Goal: Task Accomplishment & Management: Complete application form

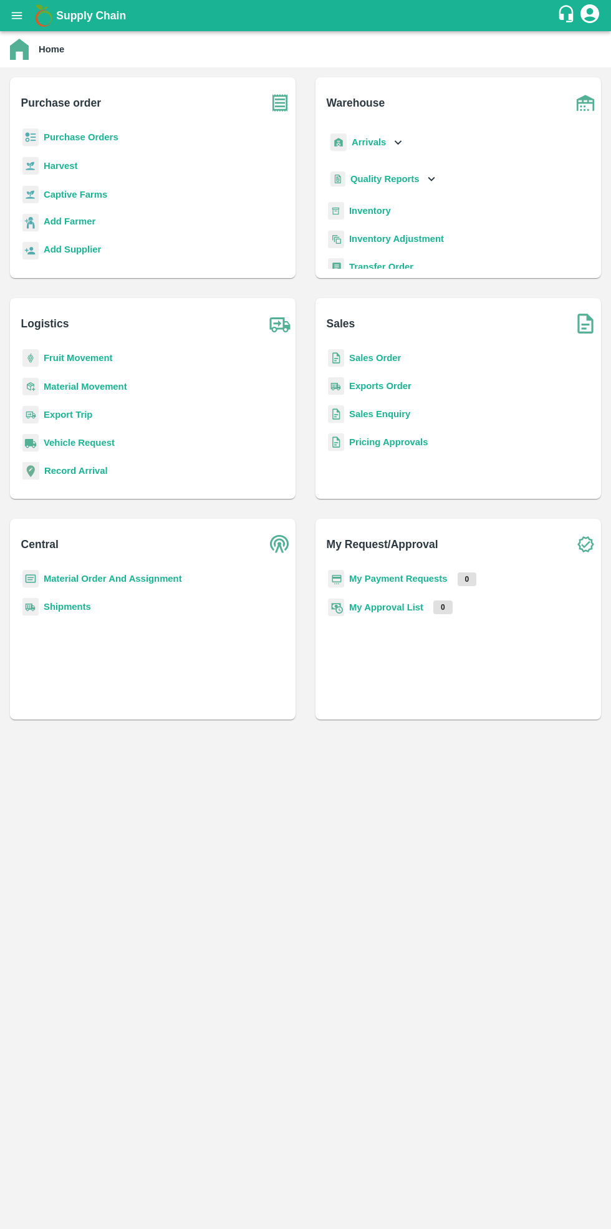
click at [85, 137] on b "Purchase Orders" at bounding box center [81, 137] width 75 height 10
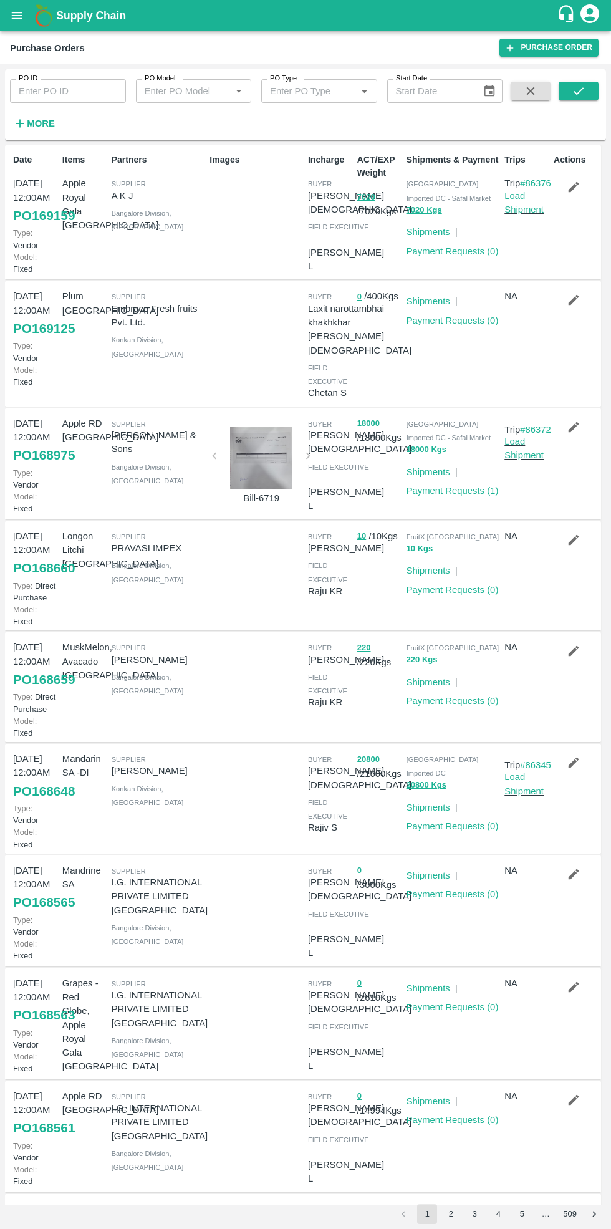
click at [552, 49] on link "Purchase Order" at bounding box center [548, 48] width 99 height 18
click at [582, 86] on icon "submit" at bounding box center [579, 91] width 14 height 14
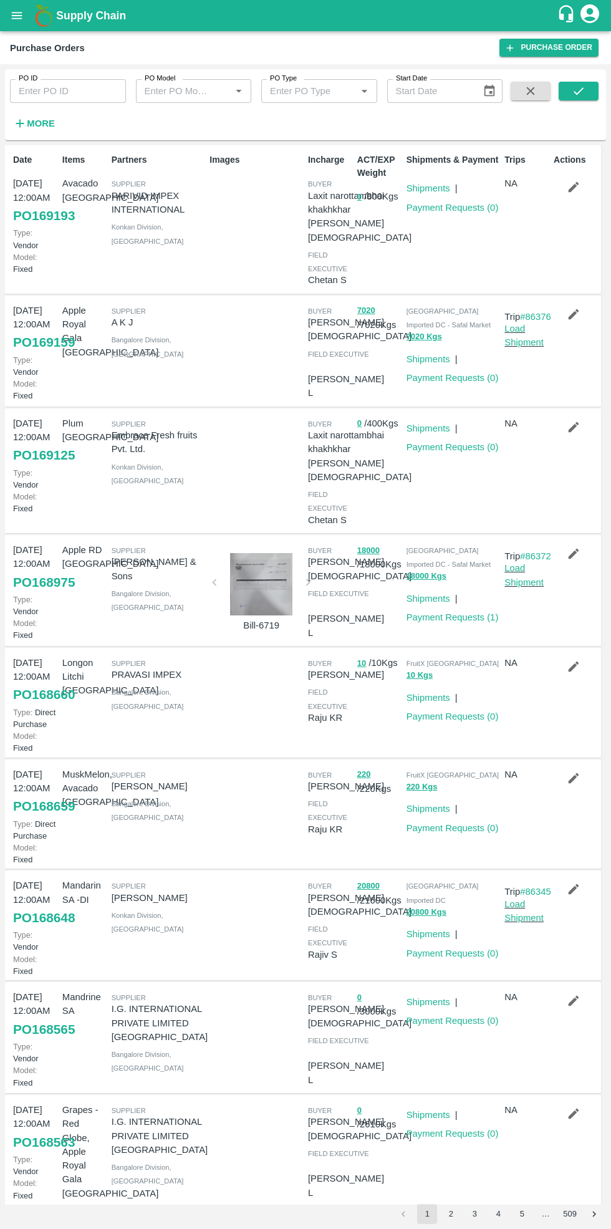
click at [556, 52] on link "Purchase Order" at bounding box center [548, 48] width 99 height 18
click at [579, 91] on icon "submit" at bounding box center [579, 91] width 14 height 14
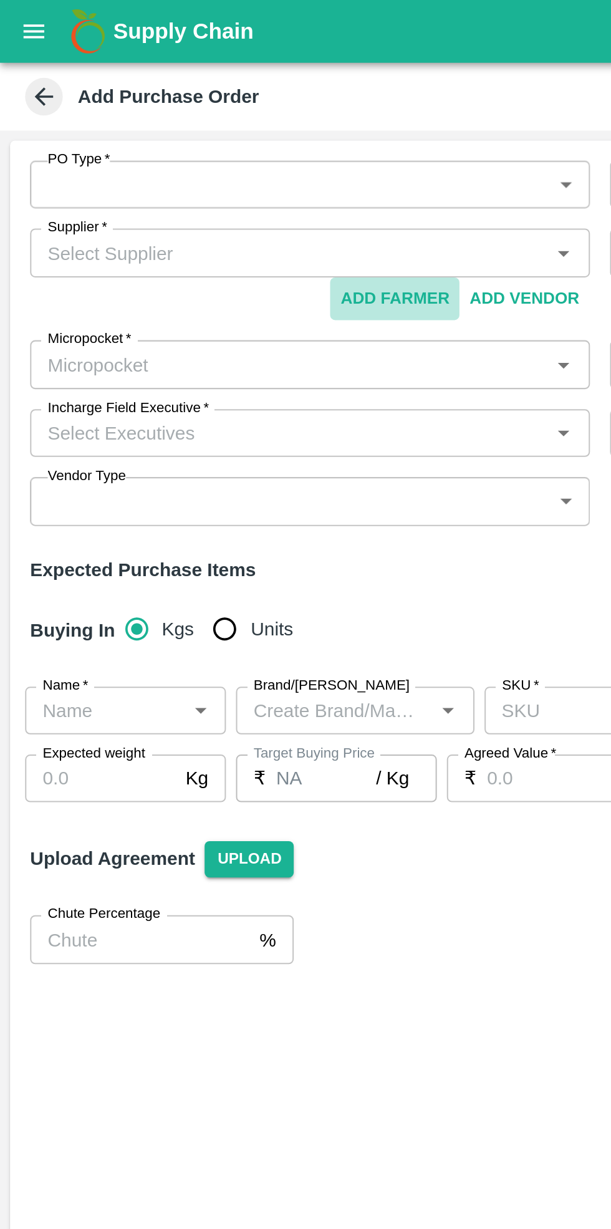
click at [95, 88] on body "Supply Chain Add Purchase Order PO Type   * ​ PO Type Buyers   * Buyers   * Sup…" at bounding box center [305, 614] width 611 height 1229
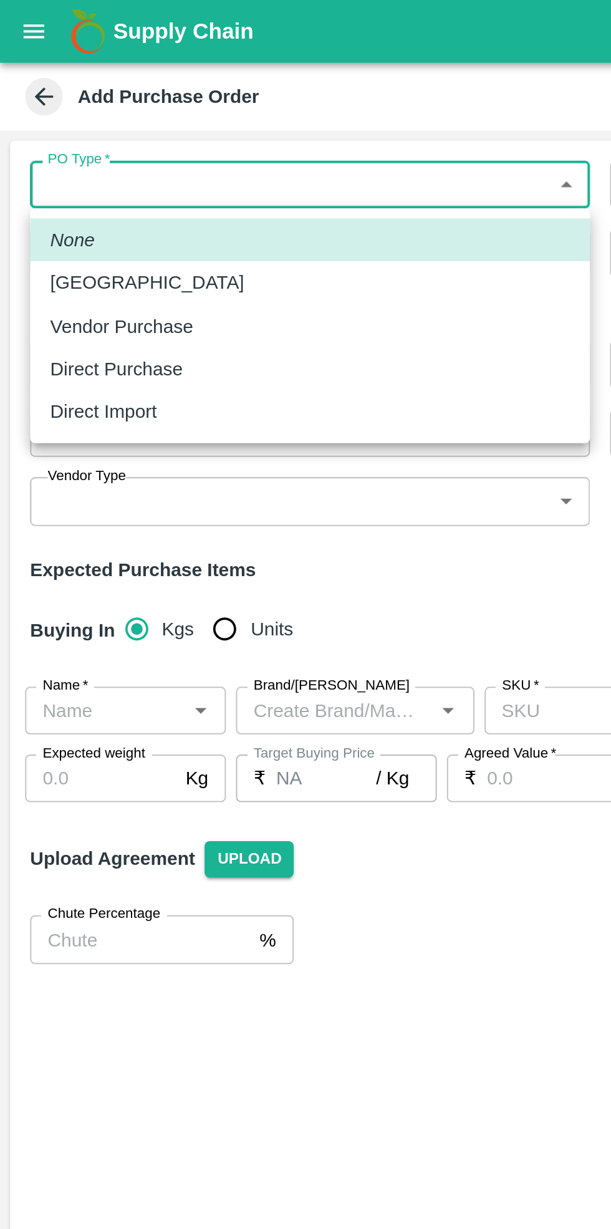
click at [74, 162] on p "Vendor Purchase" at bounding box center [60, 162] width 71 height 14
type input "2"
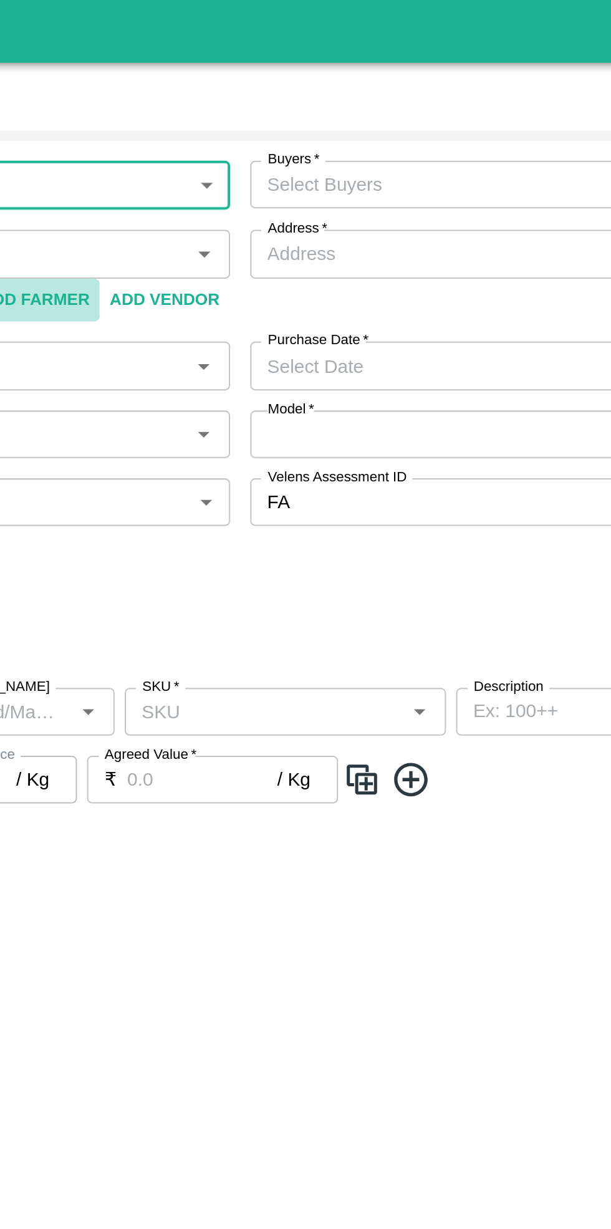
click at [383, 92] on input "Buyers   *" at bounding box center [432, 92] width 250 height 16
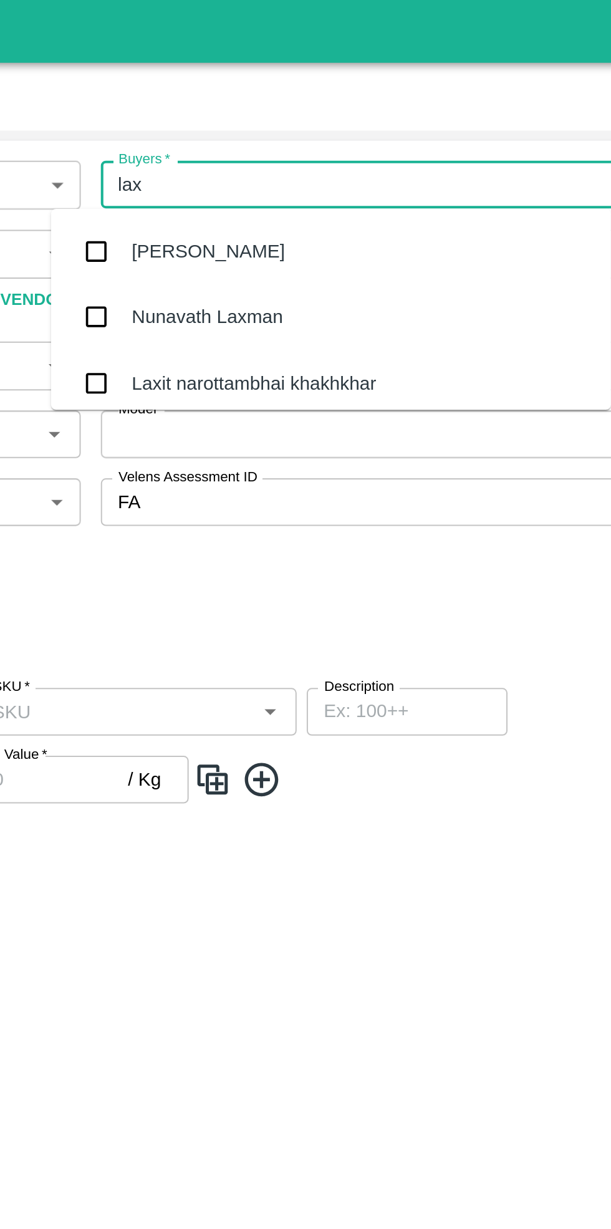
type input "laxi"
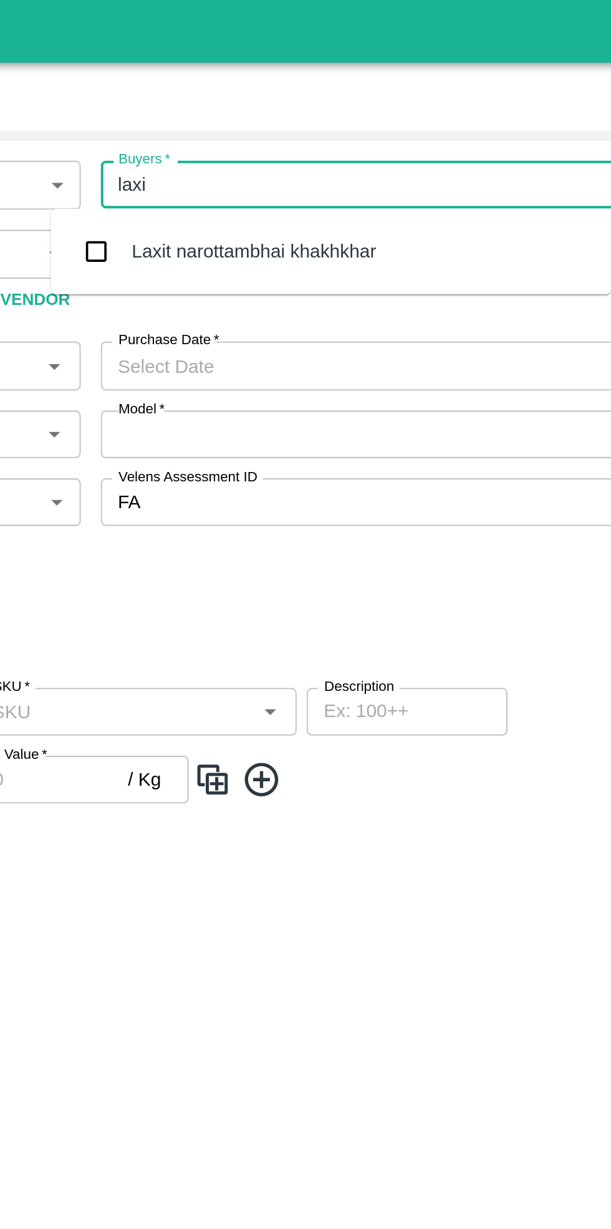
click at [393, 127] on div "Laxit narottambhai khakhkhar" at bounding box center [380, 125] width 122 height 14
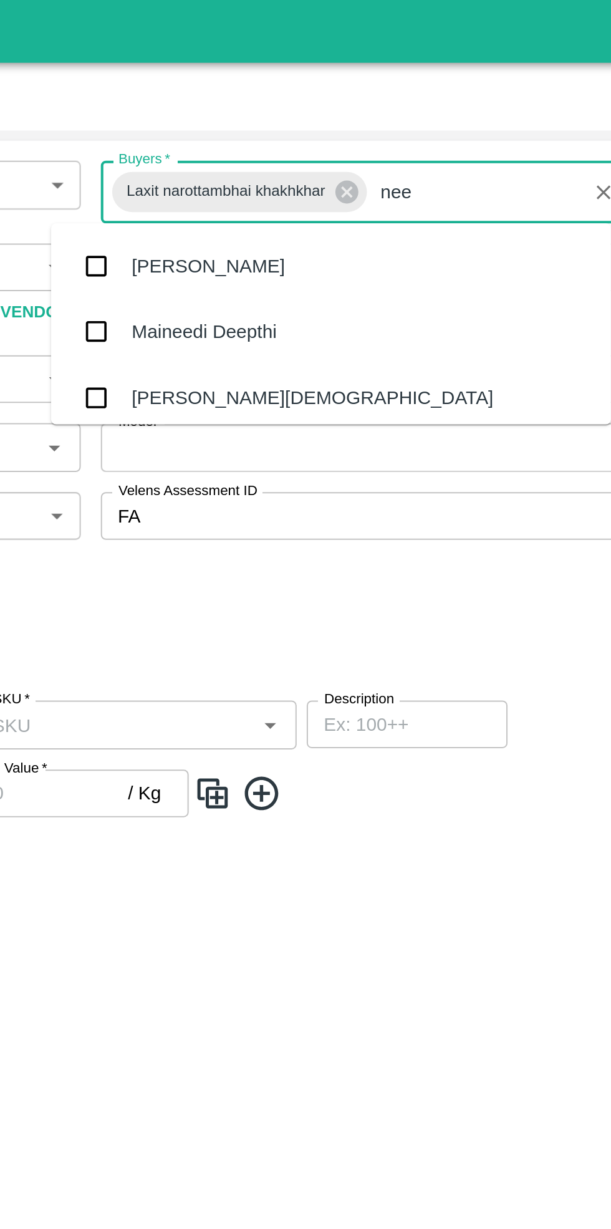
type input "neet"
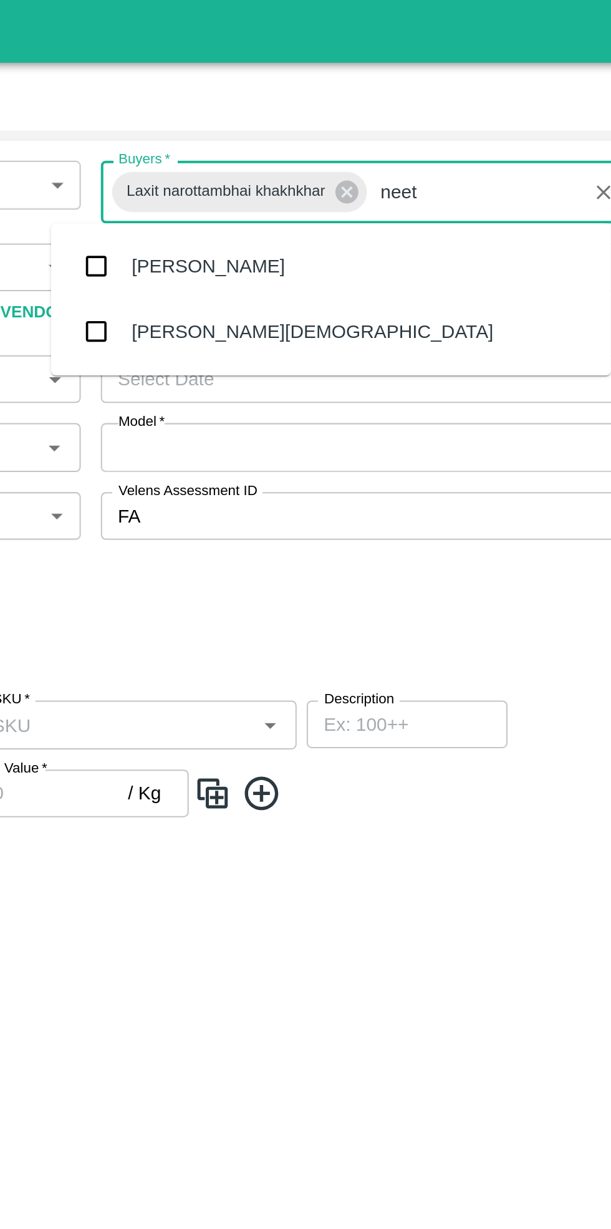
click at [345, 163] on div "[PERSON_NAME][DEMOGRAPHIC_DATA]" at bounding box center [409, 165] width 180 height 14
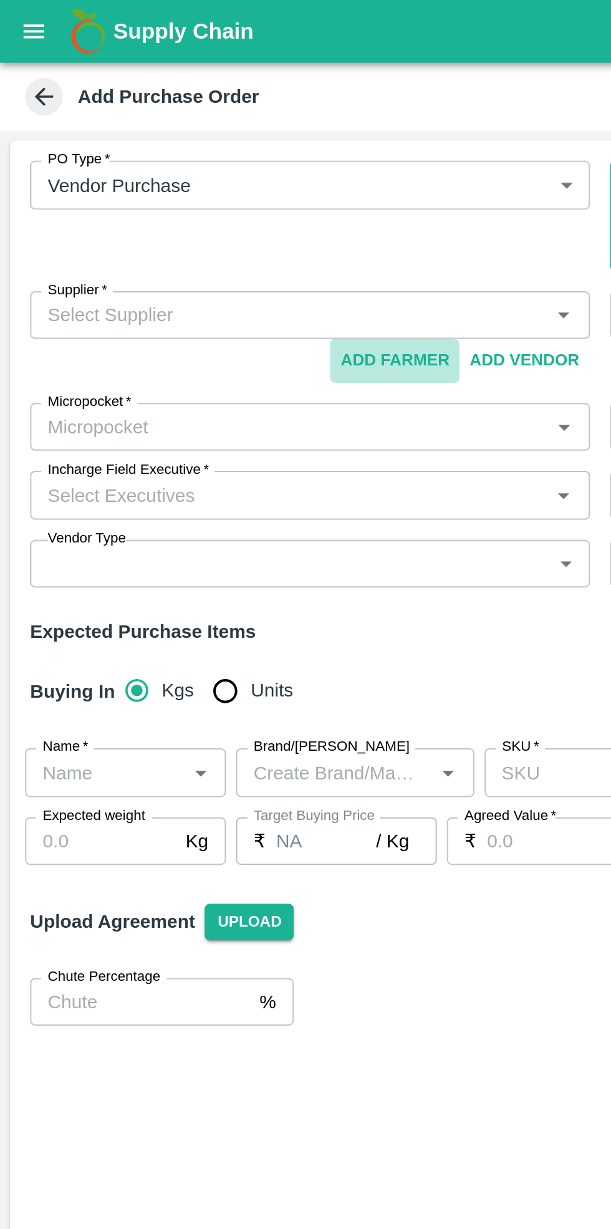
click at [84, 148] on input "Supplier   *" at bounding box center [144, 156] width 250 height 16
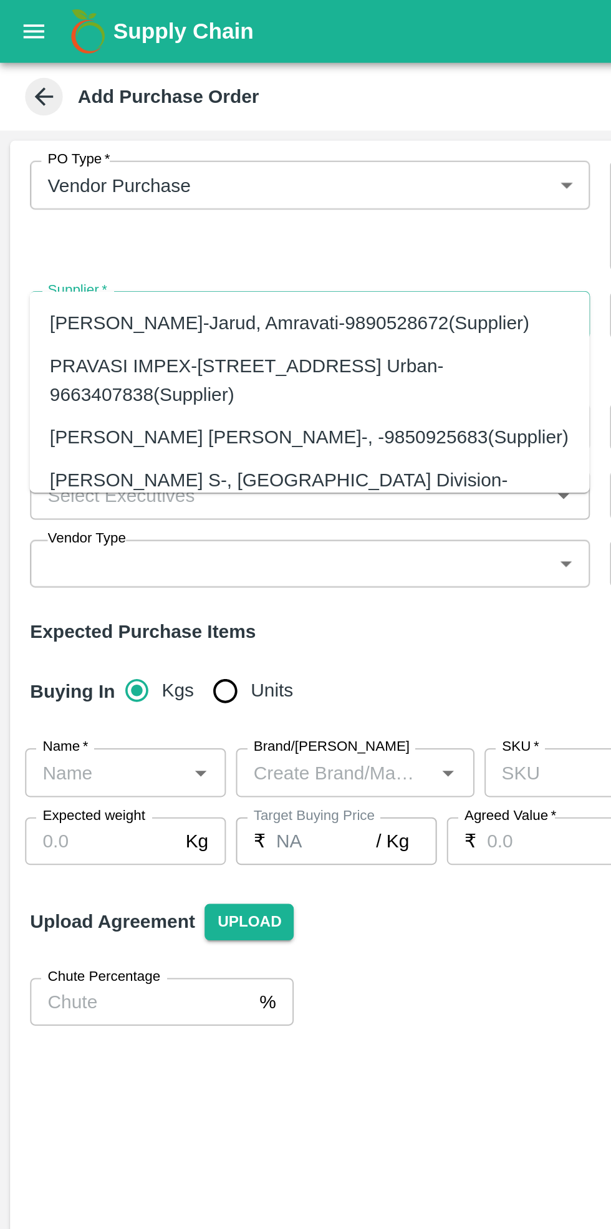
click at [98, 148] on input "Supplier   *" at bounding box center [144, 156] width 250 height 16
type input "p"
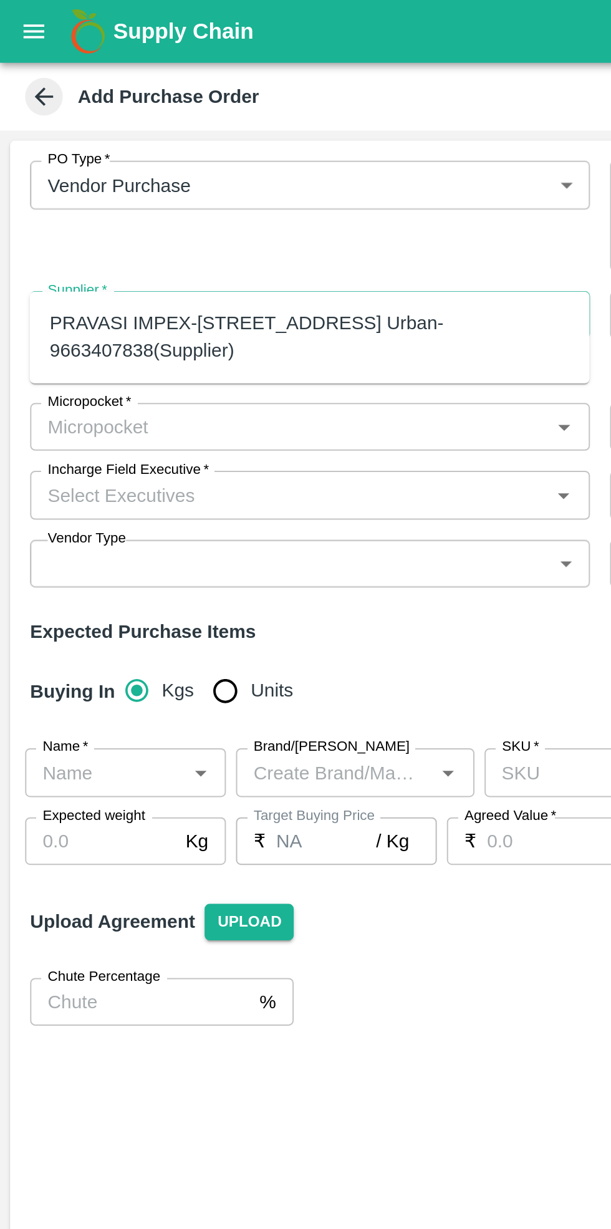
type input "impe"
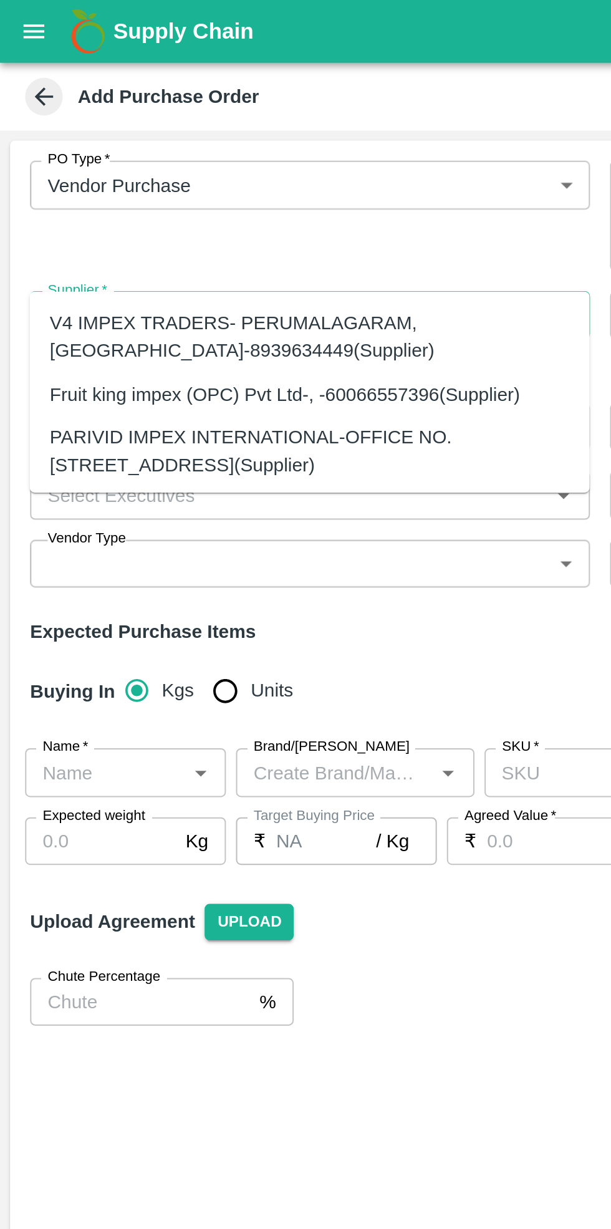
click at [104, 219] on div "PARIVID IMPEX INTERNATIONAL-OFFICE NO. 623, FRUIT MARKET, SECTOR-19, Thane-9769…" at bounding box center [154, 224] width 258 height 28
type input "PARIVID IMPEX INTERNATIONAL-OFFICE NO. 623, FRUIT MARKET, SECTOR-19, Thane-9769…"
type input "OFFICE NO. 623, FRUIT MARKET, SECTOR-19, Thane, NAVI MUMBAI, Maharashtra"
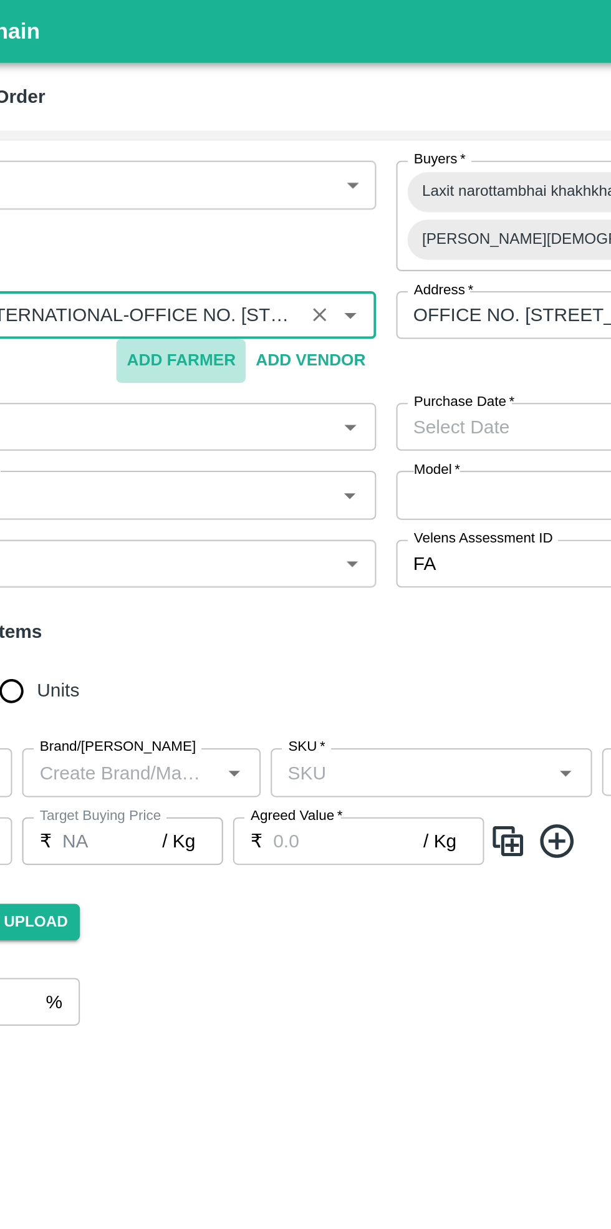
type input "PARIVID IMPEX INTERNATIONAL-OFFICE NO. 623, FRUIT MARKET, SECTOR-19, Thane-9769…"
click at [330, 160] on div "Address   * OFFICE NO. 623, FRUIT MARKET, SECTOR-19, Thane, NAVI MUMBAI, Mahara…" at bounding box center [442, 168] width 278 height 46
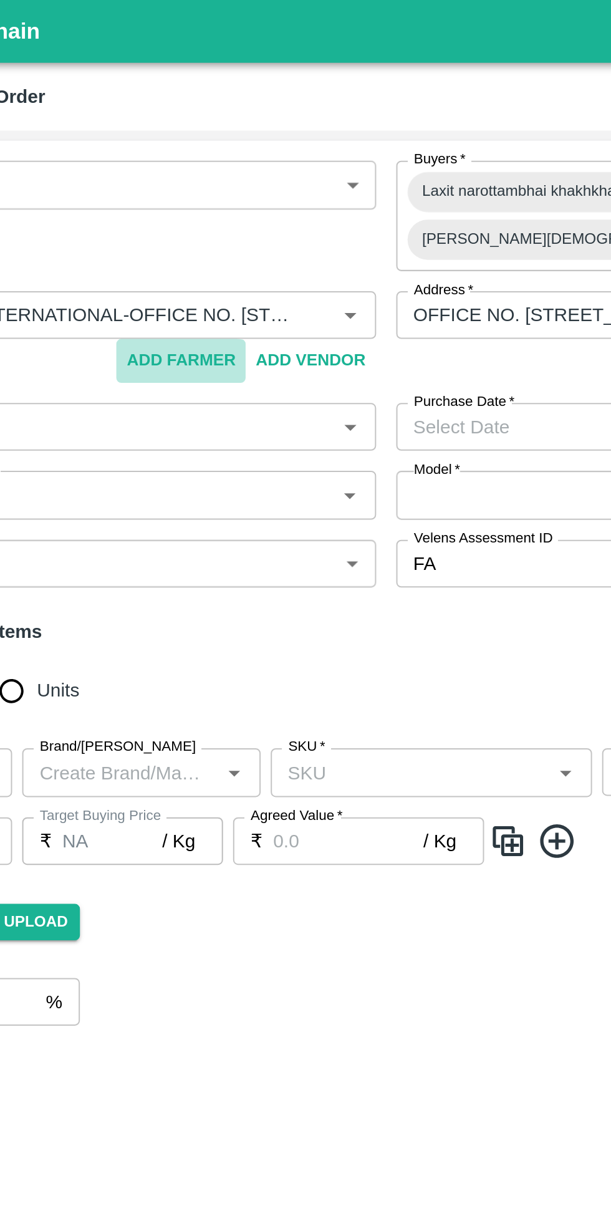
click at [254, 168] on button "Add Vendor" at bounding box center [260, 179] width 64 height 22
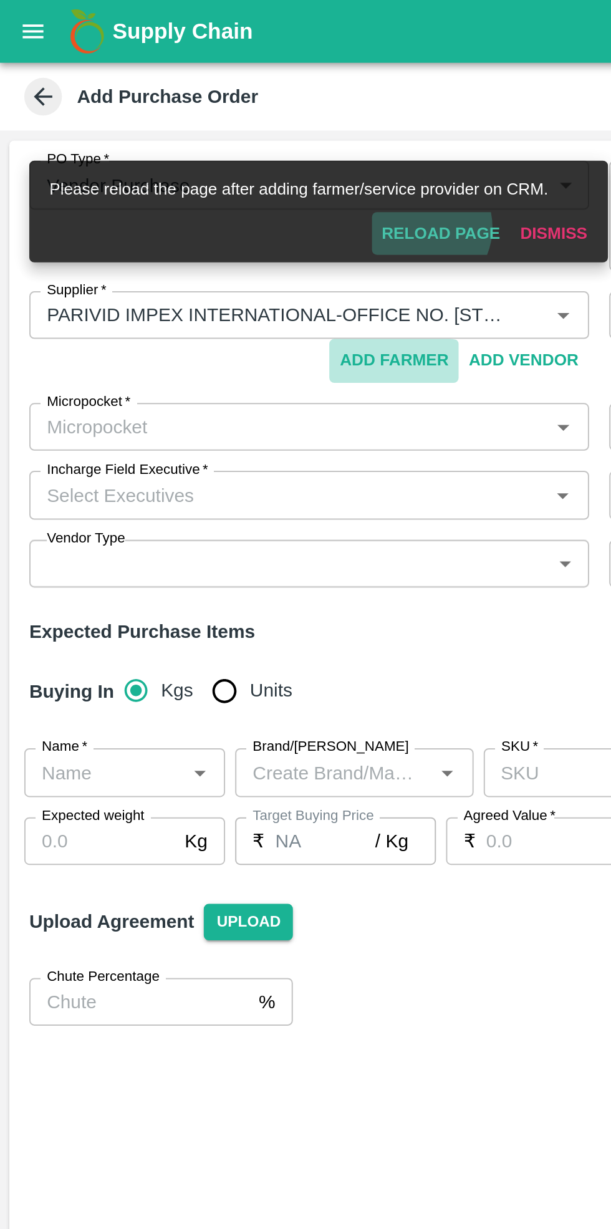
click at [224, 112] on button "Reload Page" at bounding box center [219, 116] width 69 height 22
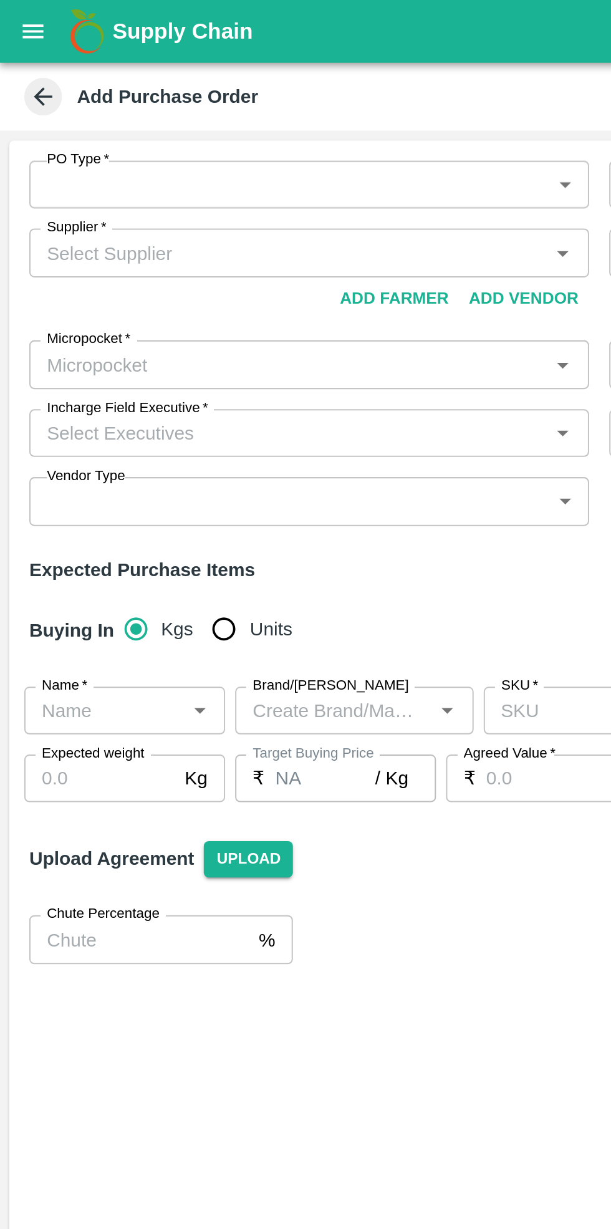
click at [109, 89] on body "Supply Chain Add Purchase Order PO Type   * ​ PO Type Buyers   * Buyers   * Sup…" at bounding box center [305, 614] width 611 height 1229
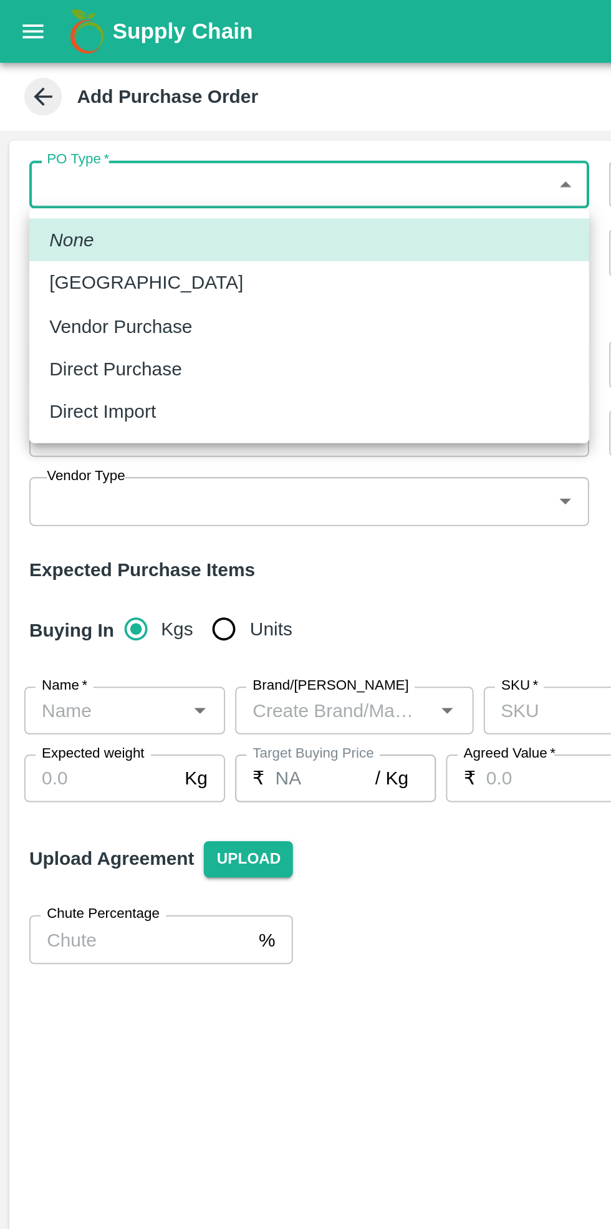
click at [89, 165] on div "Vendor Purchase" at bounding box center [63, 162] width 77 height 14
type input "2"
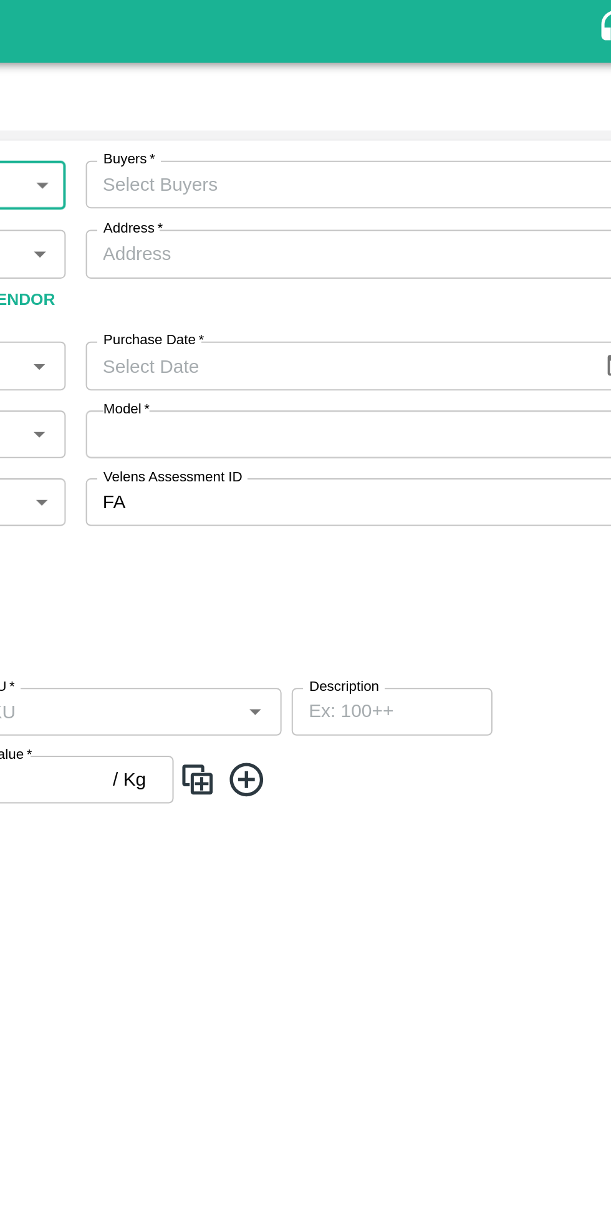
click at [450, 92] on input "Buyers   *" at bounding box center [432, 92] width 250 height 16
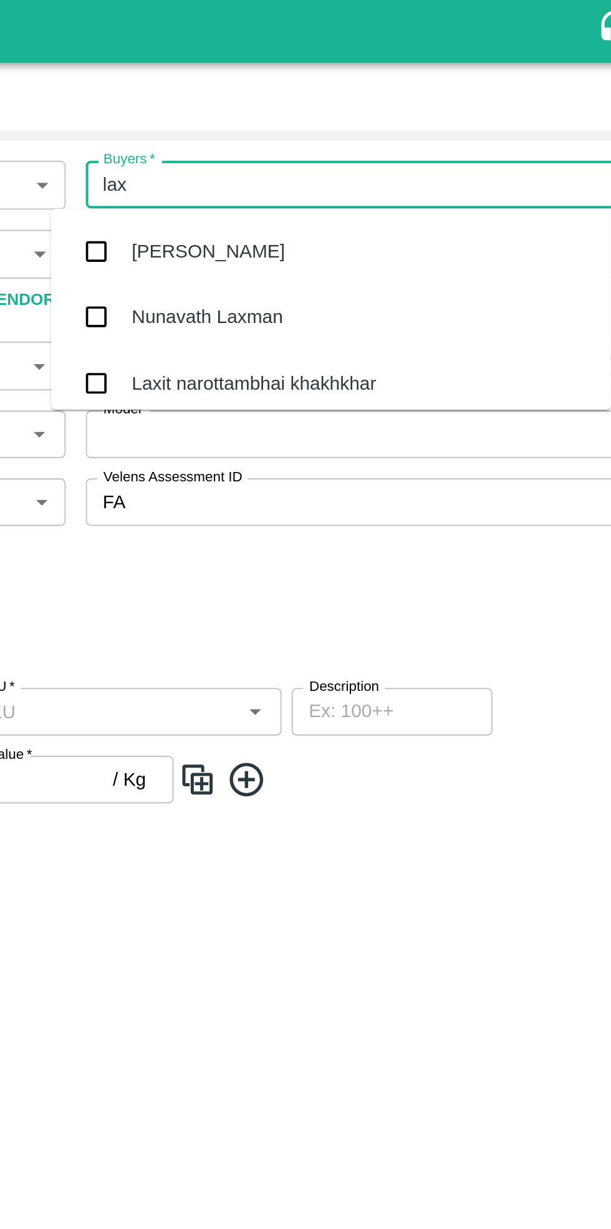
type input "laxi"
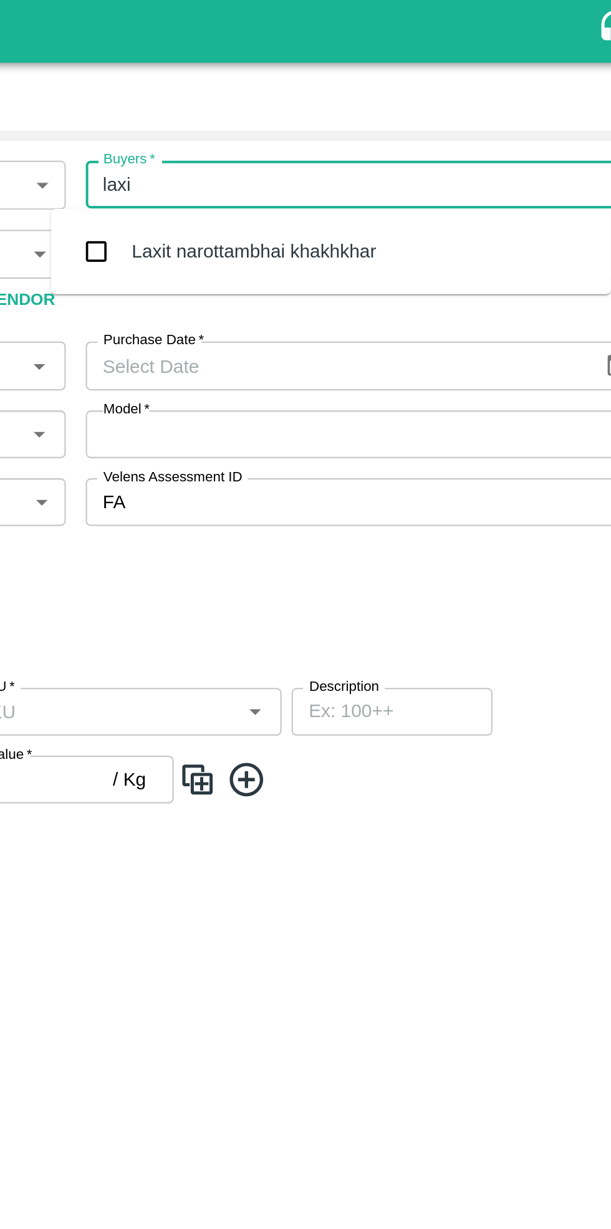
click at [385, 123] on div "Laxit narottambhai khakhkhar" at bounding box center [387, 125] width 122 height 14
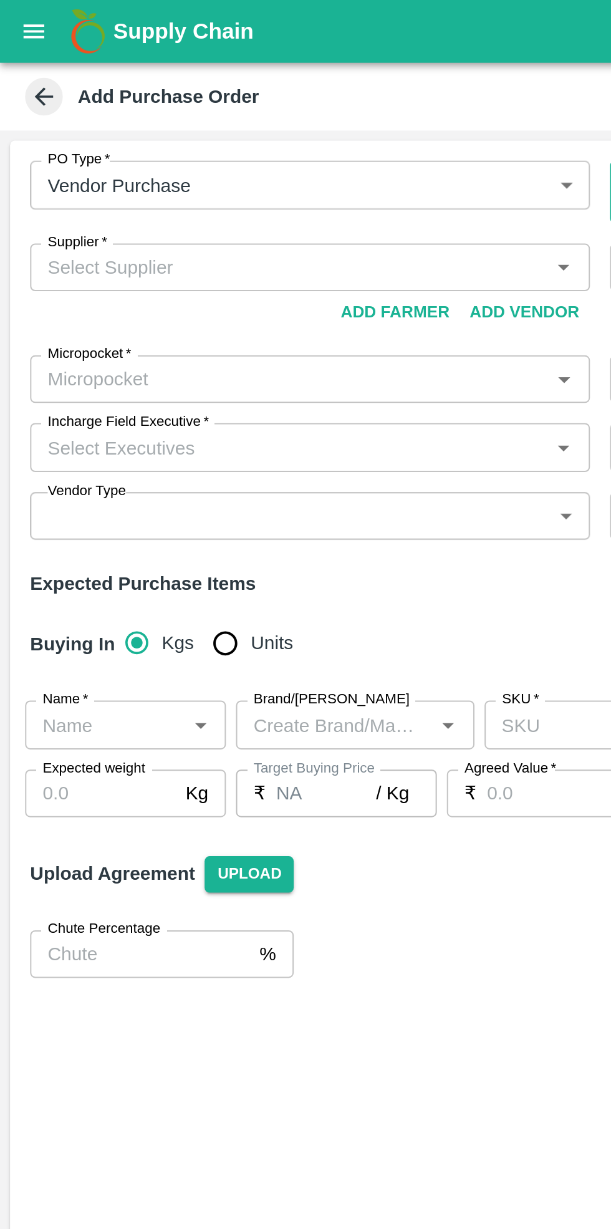
click at [105, 130] on input "Supplier   *" at bounding box center [144, 133] width 250 height 16
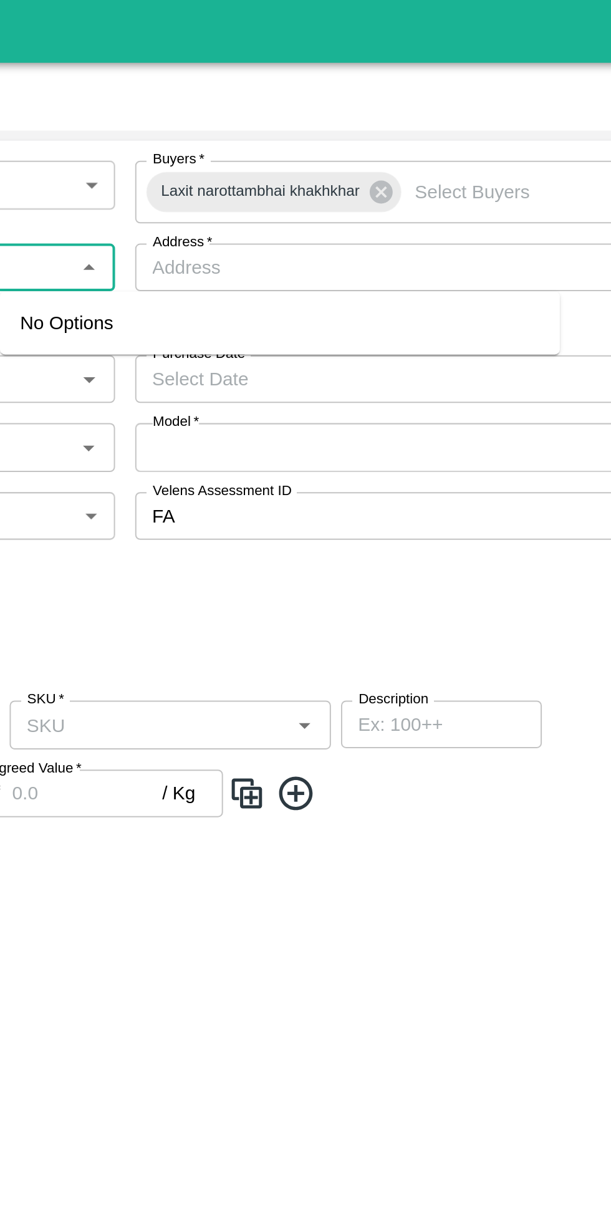
click at [461, 94] on input "Buyers   *" at bounding box center [488, 95] width 103 height 16
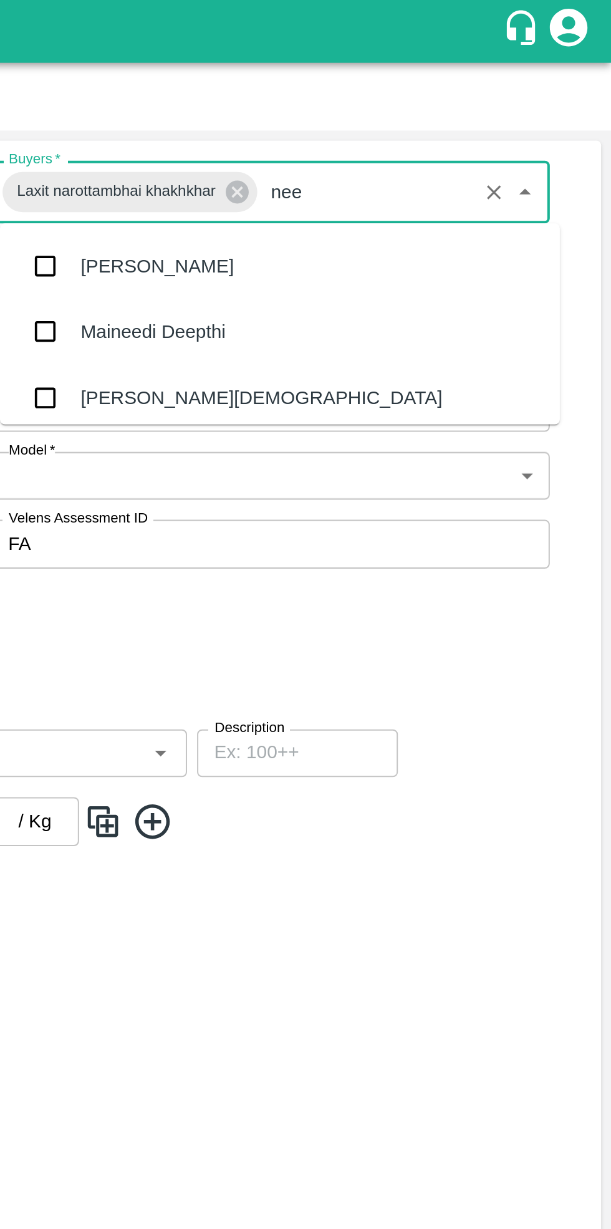
type input "neet"
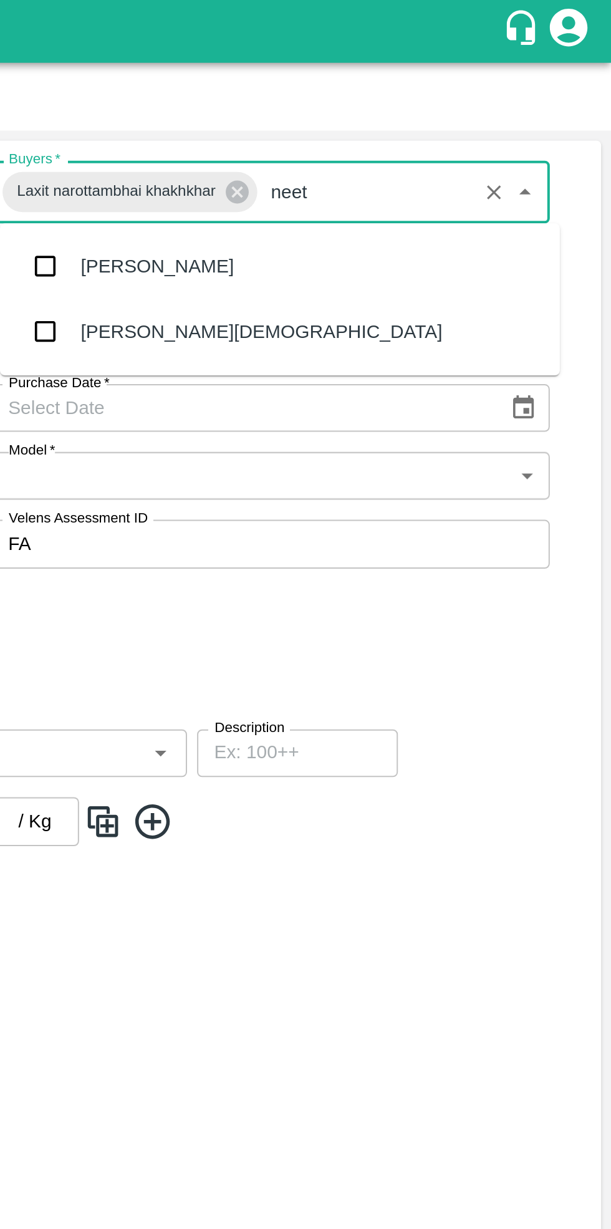
click at [341, 163] on input "checkbox" at bounding box center [329, 164] width 25 height 25
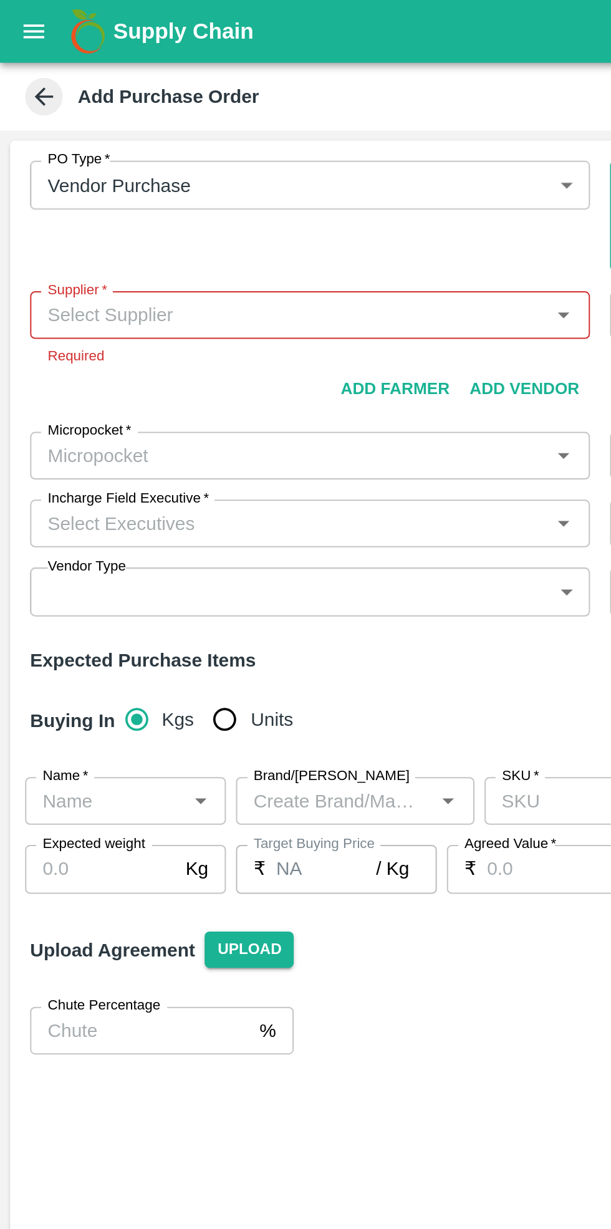
click at [87, 148] on input "Supplier   *" at bounding box center [144, 156] width 250 height 16
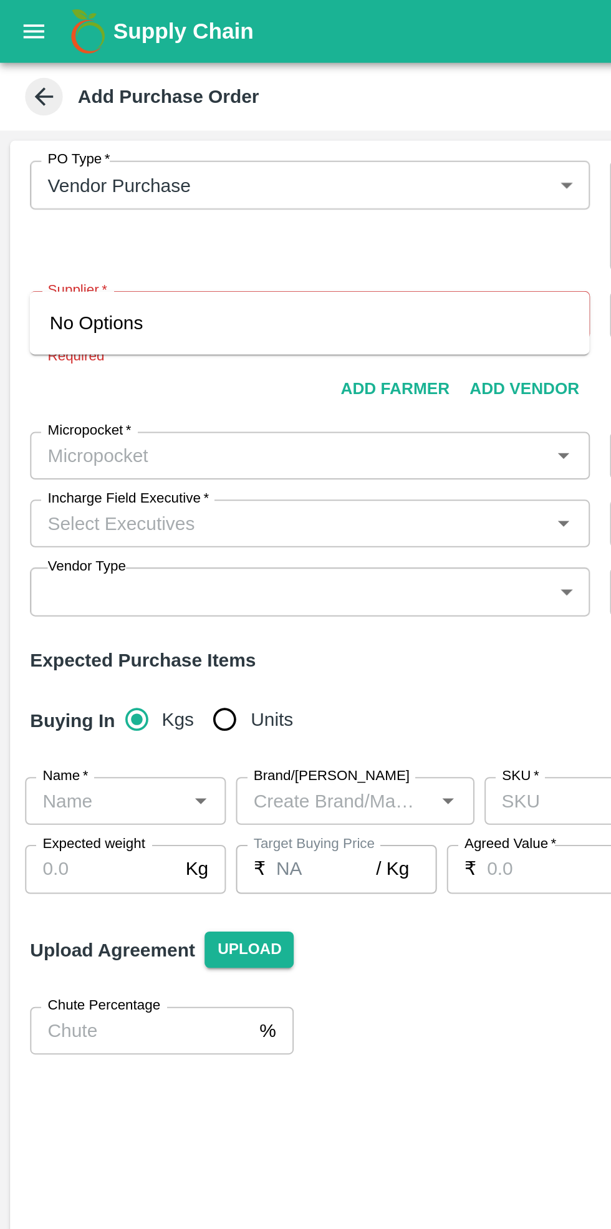
type input "impe"
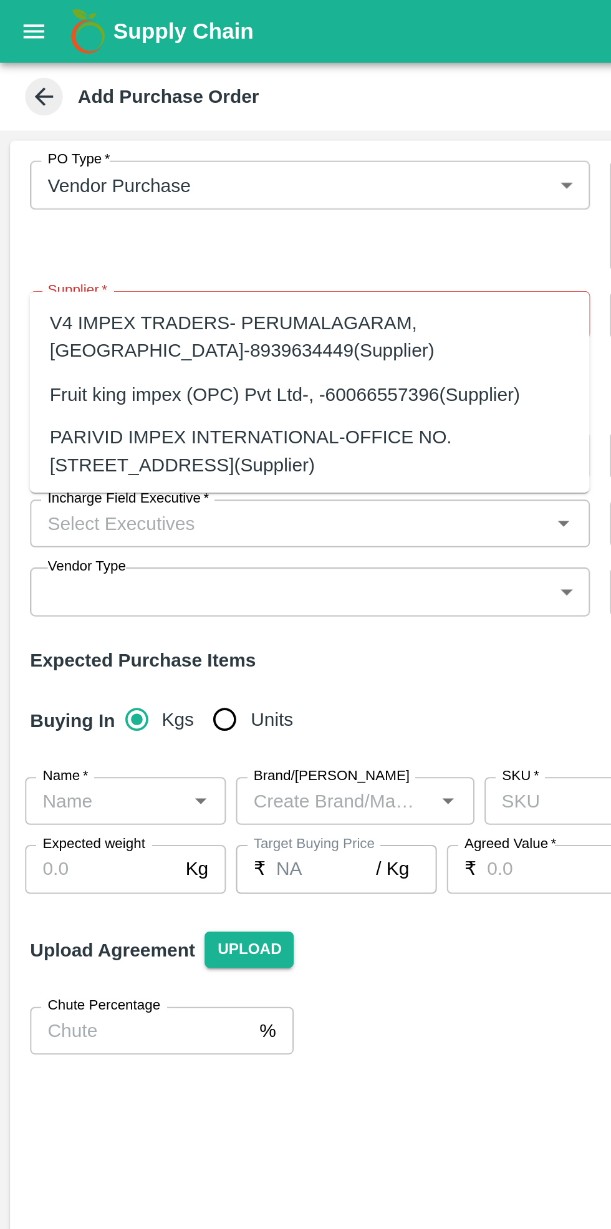
click at [116, 221] on div "PARIVID IMPEX INTERNATIONAL-OFFICE NO. 623, FRUIT MARKET, SECTOR-19, Thane-9769…" at bounding box center [154, 224] width 258 height 28
type input "PARIVID IMPEX INTERNATIONAL-OFFICE NO. 623, FRUIT MARKET, SECTOR-19, Thane-9769…"
type input "OFFICE NO. 623, FRUIT MARKET, SECTOR-19, Thane, NAVI MUMBAI, Maharashtra"
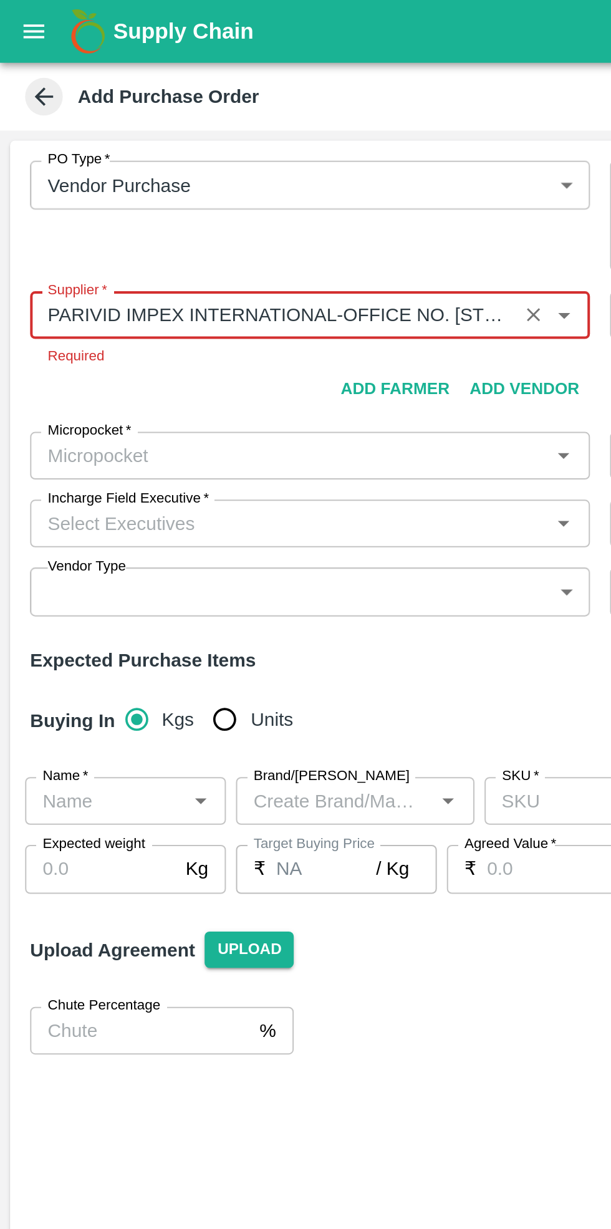
type input "PARIVID IMPEX INTERNATIONAL-OFFICE NO. 623, FRUIT MARKET, SECTOR-19, Thane-9769…"
click at [97, 203] on body "Supply Chain Add Purchase Order PO Type   * Vendor Purchase 2 PO Type Buyers   …" at bounding box center [305, 614] width 611 height 1229
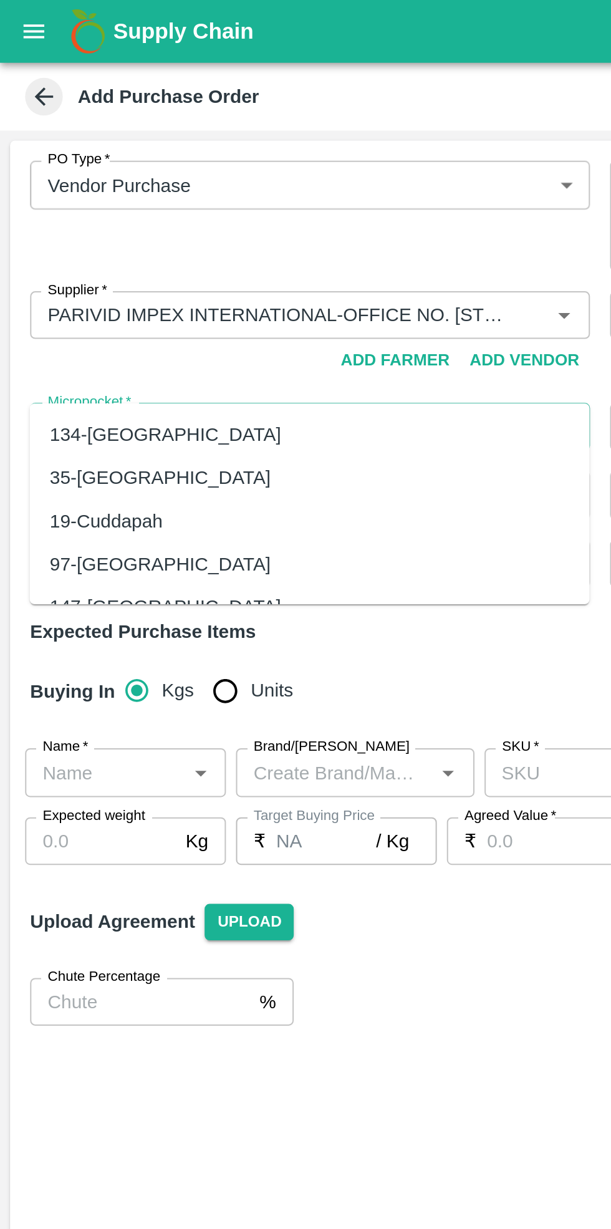
click at [62, 214] on div "134-Ahmedabad" at bounding box center [82, 216] width 115 height 14
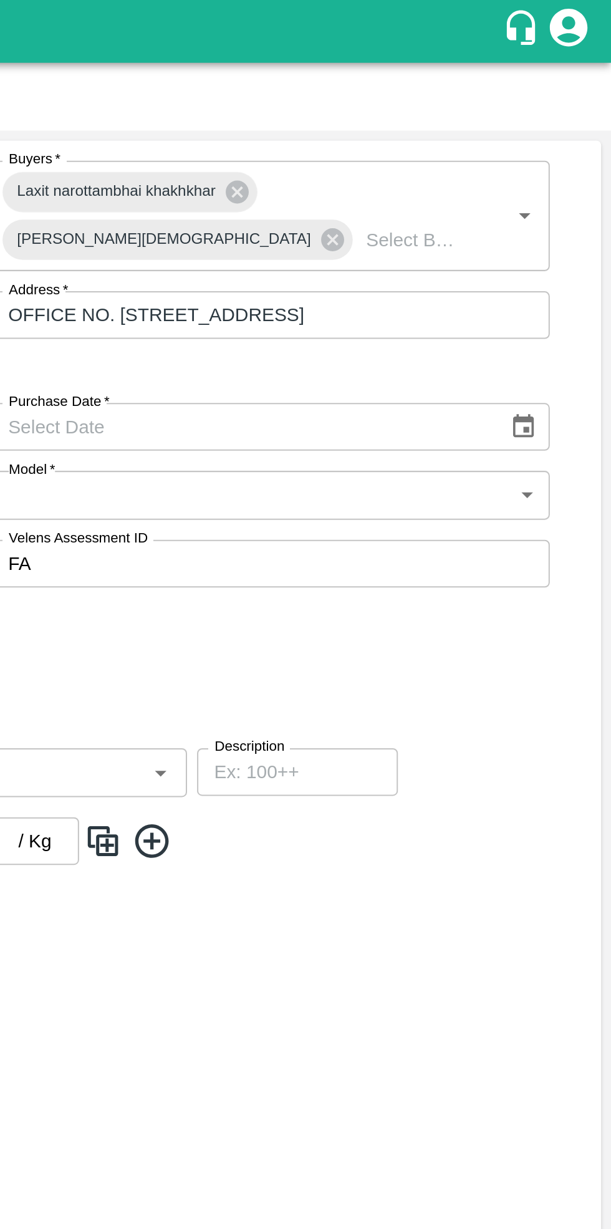
type input "134-Ahmedabad"
click at [566, 205] on icon "Choose date" at bounding box center [568, 212] width 14 height 14
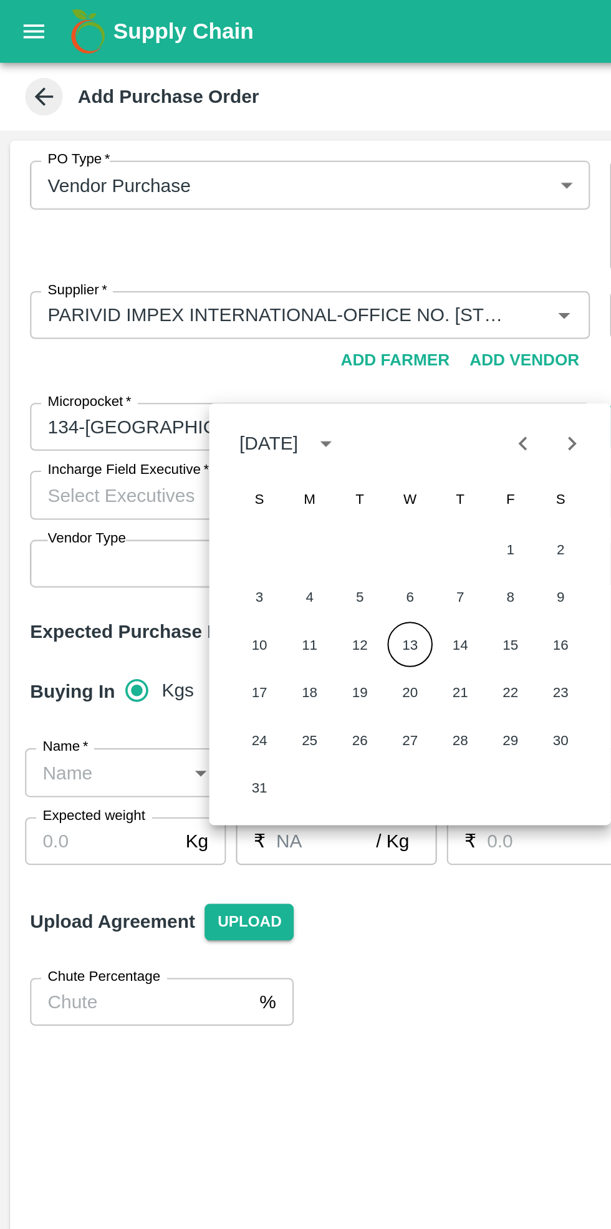
click at [204, 322] on button "13" at bounding box center [204, 320] width 22 height 22
type input "13/08/2025"
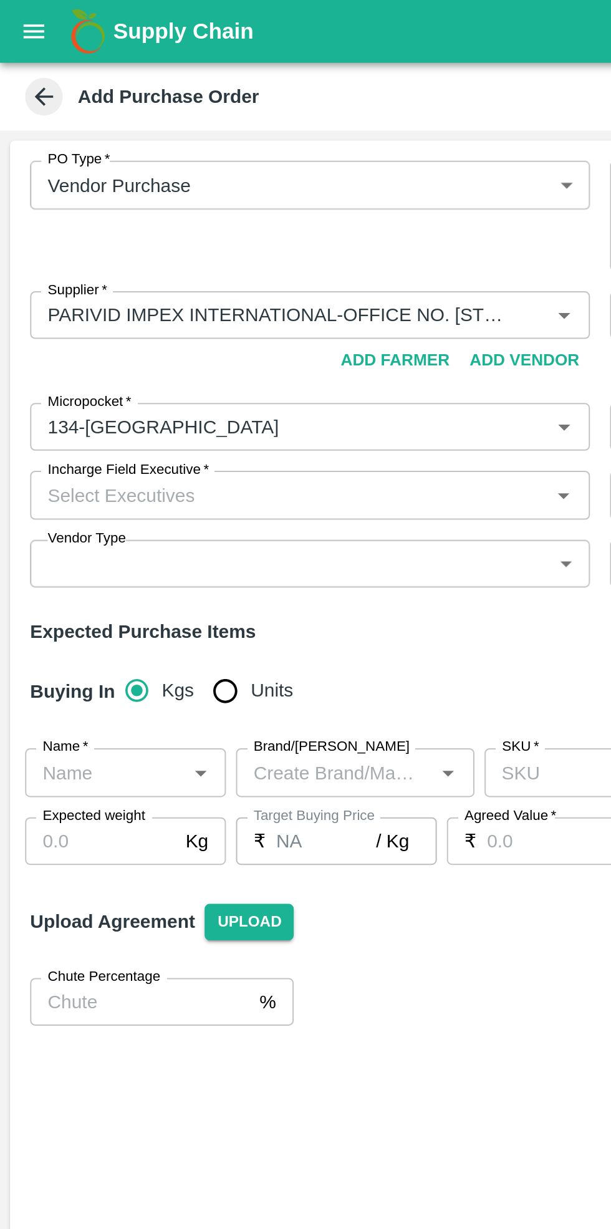
click at [88, 238] on input "Incharge Field Executive   *" at bounding box center [144, 246] width 250 height 16
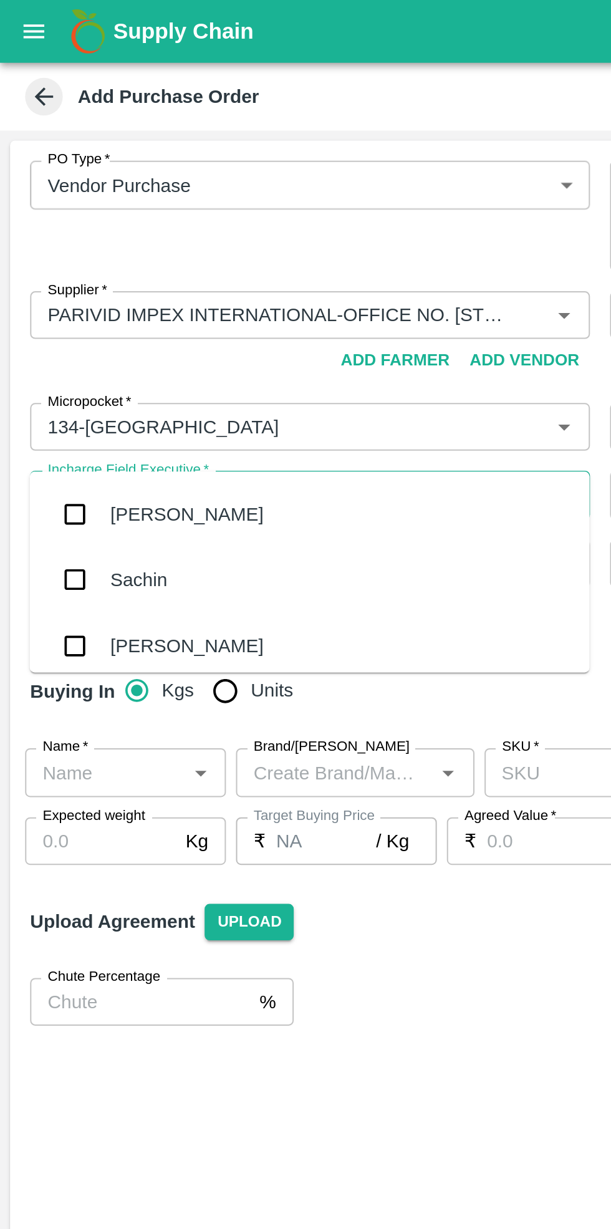
type input "che"
click at [82, 285] on div "Chetan S" at bounding box center [74, 288] width 39 height 14
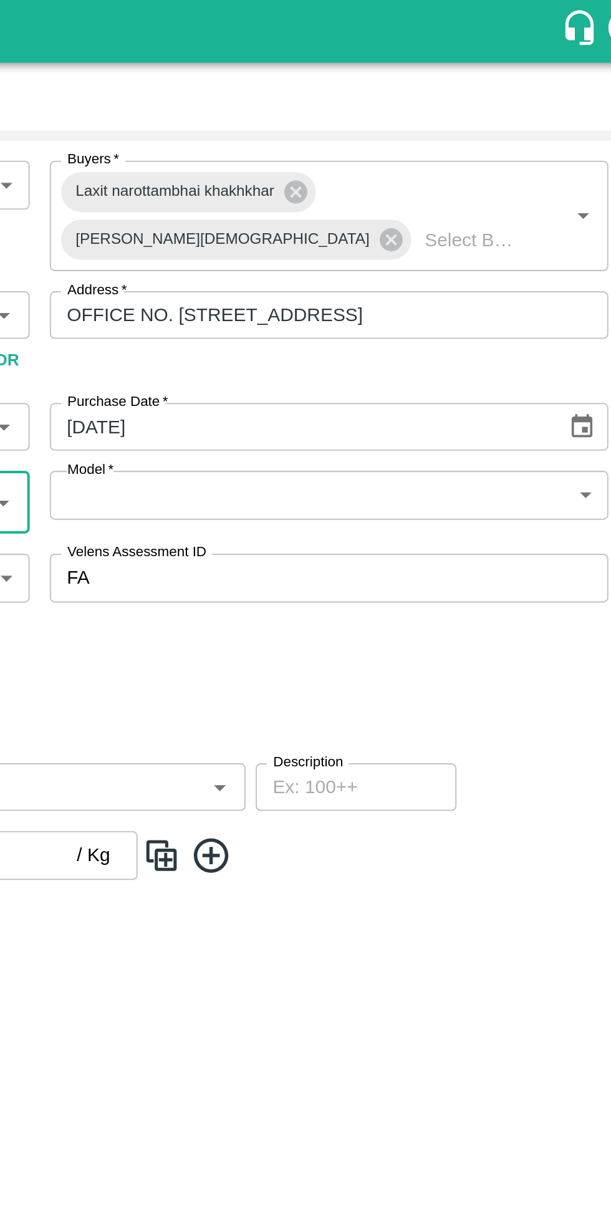
click at [465, 223] on body "Supply Chain Add Purchase Order PO Type   * Vendor Purchase 2 PO Type Buyers   …" at bounding box center [305, 614] width 611 height 1229
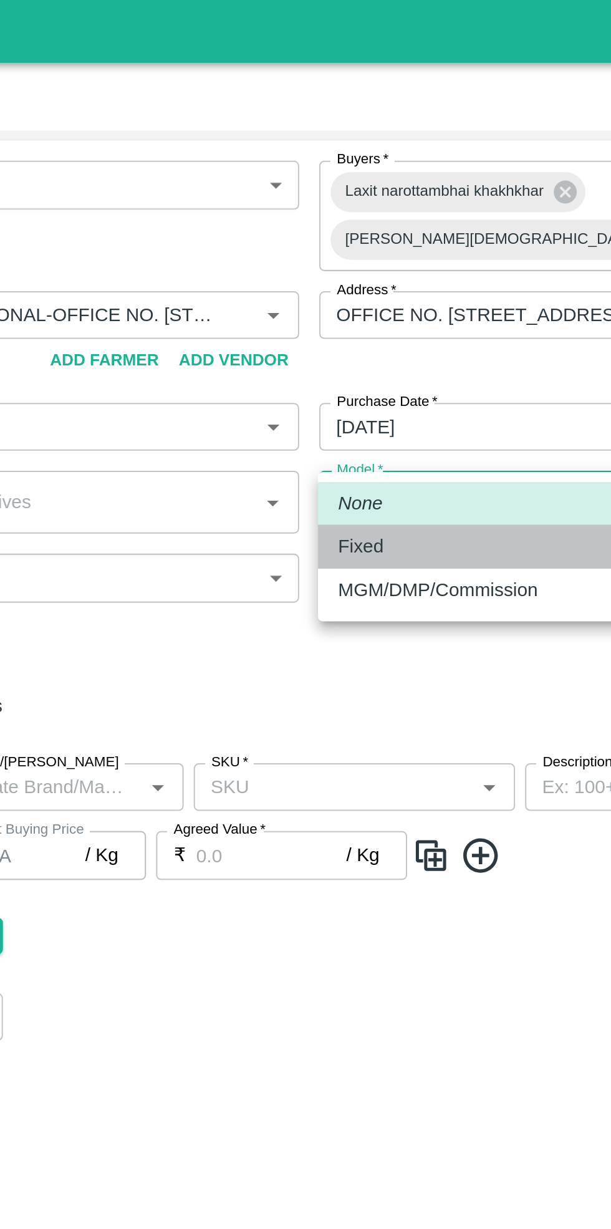
click at [334, 272] on div "Fixed" at bounding box center [326, 271] width 29 height 14
type input "Fixed"
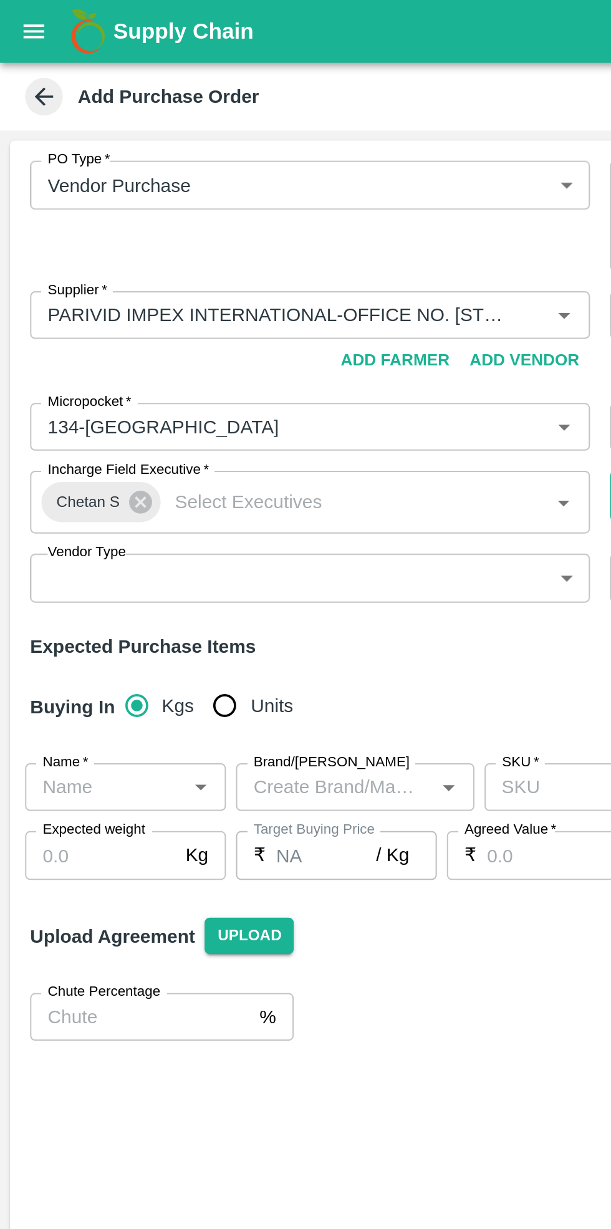
click at [99, 338] on input "Units" at bounding box center [111, 350] width 25 height 25
radio input "true"
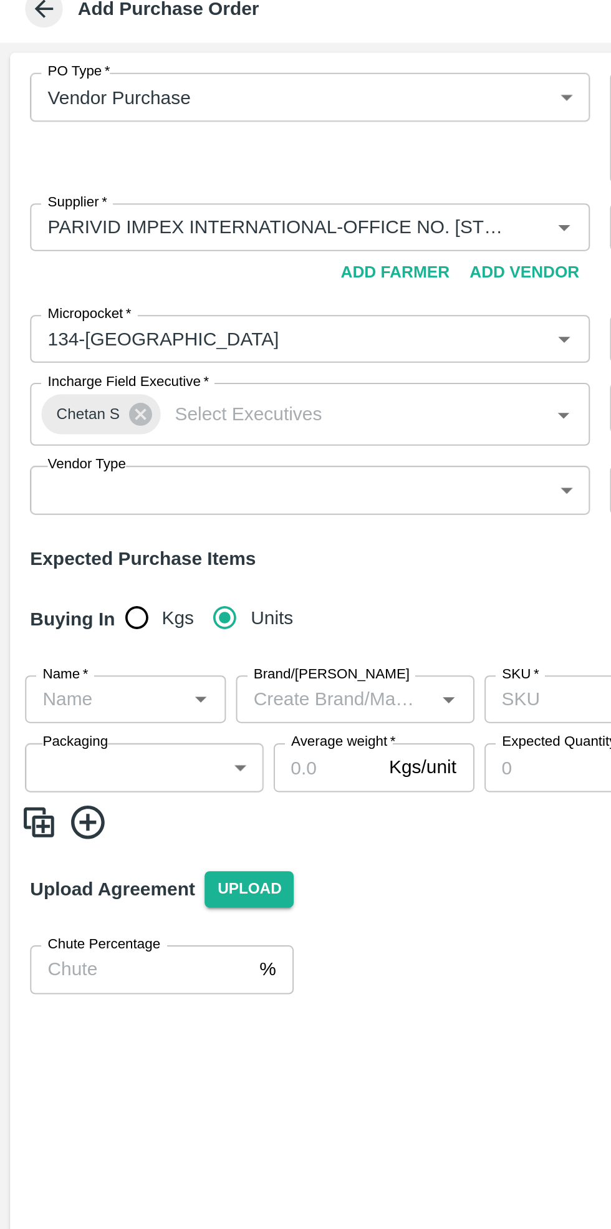
click at [57, 383] on input "Name   *" at bounding box center [52, 391] width 72 height 16
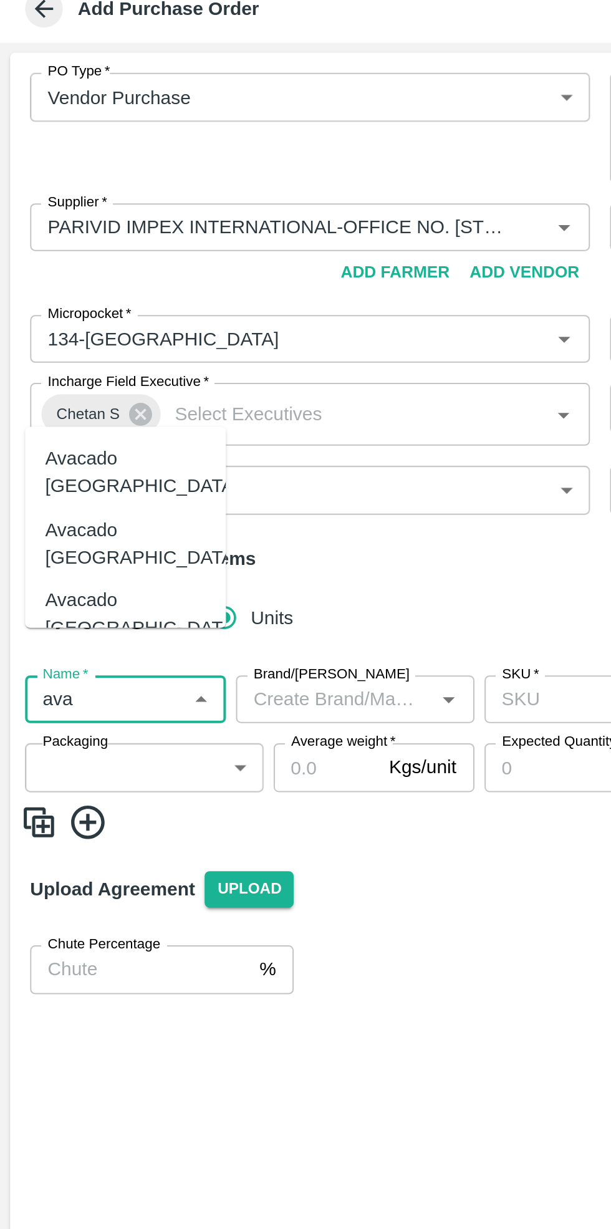
click at [70, 284] on div "Avacado [GEOGRAPHIC_DATA]" at bounding box center [70, 278] width 97 height 28
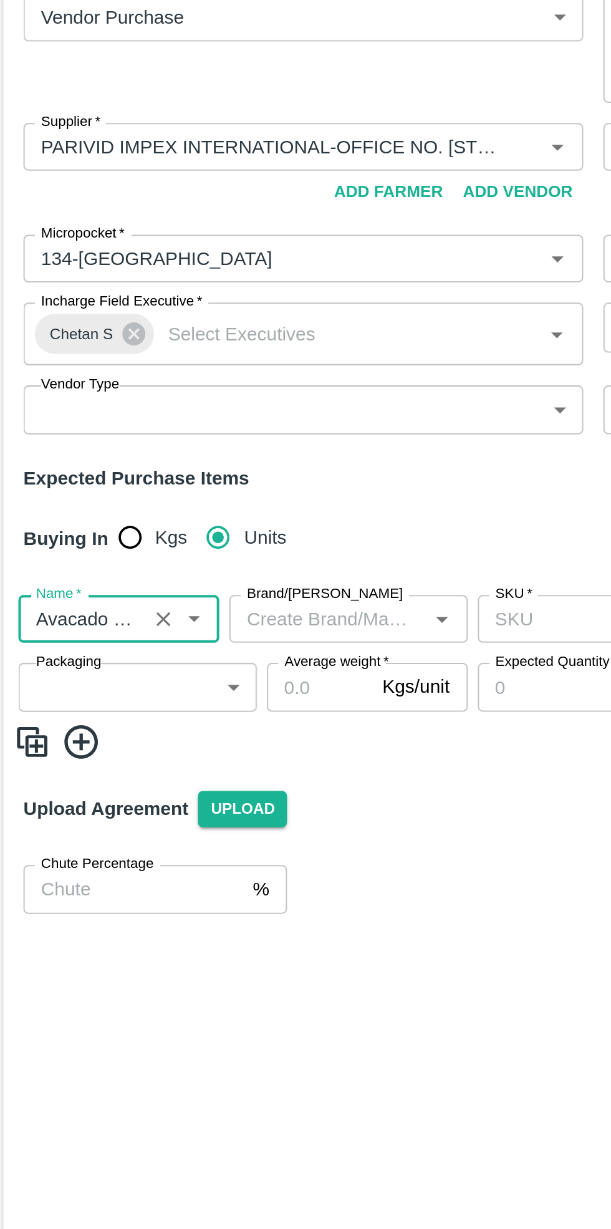
scroll to position [0, 18]
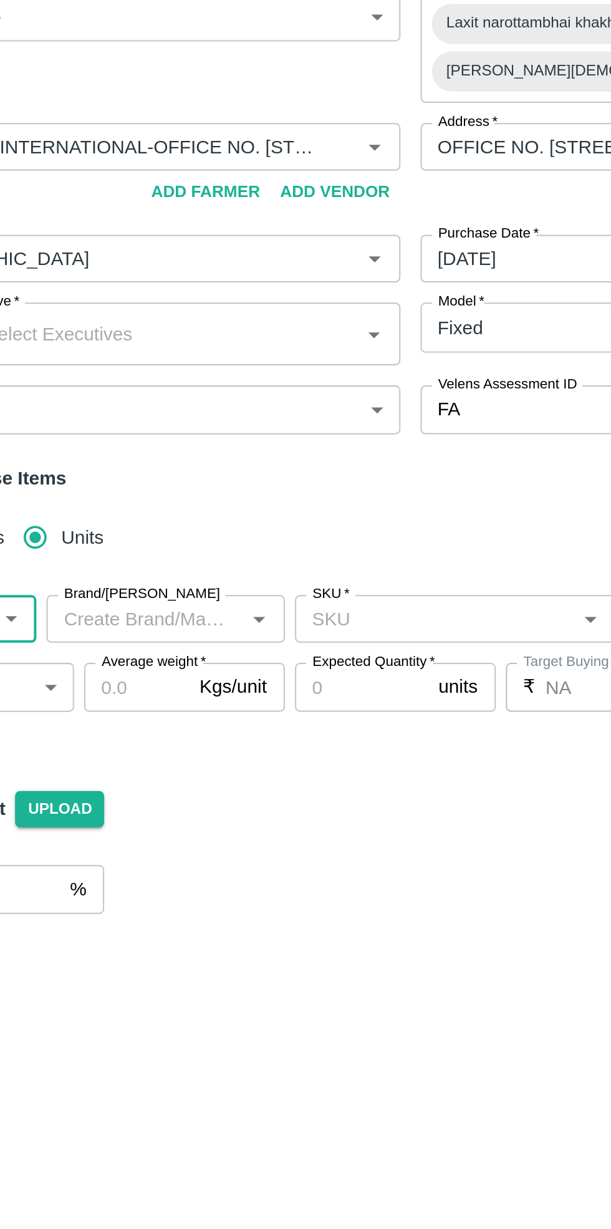
type input "Avacado [GEOGRAPHIC_DATA]"
click at [303, 383] on input "SKU   *" at bounding box center [310, 391] width 132 height 16
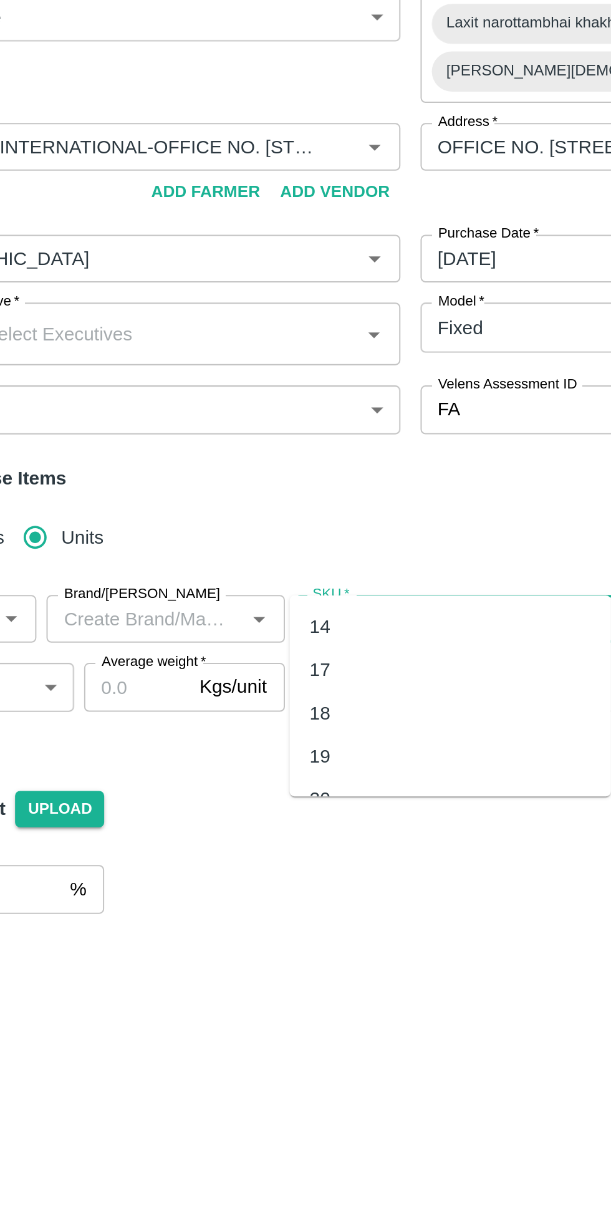
scroll to position [0, 0]
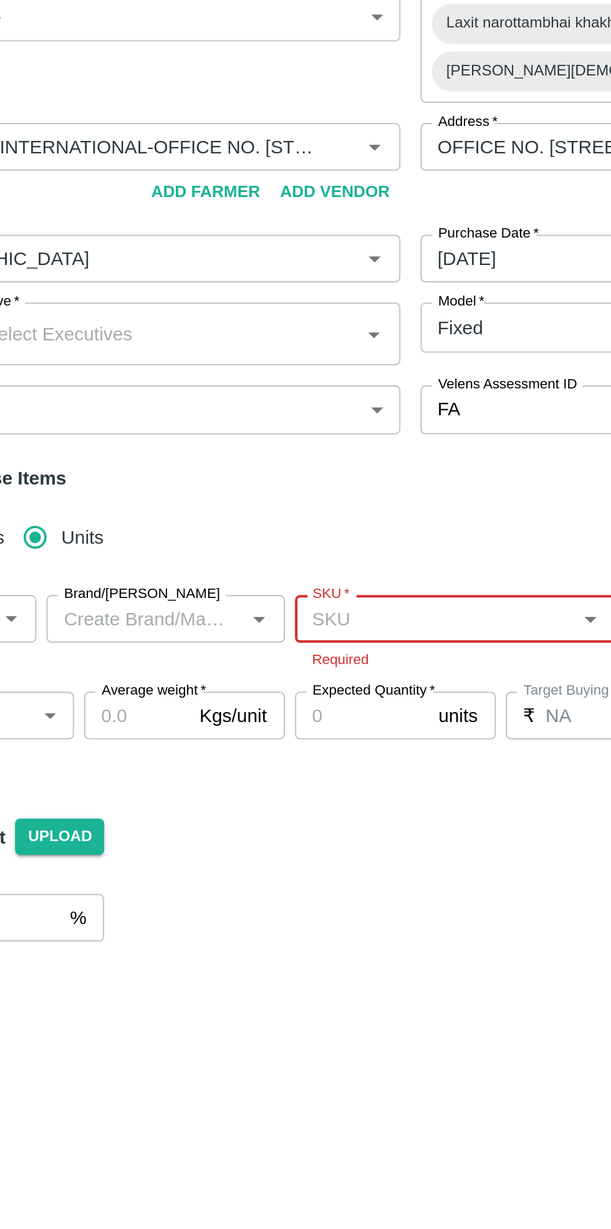
click at [278, 383] on input "SKU   *" at bounding box center [310, 391] width 132 height 16
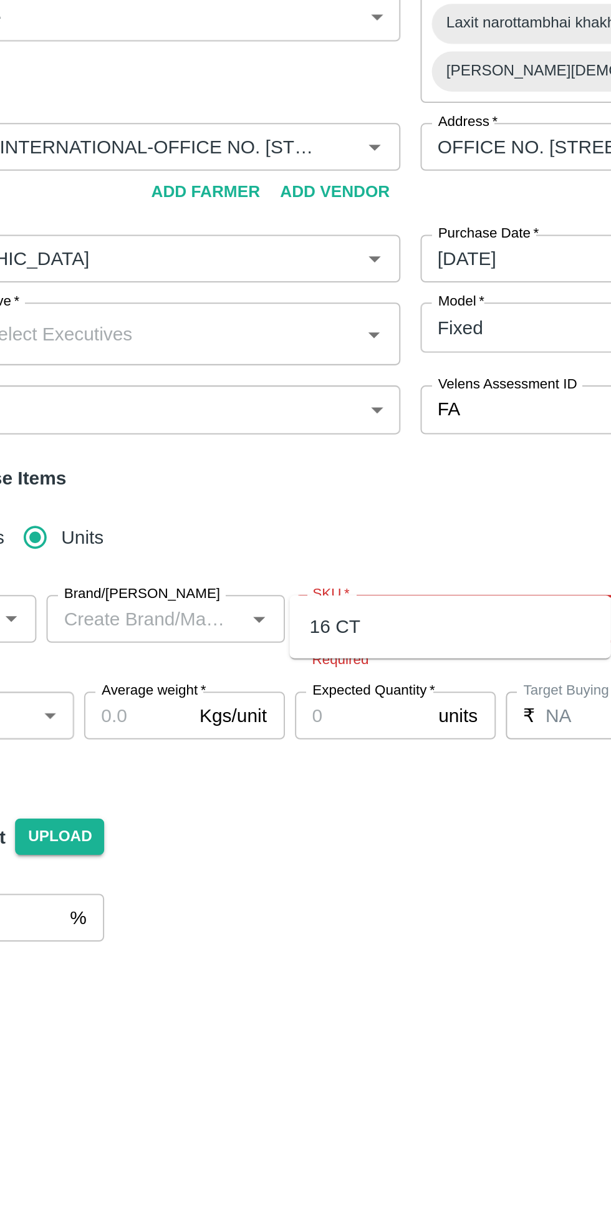
click at [258, 397] on div "16 CT" at bounding box center [260, 395] width 25 height 14
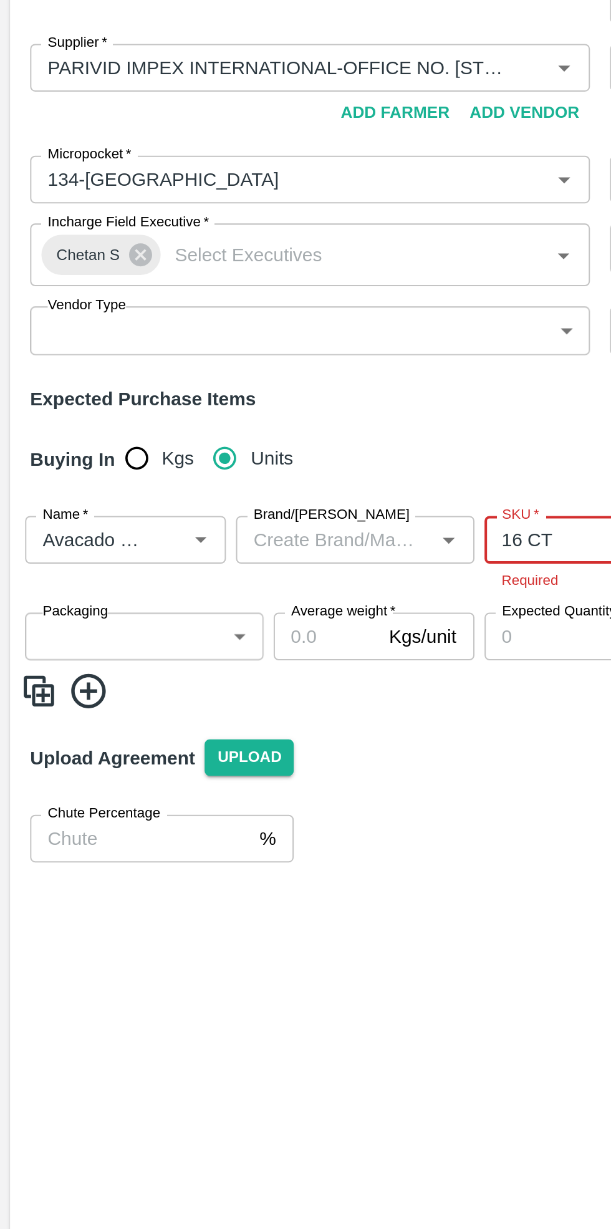
type input "16 CT"
click at [74, 410] on body "Supply Chain Add Purchase Order PO Type   * Vendor Purchase 2 PO Type Buyers   …" at bounding box center [305, 614] width 611 height 1229
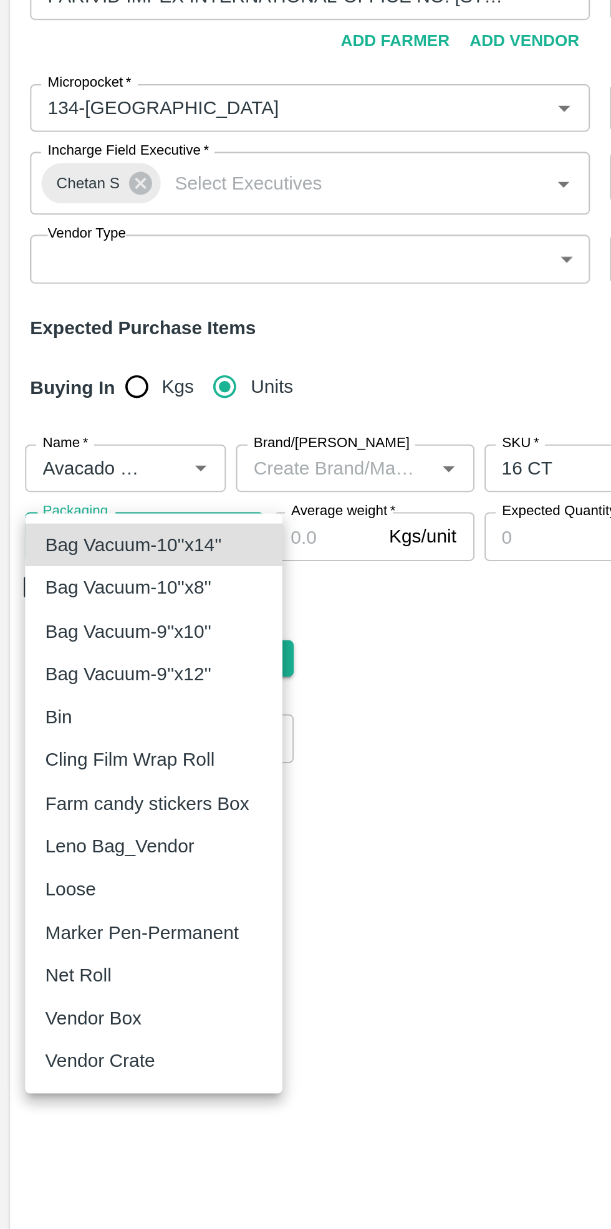
click at [67, 665] on div "Vendor Box" at bounding box center [49, 664] width 54 height 14
type input "276"
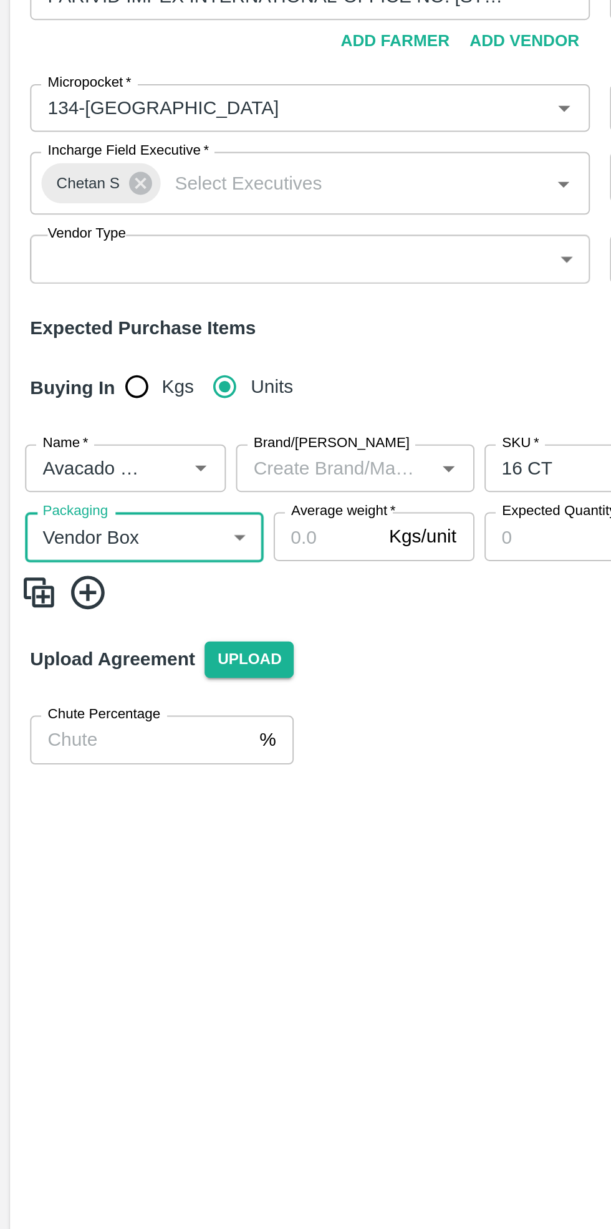
click at [166, 413] on input "Average weight   *" at bounding box center [162, 425] width 52 height 24
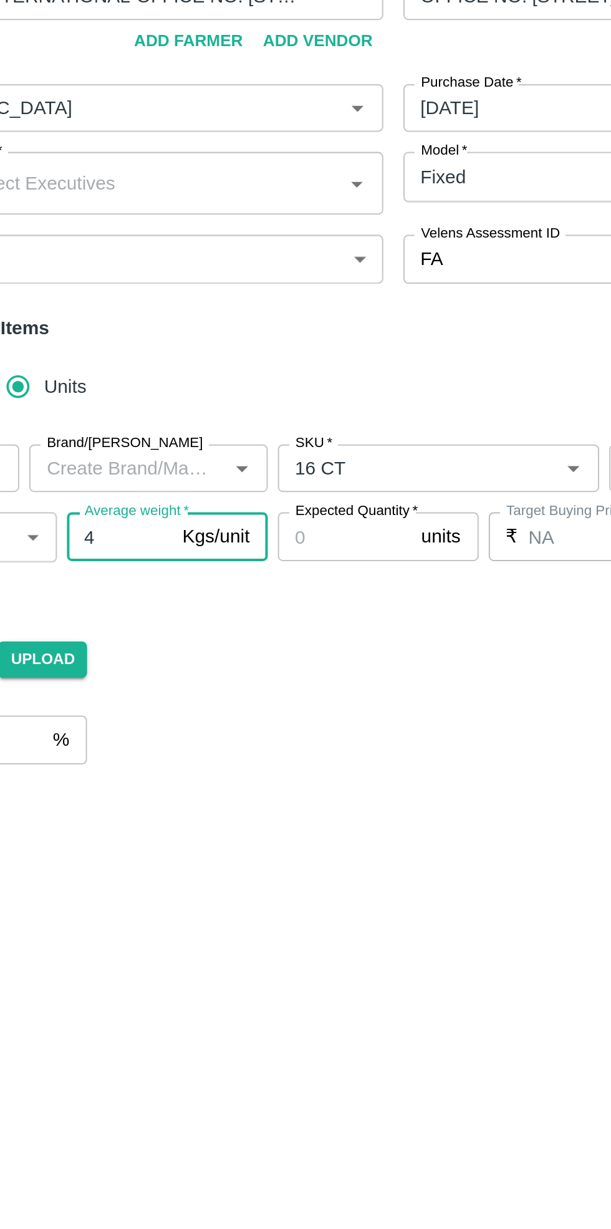
type input "4"
click at [289, 413] on input "Expected Quantity   *" at bounding box center [274, 425] width 67 height 24
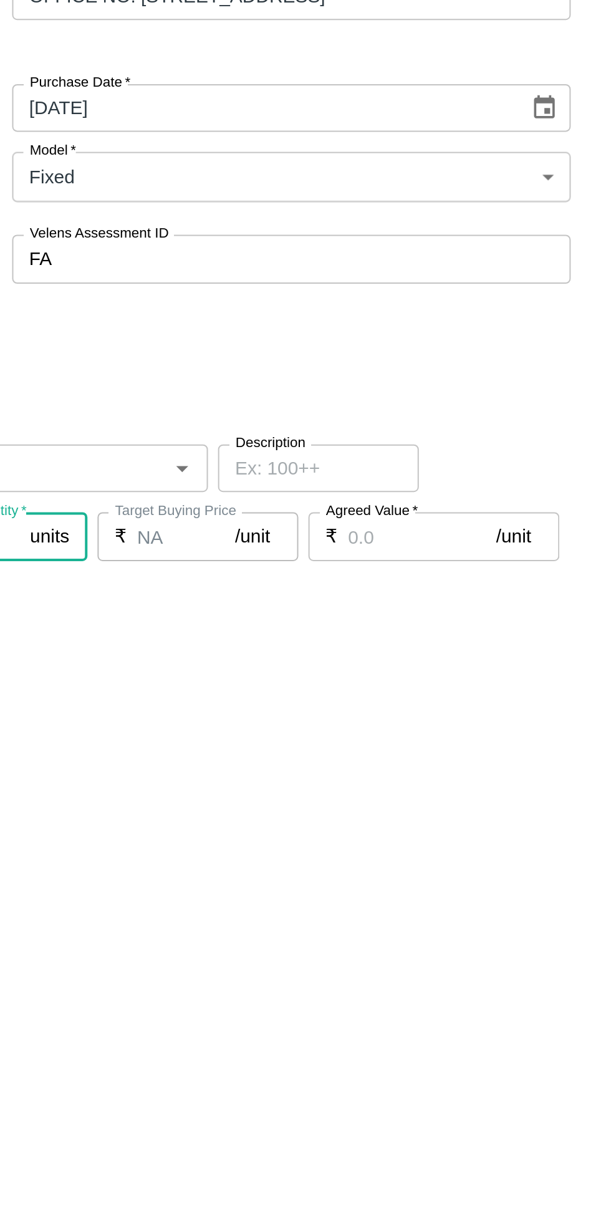
type input "50"
click at [502, 413] on input "Agreed Value   *" at bounding box center [507, 425] width 74 height 24
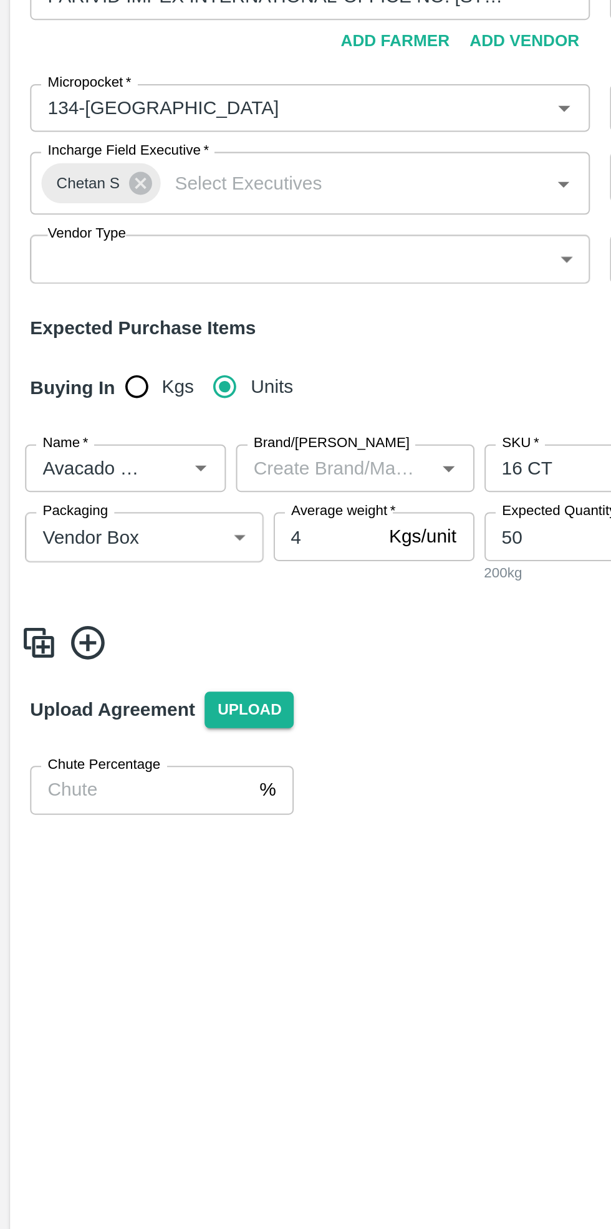
type input "1300"
click at [45, 454] on div "Name   * Name   * Brand/Marka Brand/Marka SKU   * SKU   * Description x Descrip…" at bounding box center [305, 430] width 601 height 123
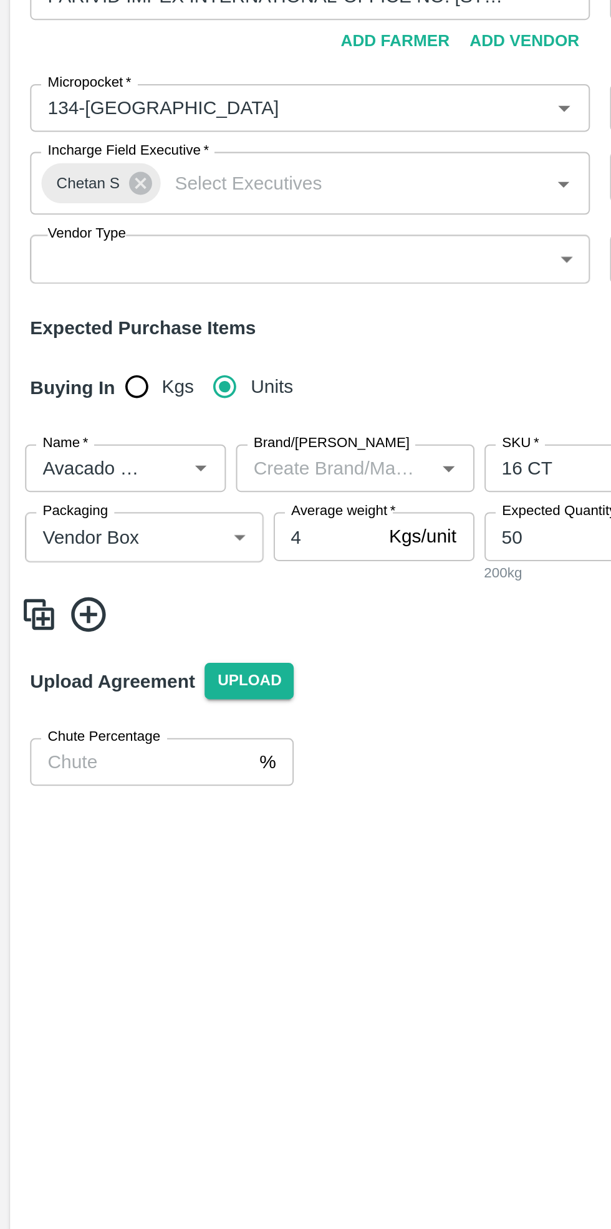
click at [42, 453] on icon at bounding box center [44, 463] width 21 height 21
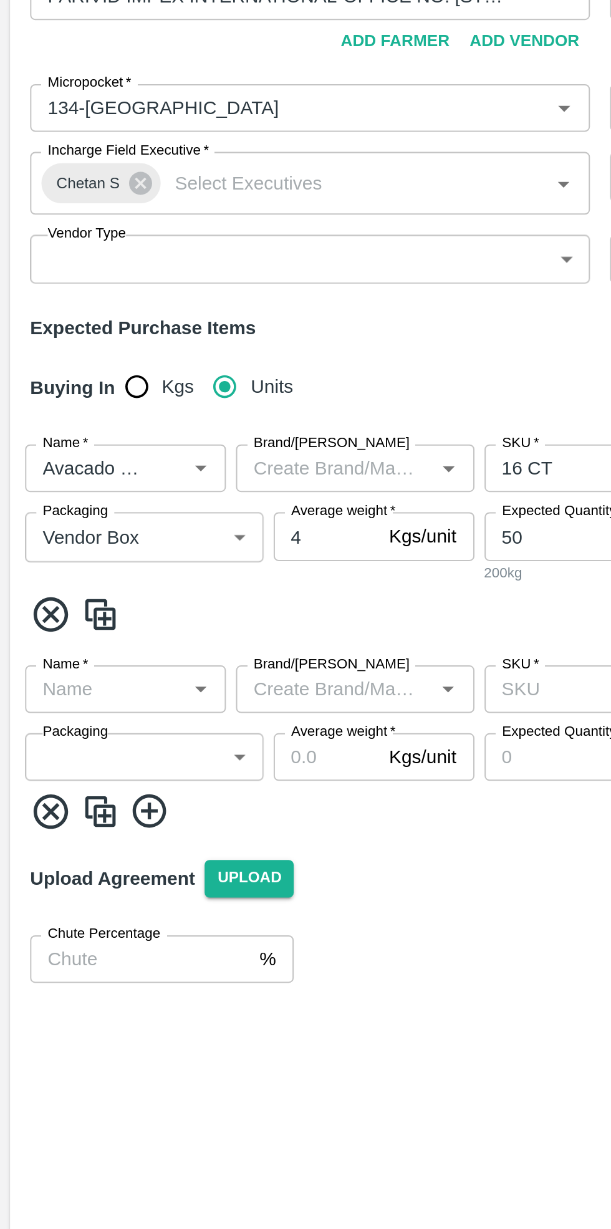
click at [51, 493] on input "Name   *" at bounding box center [52, 501] width 72 height 16
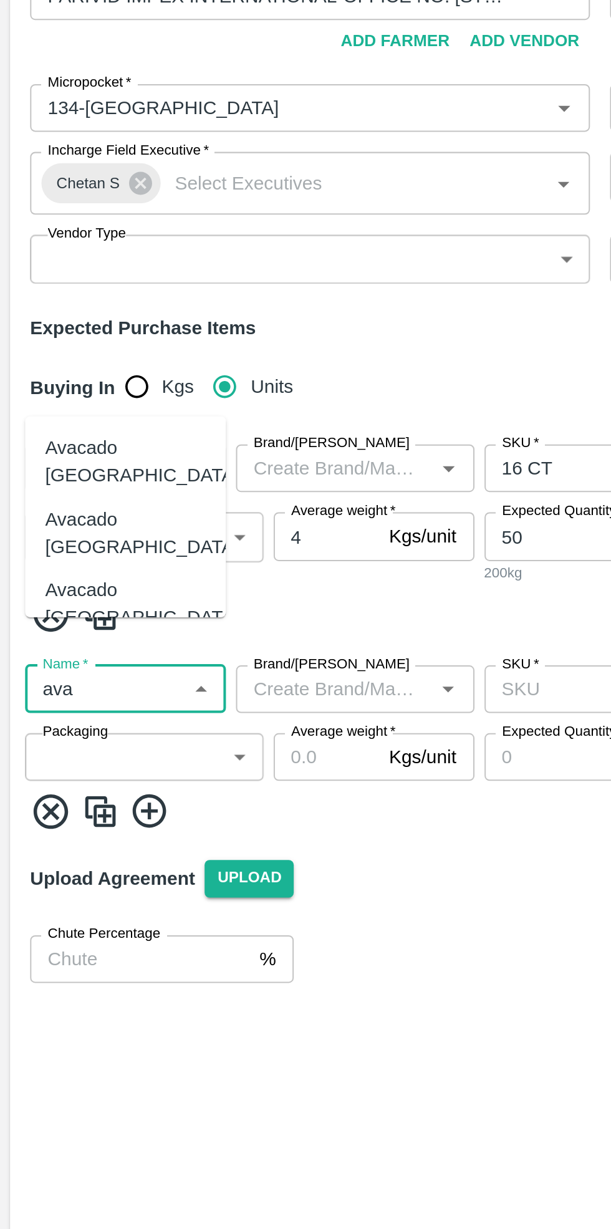
click at [73, 395] on div "Avacado [GEOGRAPHIC_DATA]" at bounding box center [70, 388] width 97 height 28
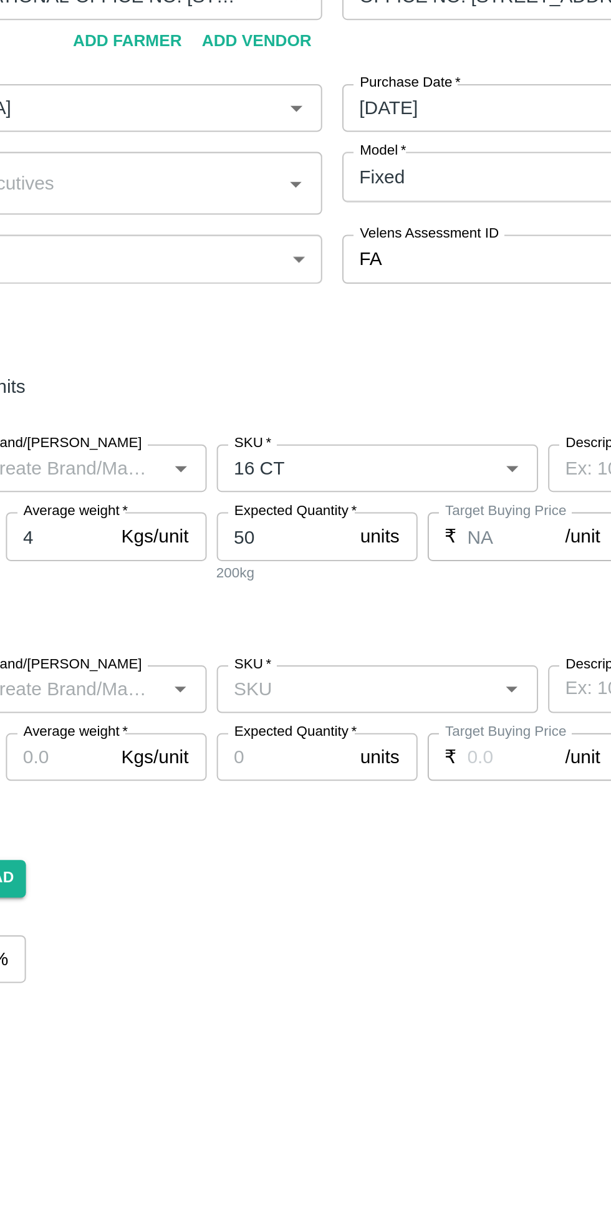
type input "Avacado [GEOGRAPHIC_DATA]"
click at [301, 493] on input "SKU   *" at bounding box center [310, 501] width 132 height 16
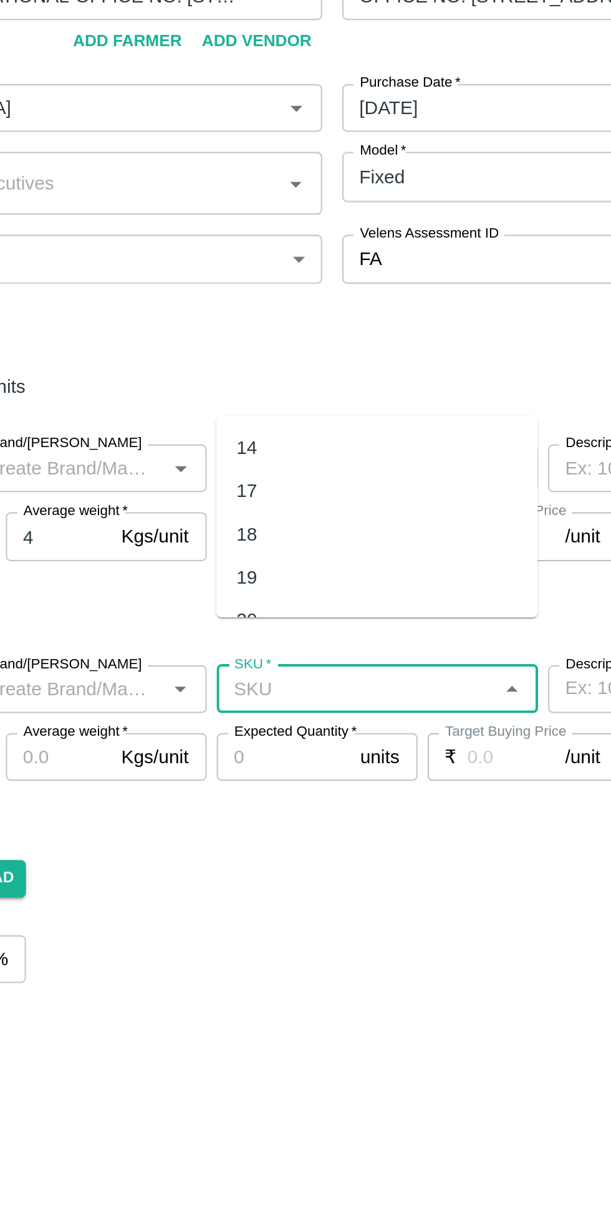
click at [260, 422] on div "18" at bounding box center [321, 423] width 160 height 21
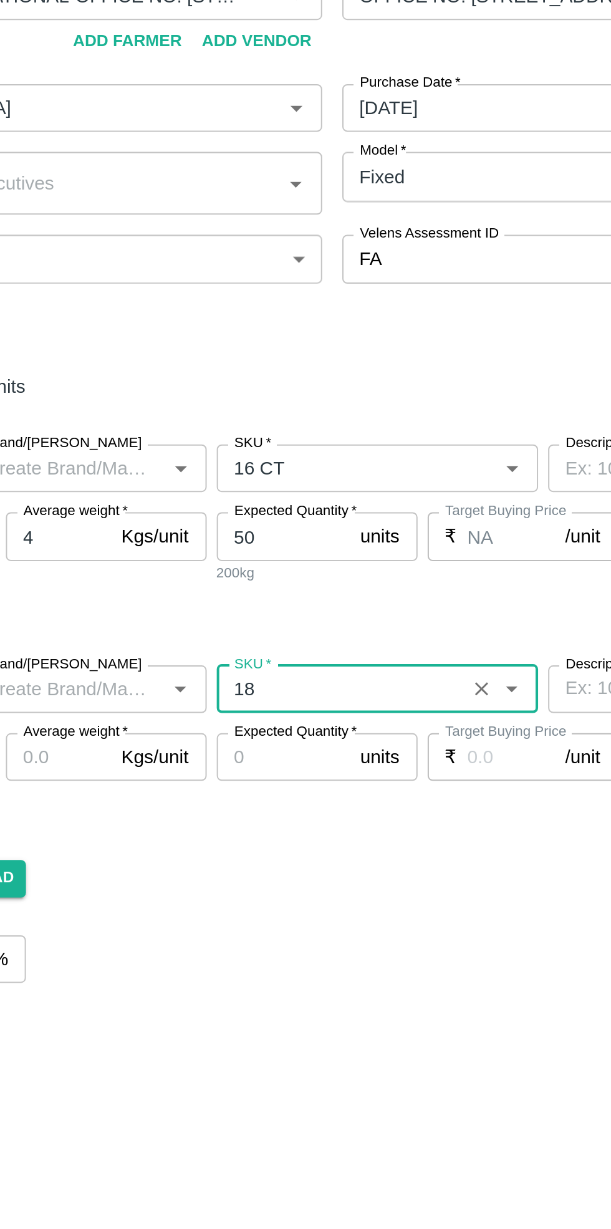
type input "18"
type input "NA"
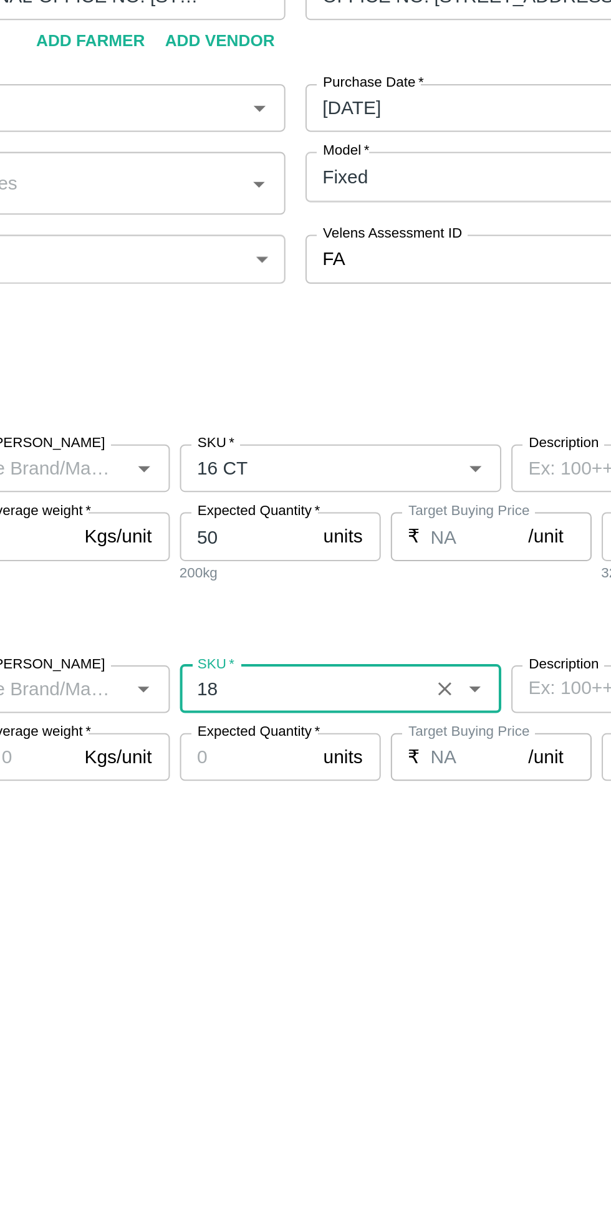
click at [288, 493] on input "SKU   *" at bounding box center [301, 501] width 115 height 16
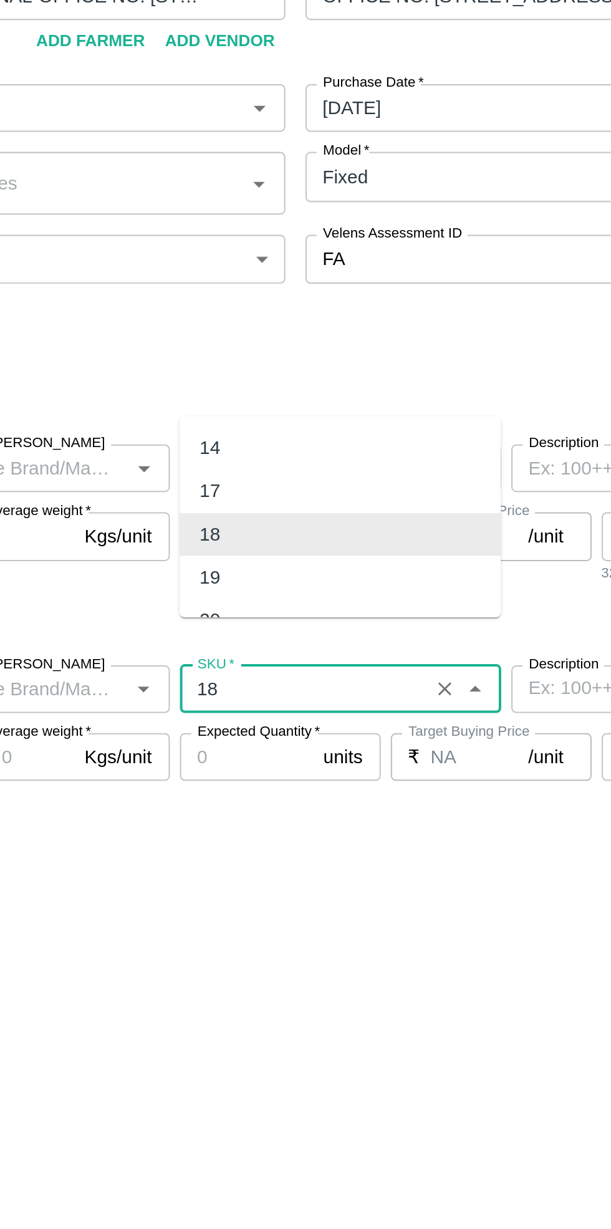
type input "1"
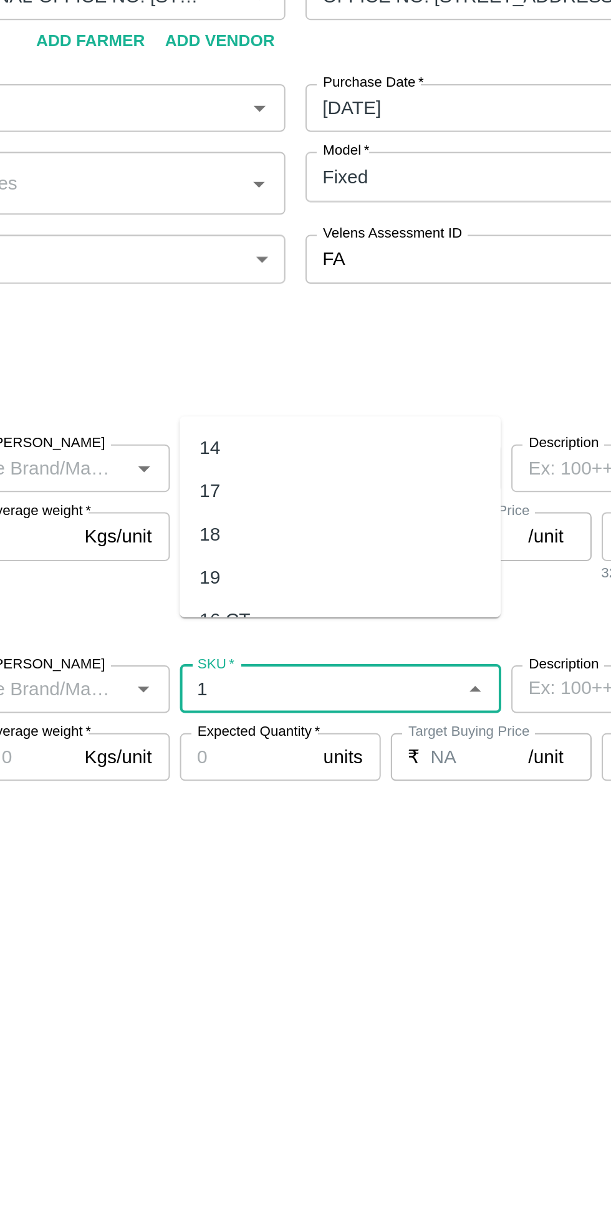
type input "18"
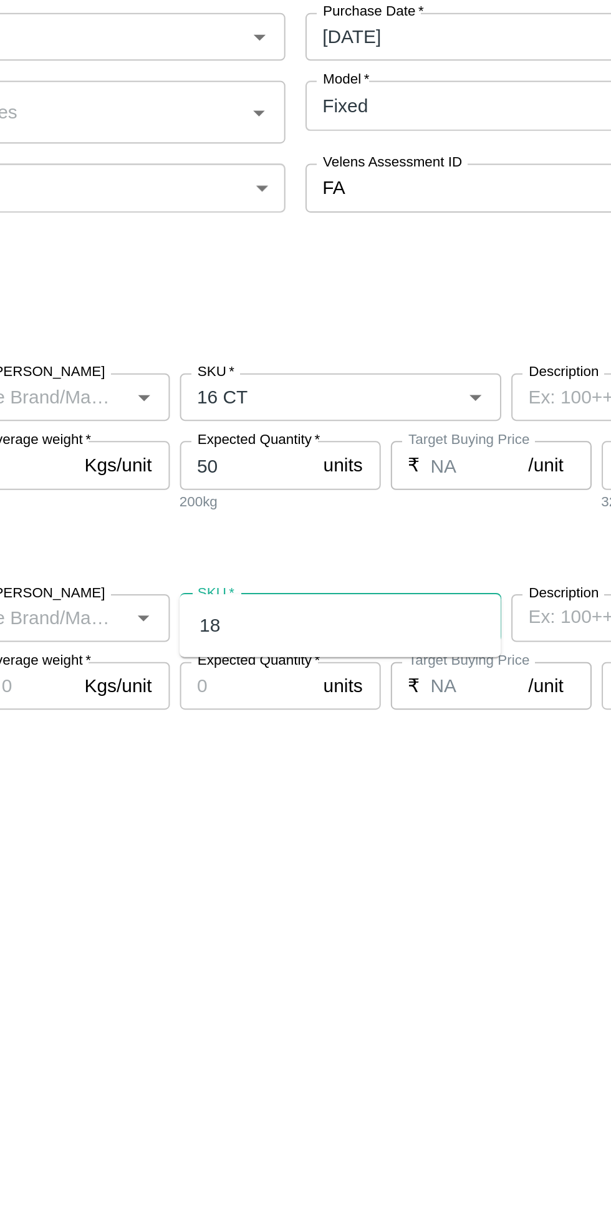
click at [279, 504] on div "18" at bounding box center [321, 504] width 160 height 21
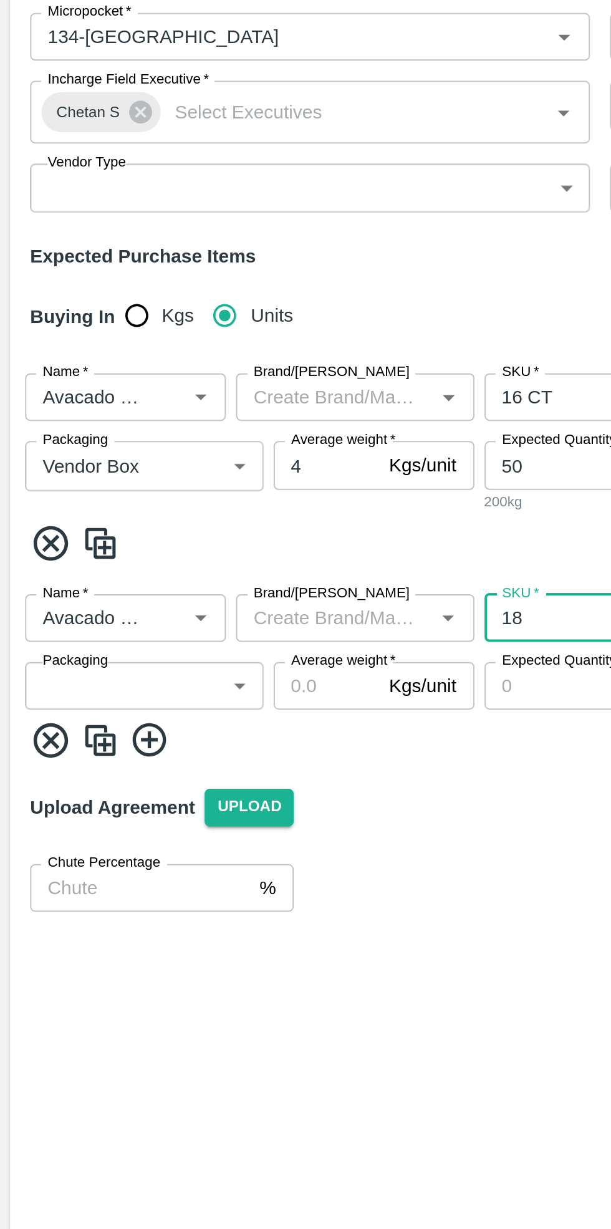
click at [79, 508] on body "Supply Chain Add Purchase Order PO Type   * Vendor Purchase 2 PO Type Buyers   …" at bounding box center [305, 614] width 611 height 1229
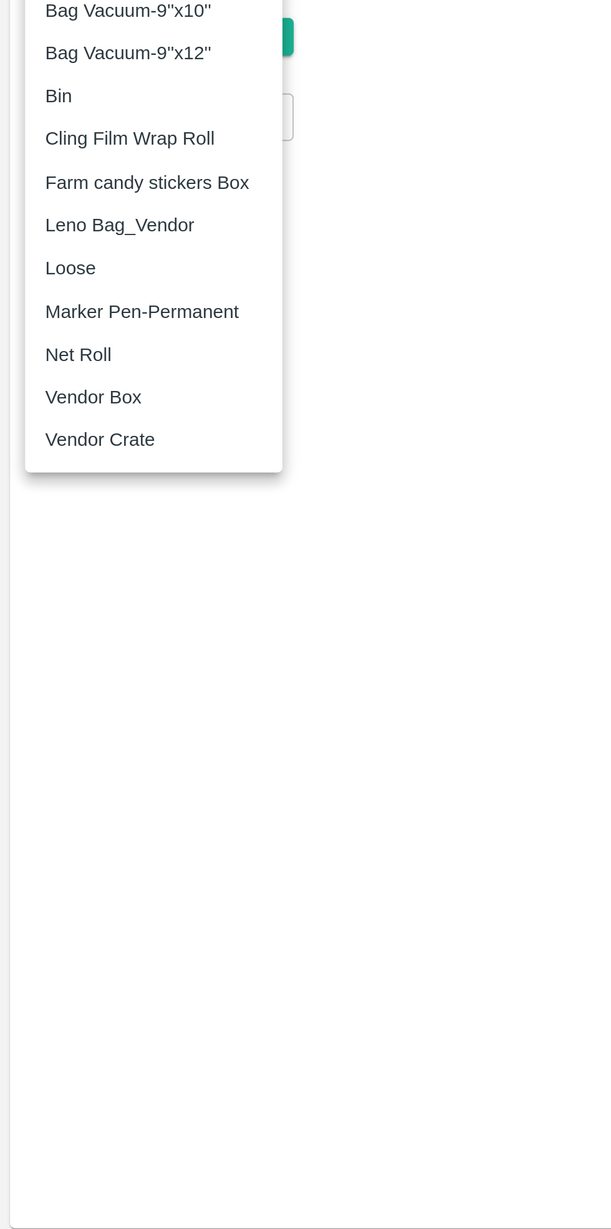
click at [61, 773] on p "Vendor Box" at bounding box center [46, 774] width 48 height 14
type input "276"
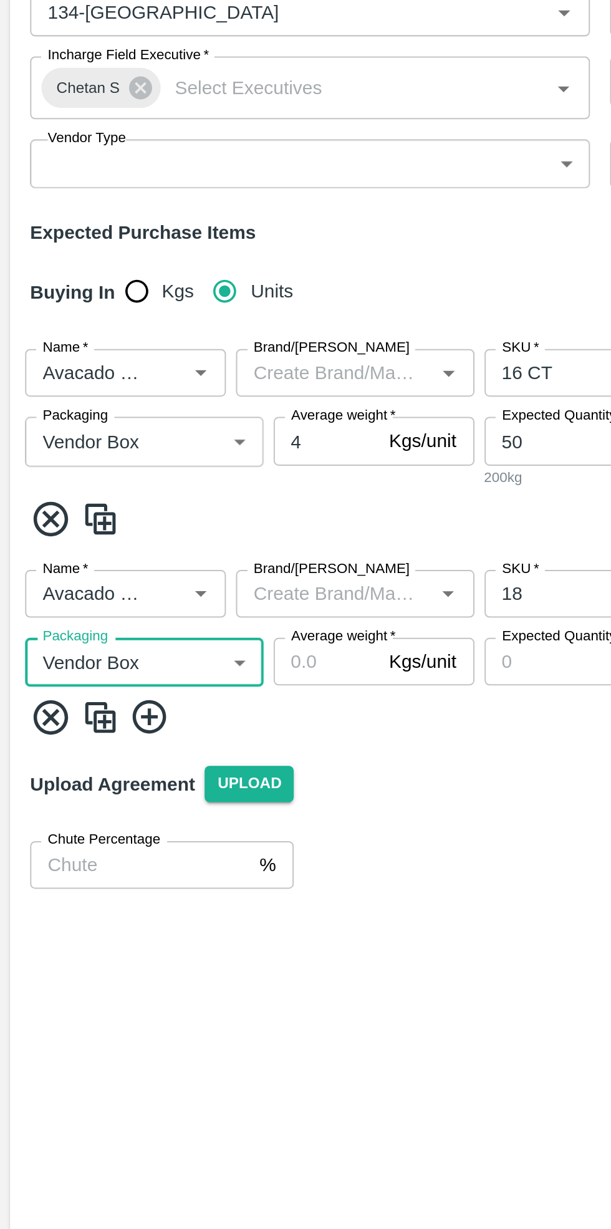
click at [168, 523] on input "Average weight   *" at bounding box center [162, 535] width 52 height 24
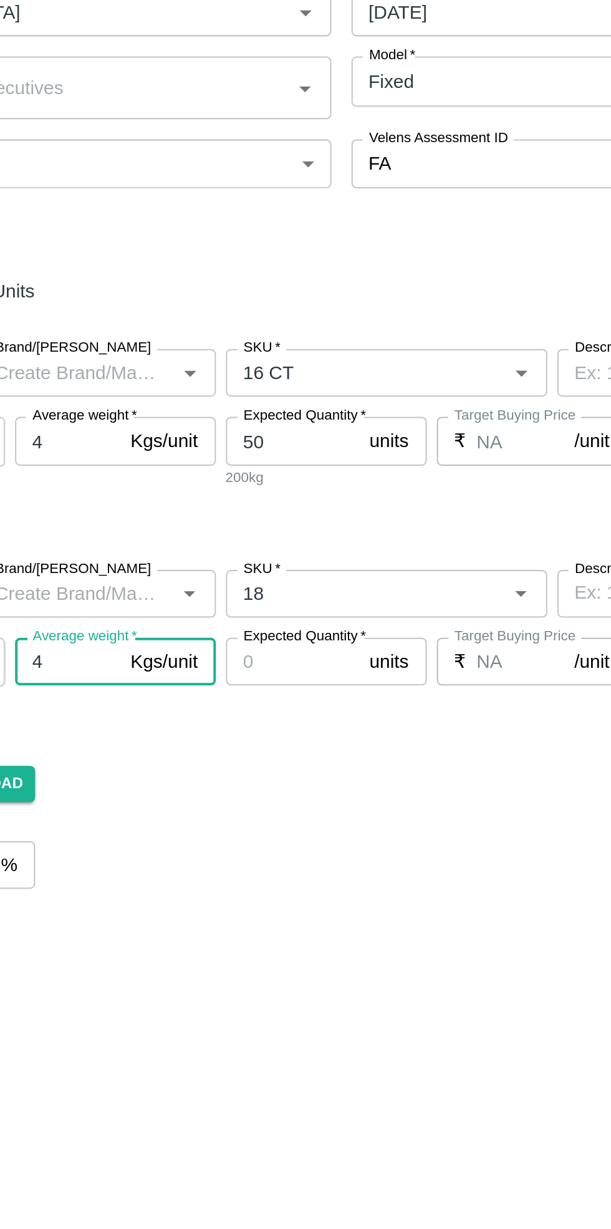
type input "4"
click at [276, 523] on input "Expected Quantity   *" at bounding box center [274, 535] width 67 height 24
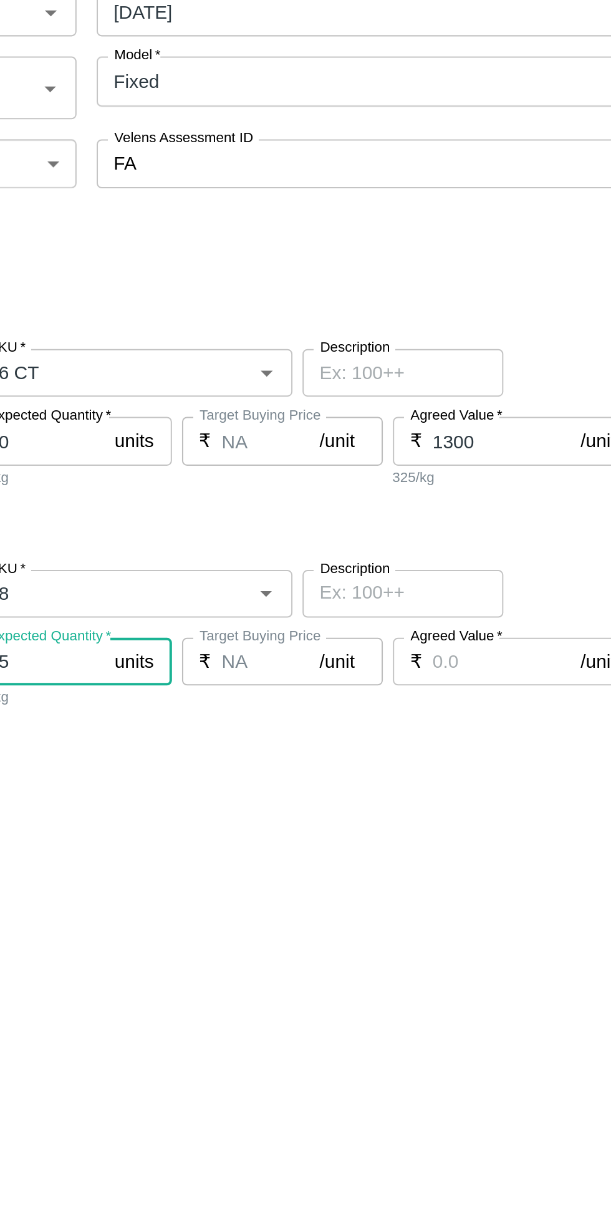
type input "75"
click at [501, 523] on input "Agreed Value   *" at bounding box center [507, 535] width 74 height 24
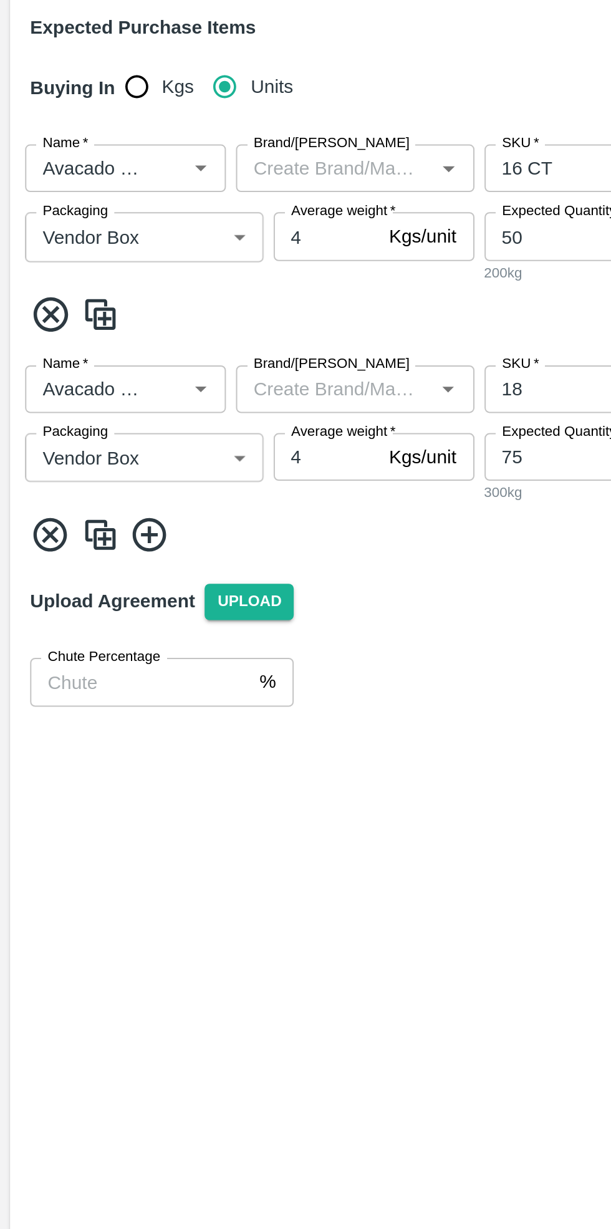
type input "1300"
click at [73, 563] on icon at bounding box center [74, 573] width 21 height 21
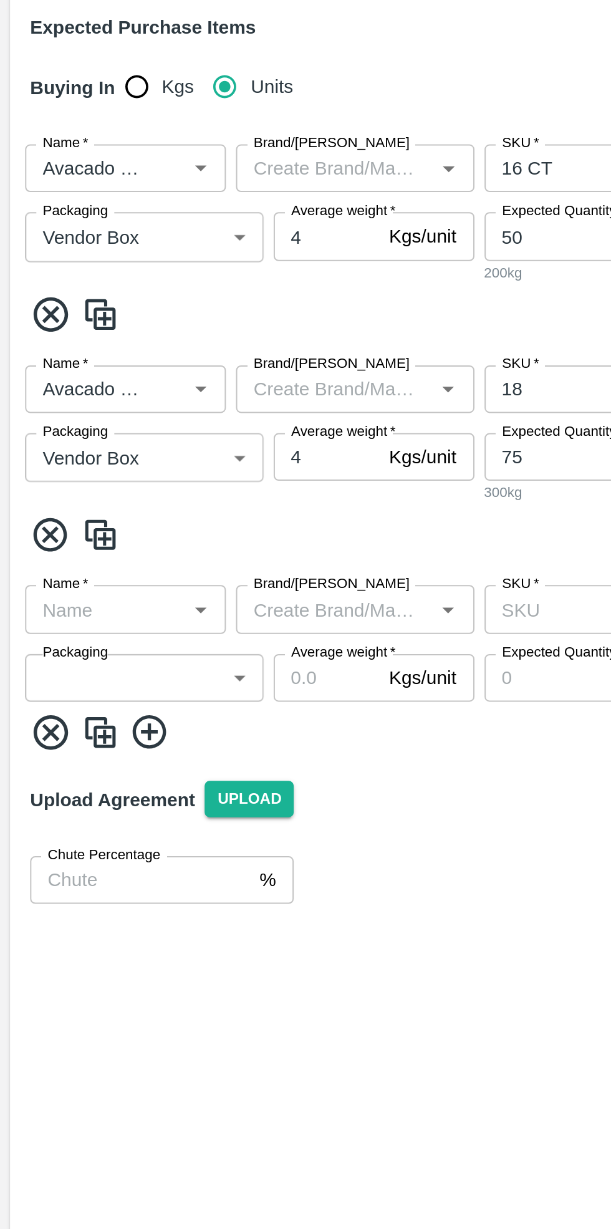
click at [65, 602] on input "Name   *" at bounding box center [52, 610] width 72 height 16
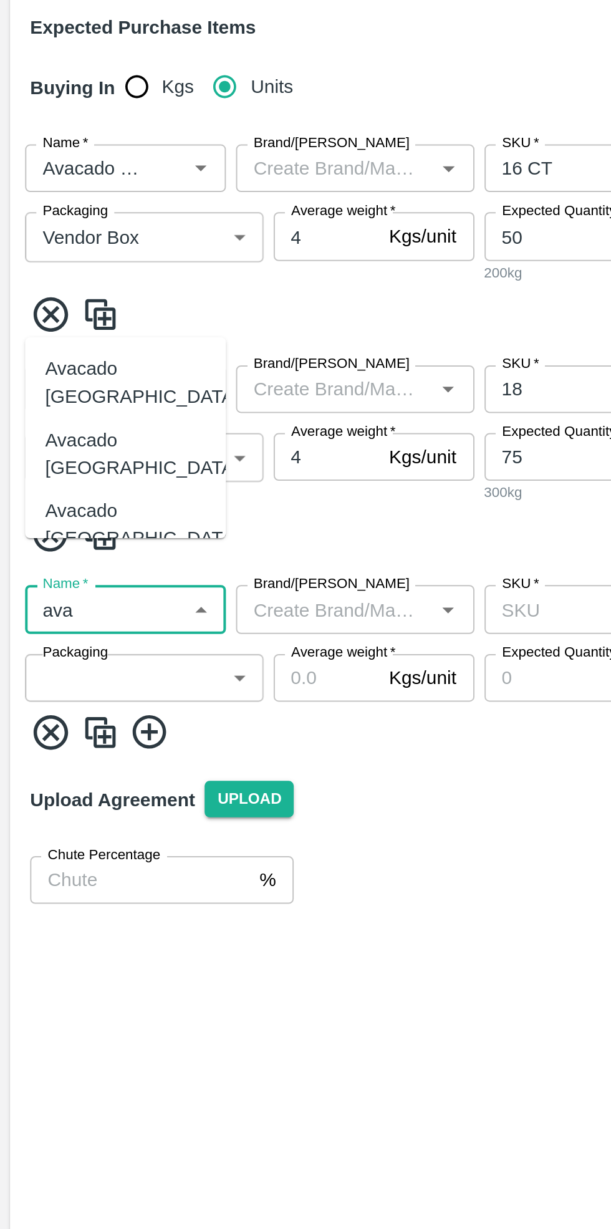
click at [77, 500] on div "Avacado [GEOGRAPHIC_DATA]" at bounding box center [70, 498] width 97 height 28
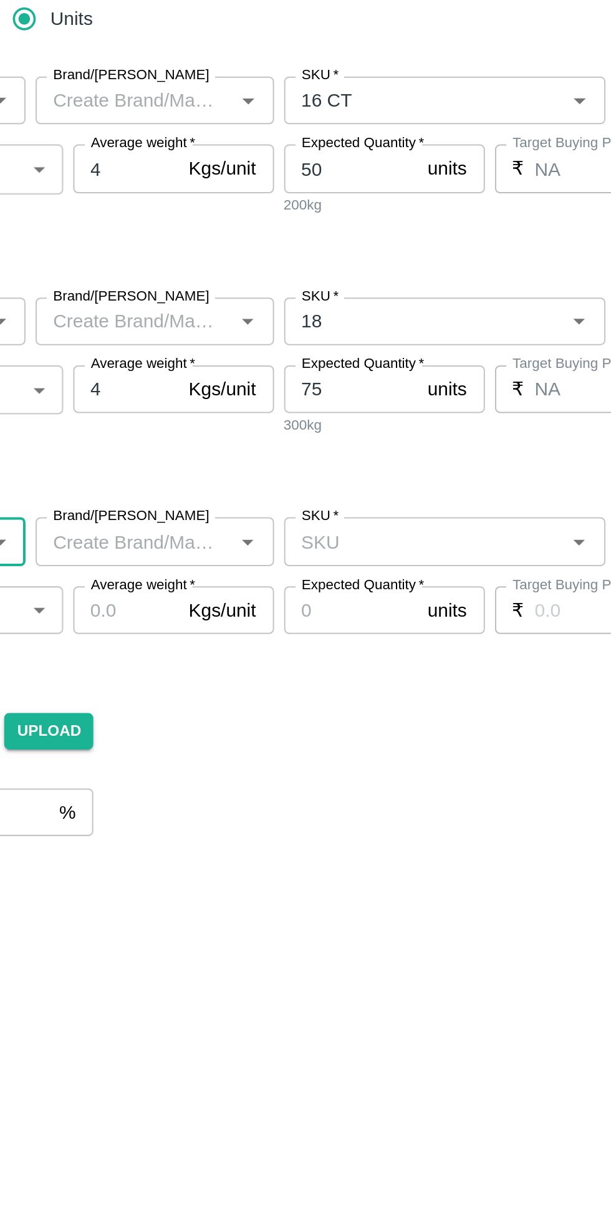
type input "Avacado [GEOGRAPHIC_DATA]"
click at [296, 602] on input "SKU   *" at bounding box center [310, 610] width 132 height 16
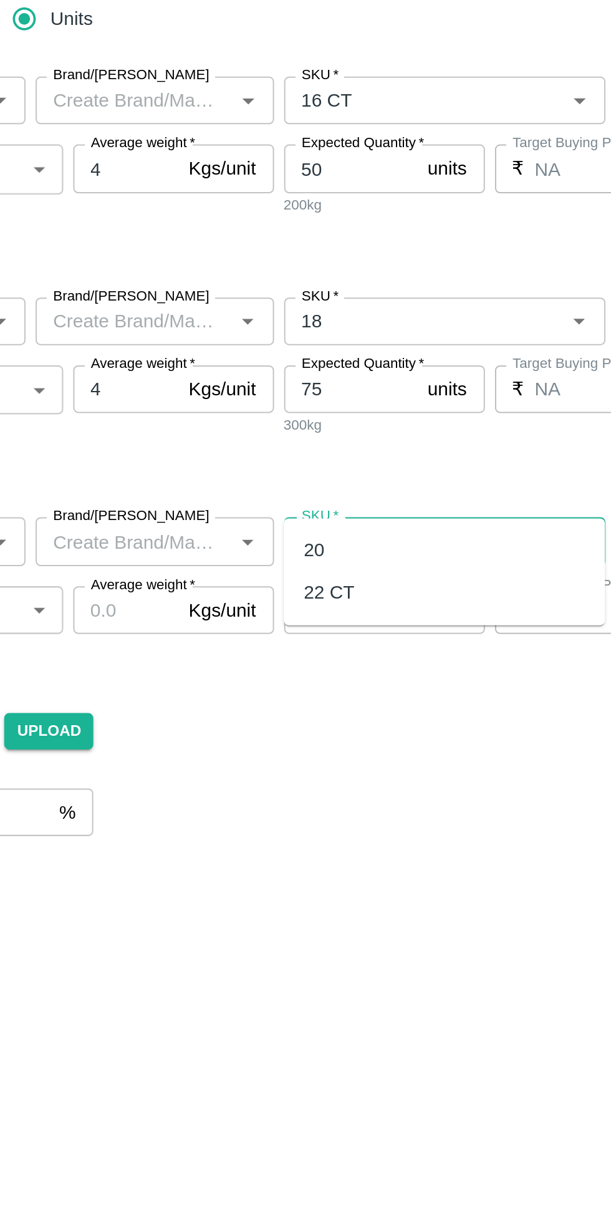
type input "20"
click at [261, 610] on div "20" at bounding box center [321, 614] width 160 height 21
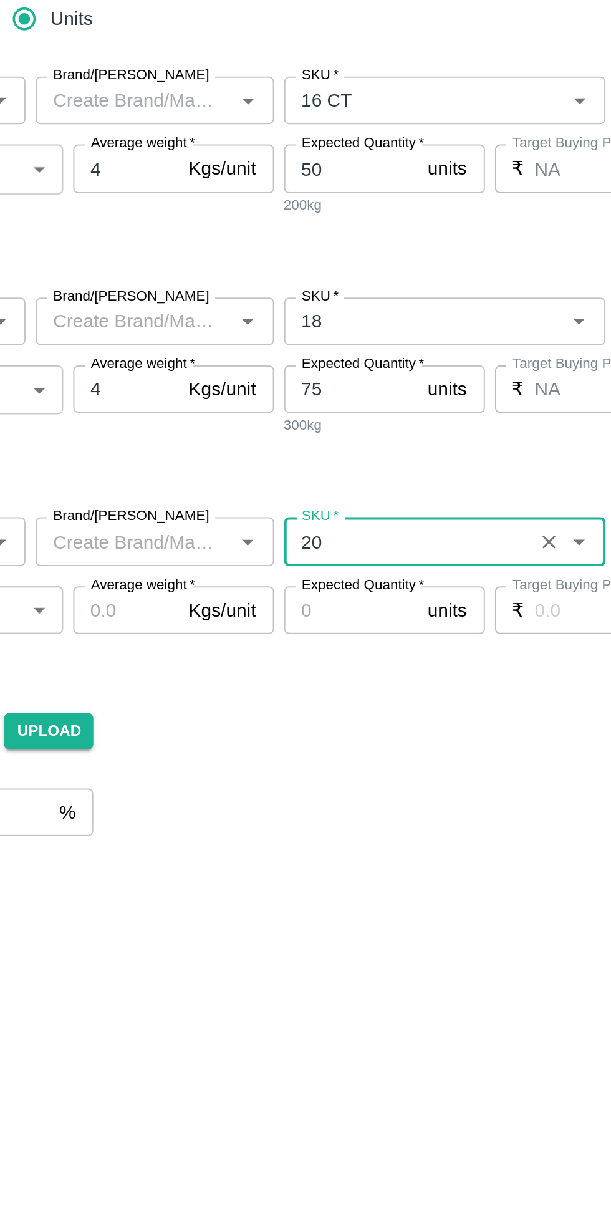
type input "NA"
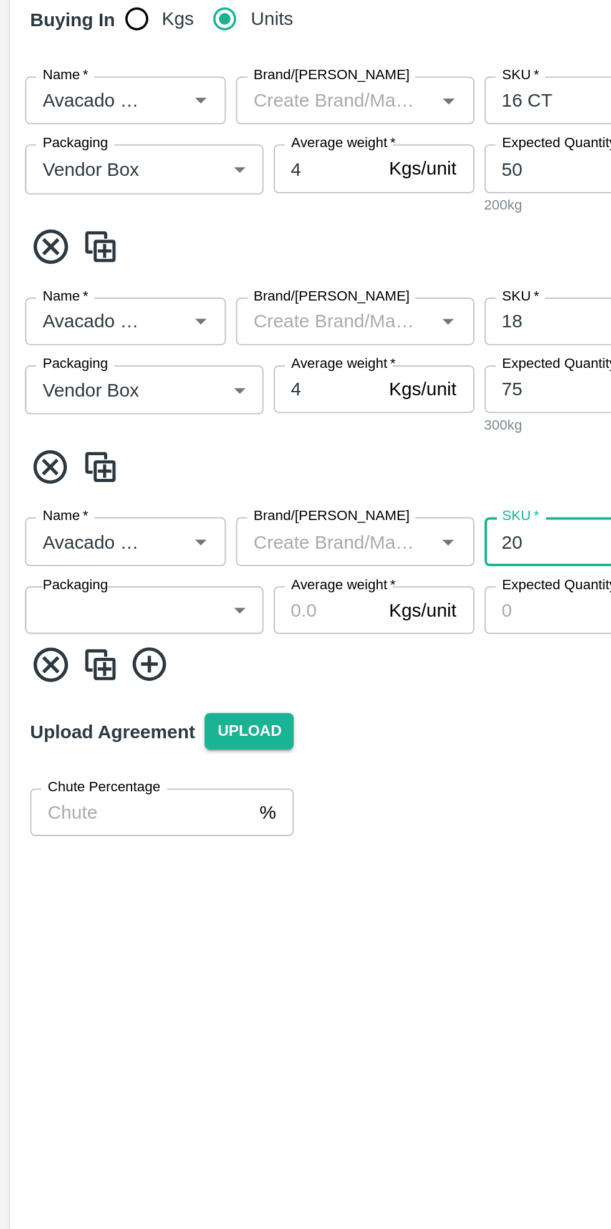
type input "20"
click at [87, 620] on body "Supply Chain Add Purchase Order PO Type   * Vendor Purchase 2 PO Type Buyers   …" at bounding box center [305, 614] width 611 height 1229
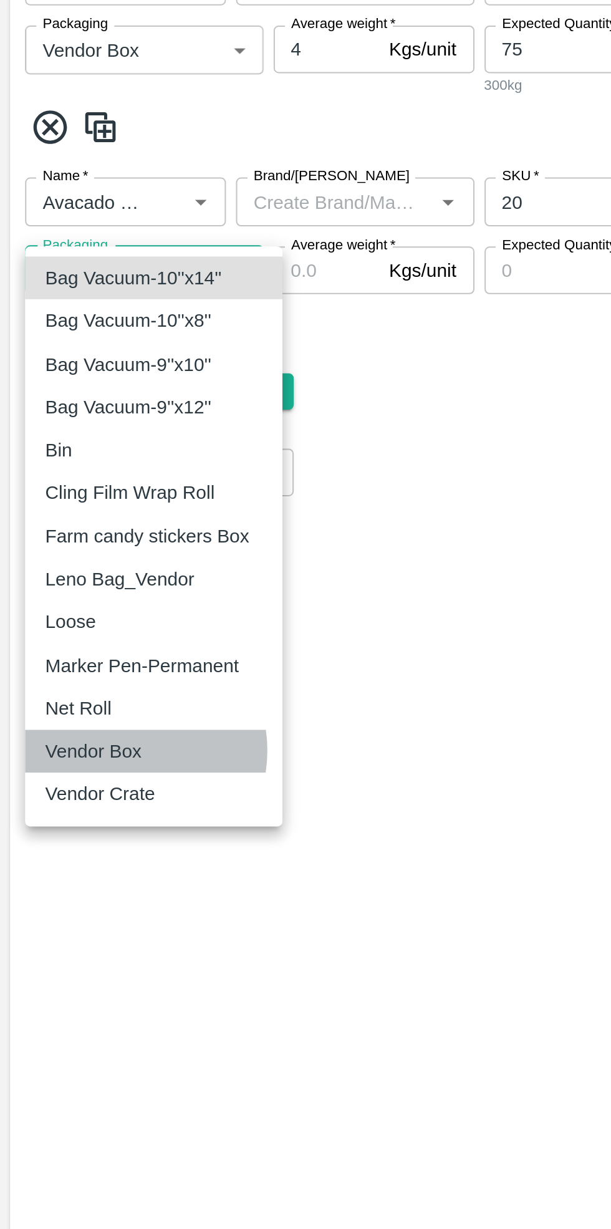
click at [60, 882] on p "Vendor Box" at bounding box center [46, 883] width 48 height 14
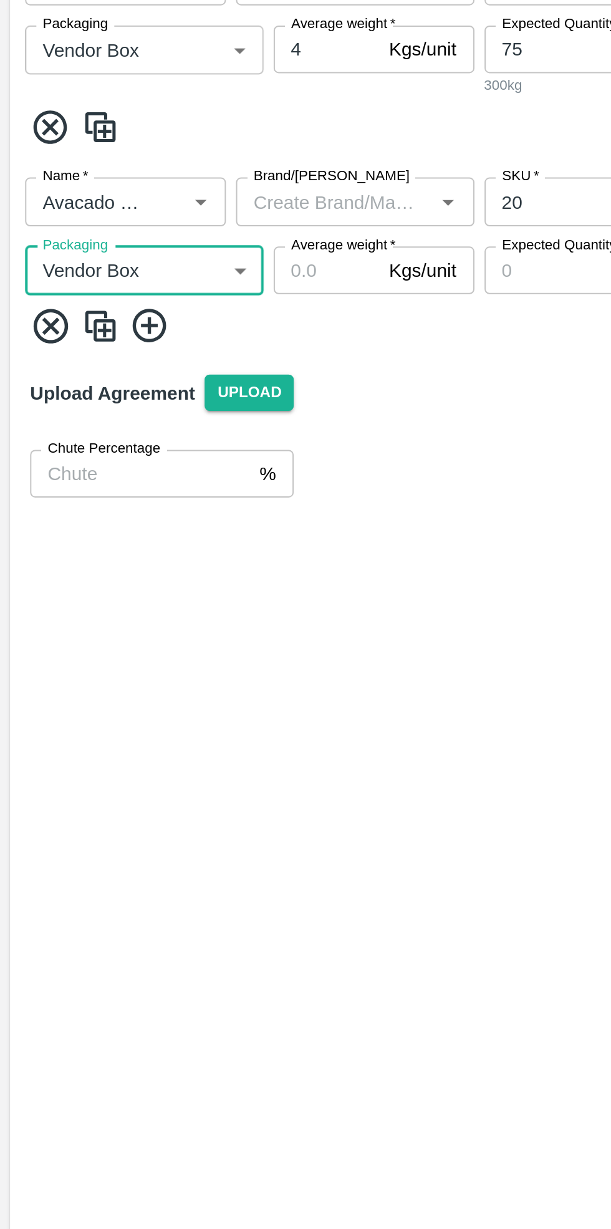
type input "276"
click at [169, 632] on input "Average weight   *" at bounding box center [162, 644] width 52 height 24
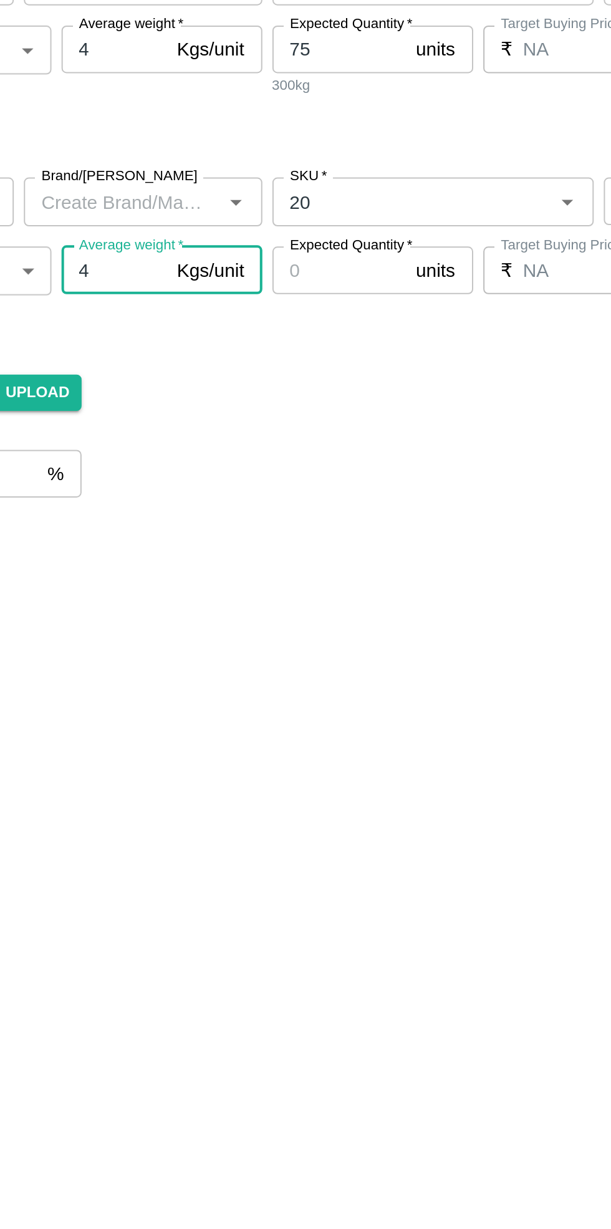
type input "4"
click at [281, 632] on input "Expected Quantity   *" at bounding box center [274, 644] width 67 height 24
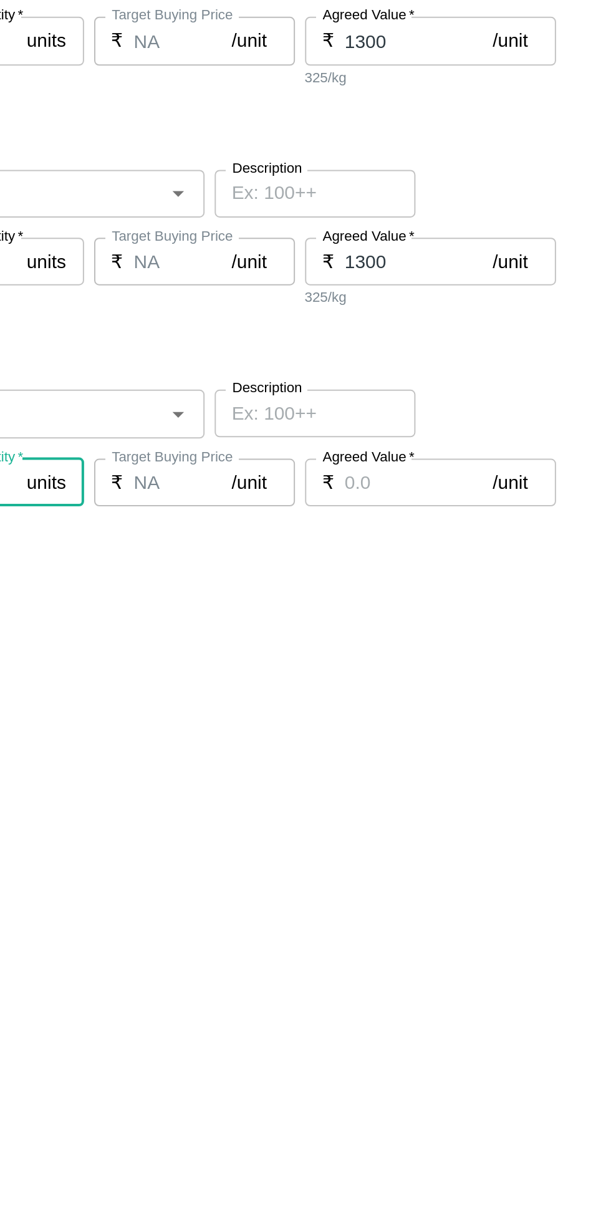
type input "75"
click at [502, 632] on input "Agreed Value   *" at bounding box center [507, 644] width 74 height 24
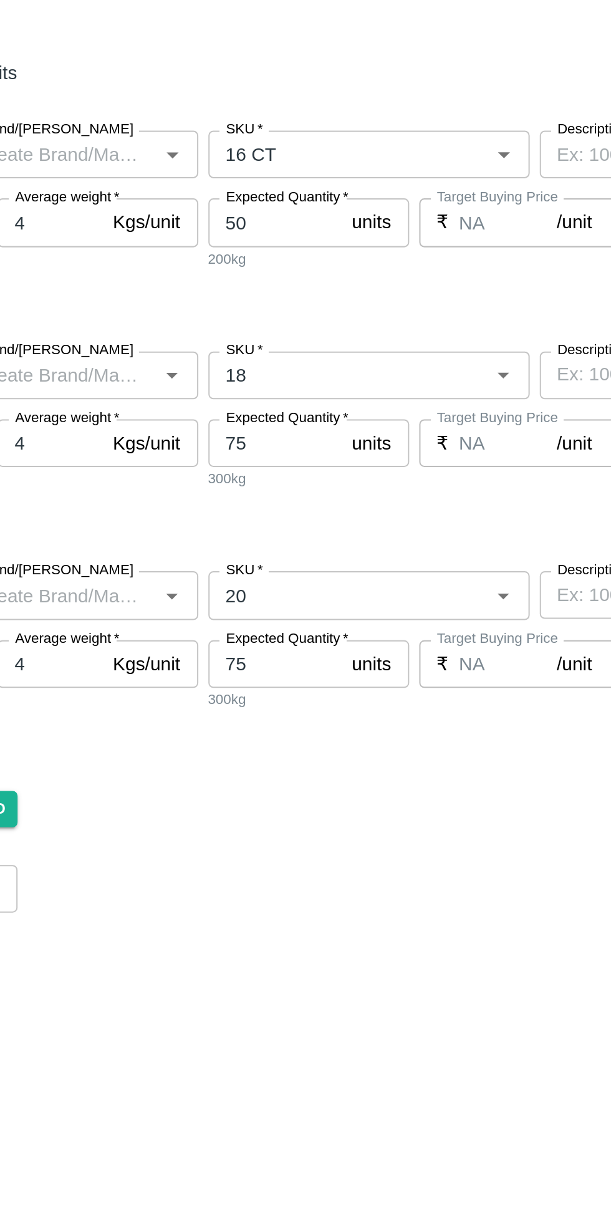
type input "1300"
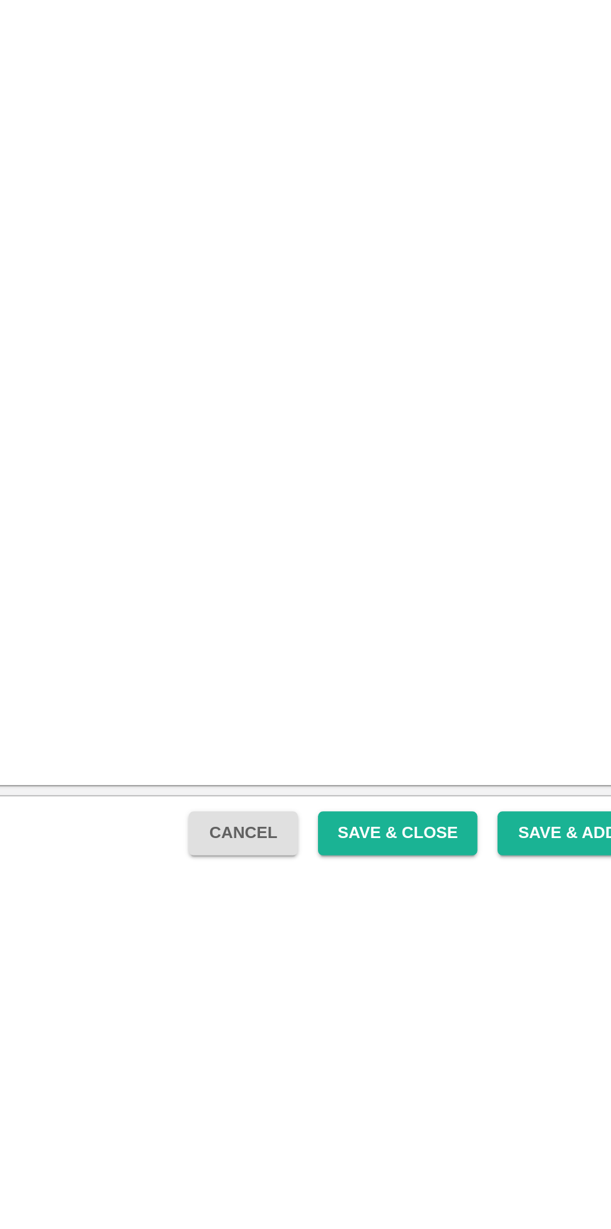
click at [455, 1213] on button "Save & Close" at bounding box center [436, 1211] width 80 height 22
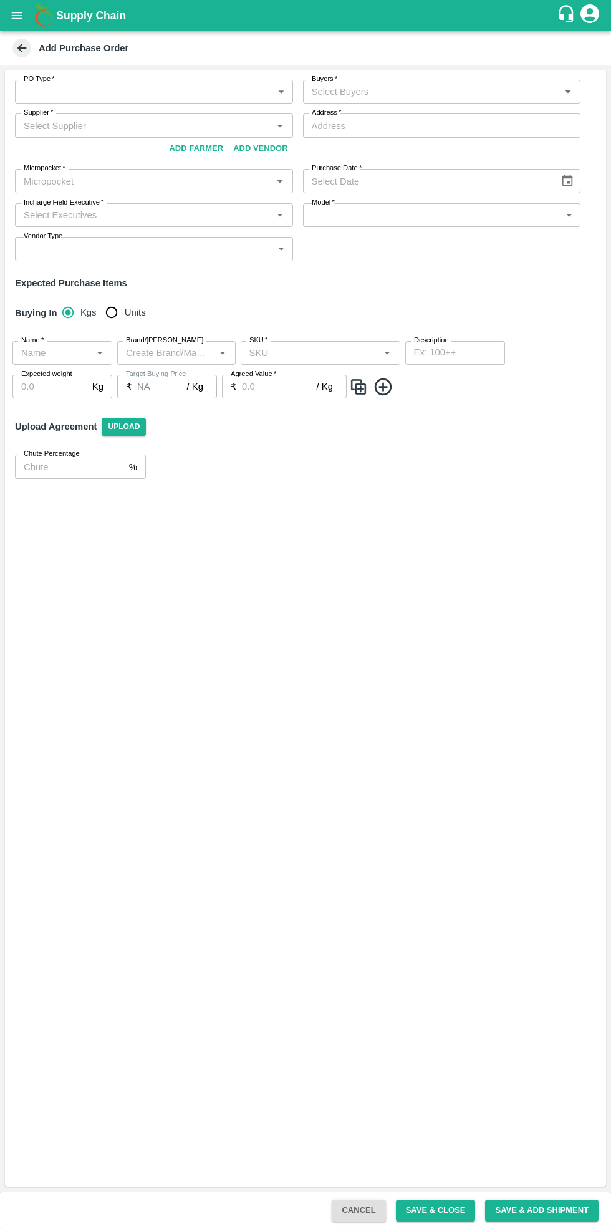
click at [143, 89] on body "Supply Chain Add Purchase Order PO Type   * ​ PO Type Buyers   * Buyers   * Sup…" at bounding box center [305, 614] width 611 height 1229
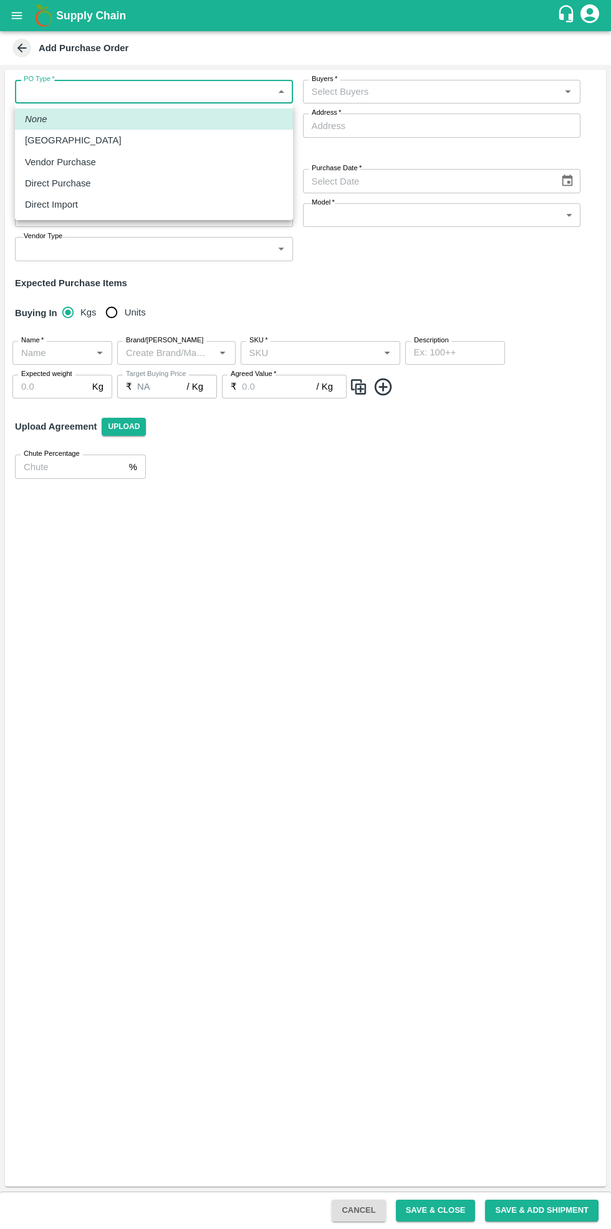
click at [97, 160] on div "Vendor Purchase" at bounding box center [154, 162] width 258 height 14
type input "2"
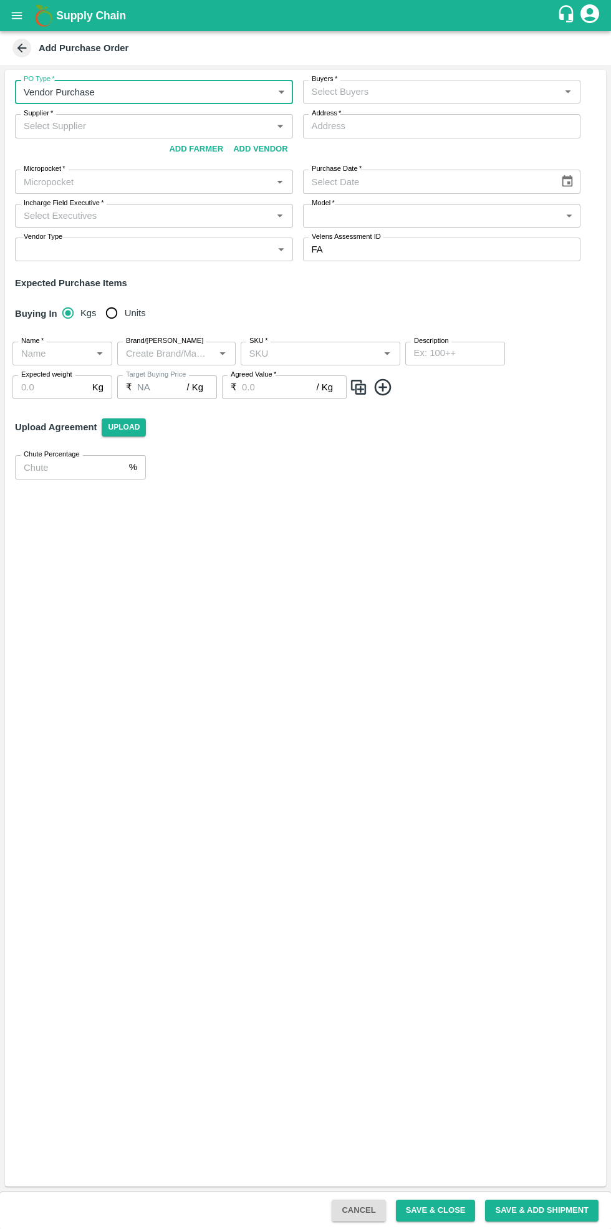
click at [422, 85] on input "Buyers   *" at bounding box center [432, 92] width 250 height 16
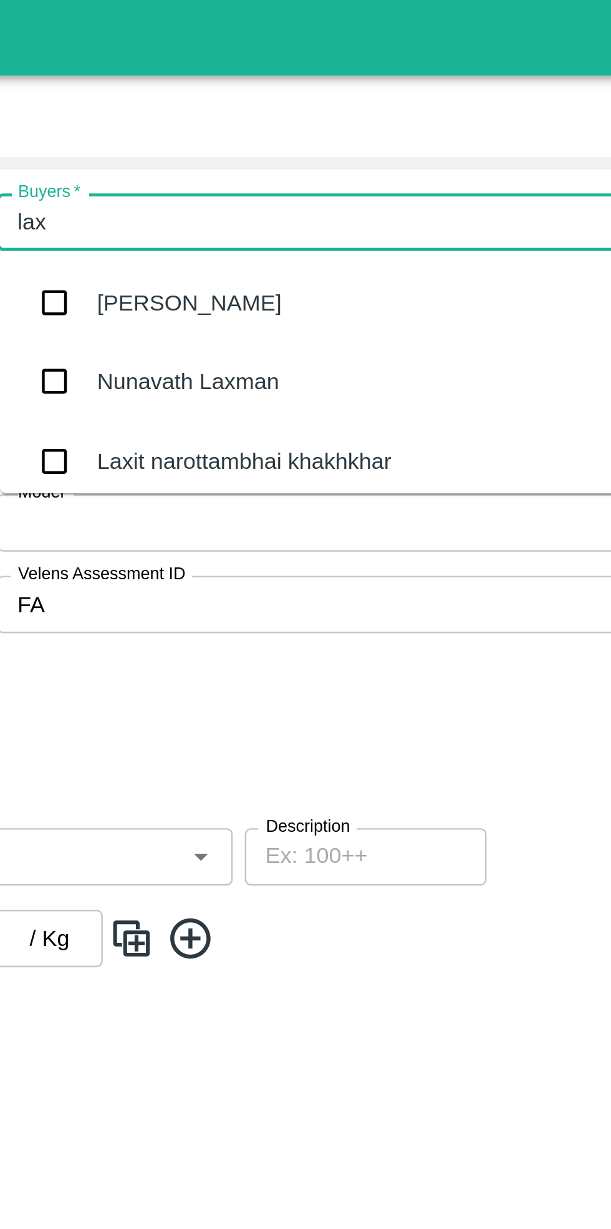
type input "laxi"
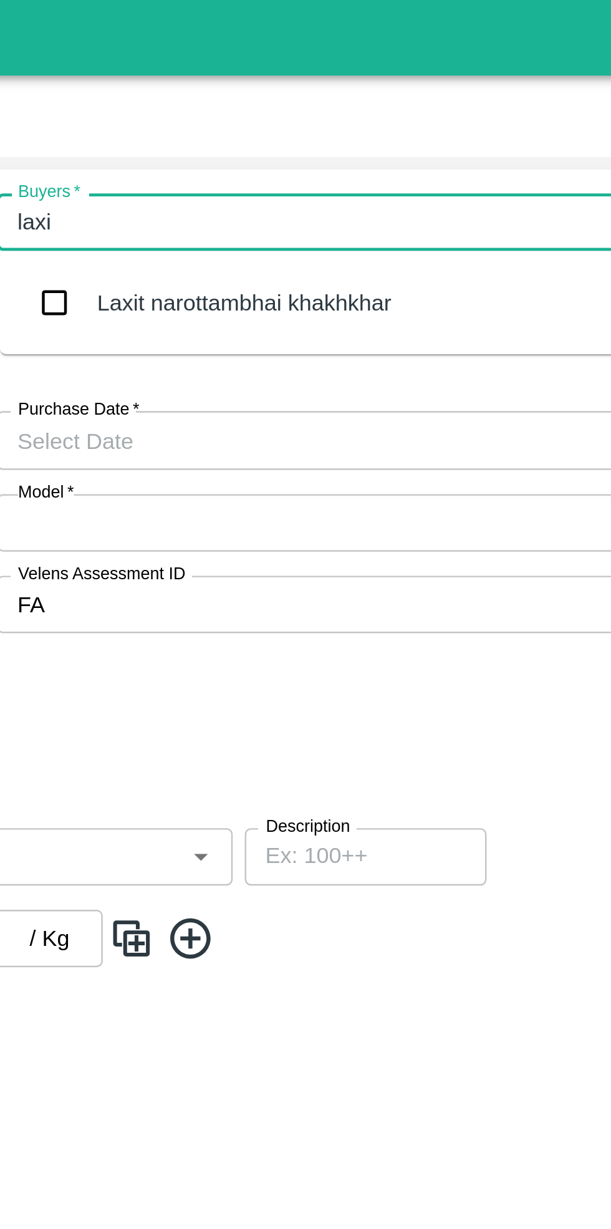
click at [383, 123] on div "Laxit narottambhai khakhkhar" at bounding box center [405, 125] width 122 height 14
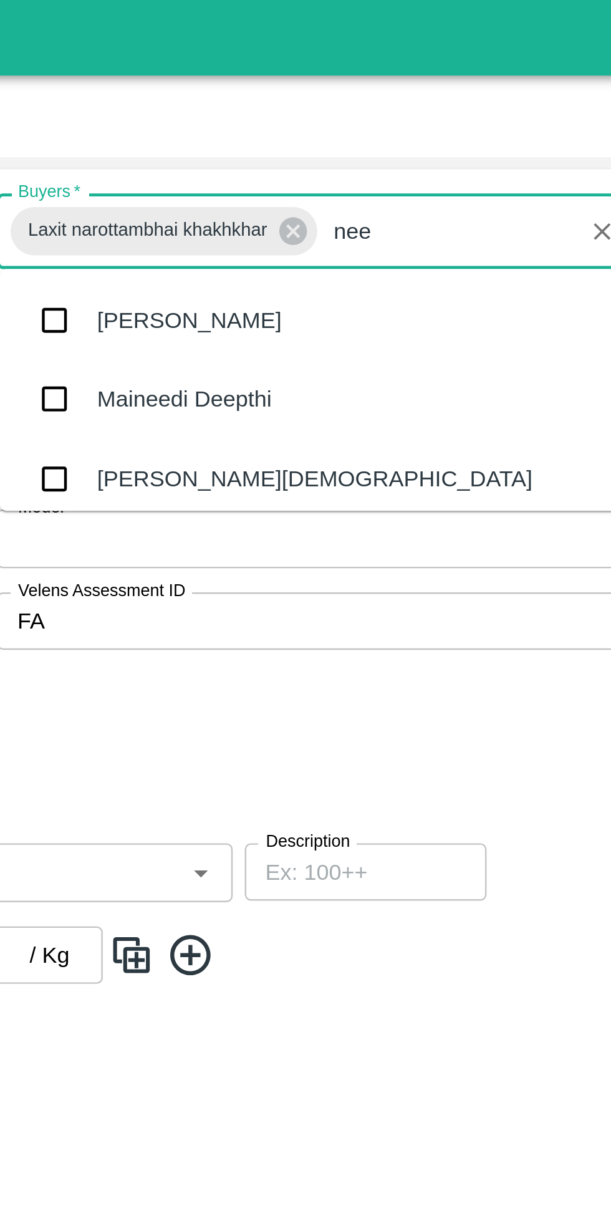
type input "neet"
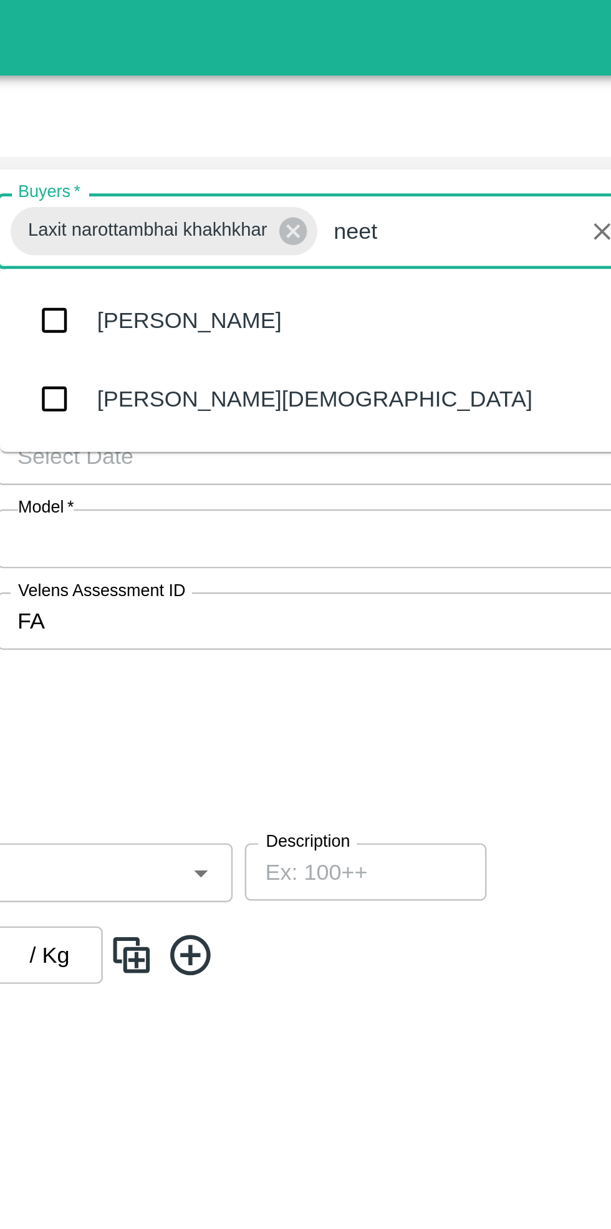
click at [370, 160] on div "[PERSON_NAME][DEMOGRAPHIC_DATA]" at bounding box center [434, 165] width 180 height 14
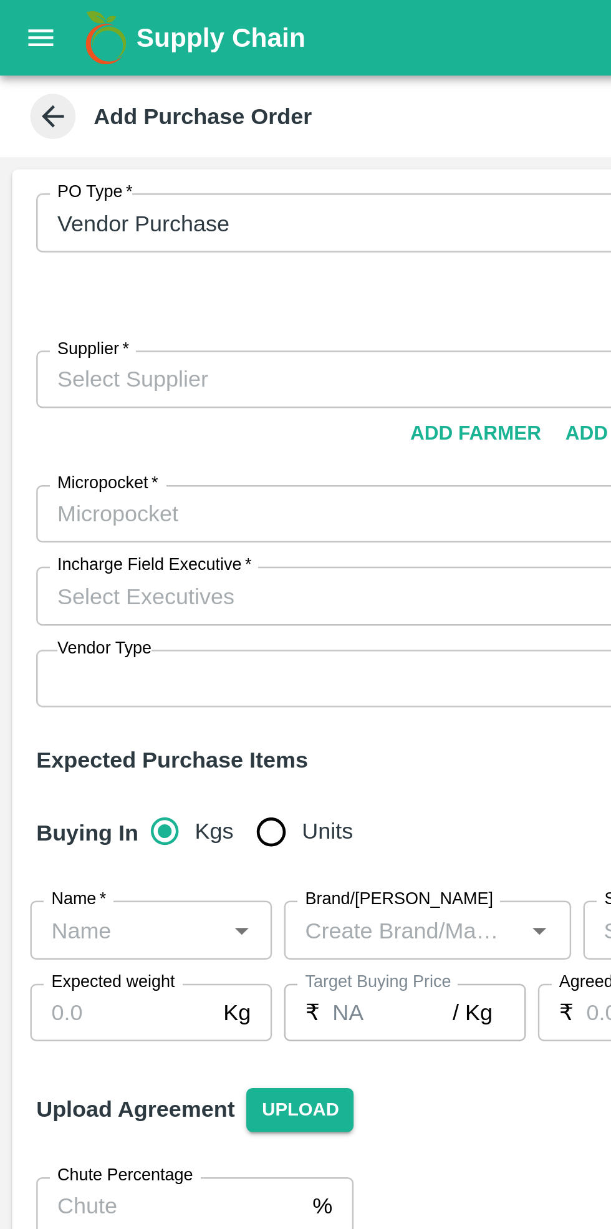
click at [75, 148] on input "Supplier   *" at bounding box center [144, 156] width 250 height 16
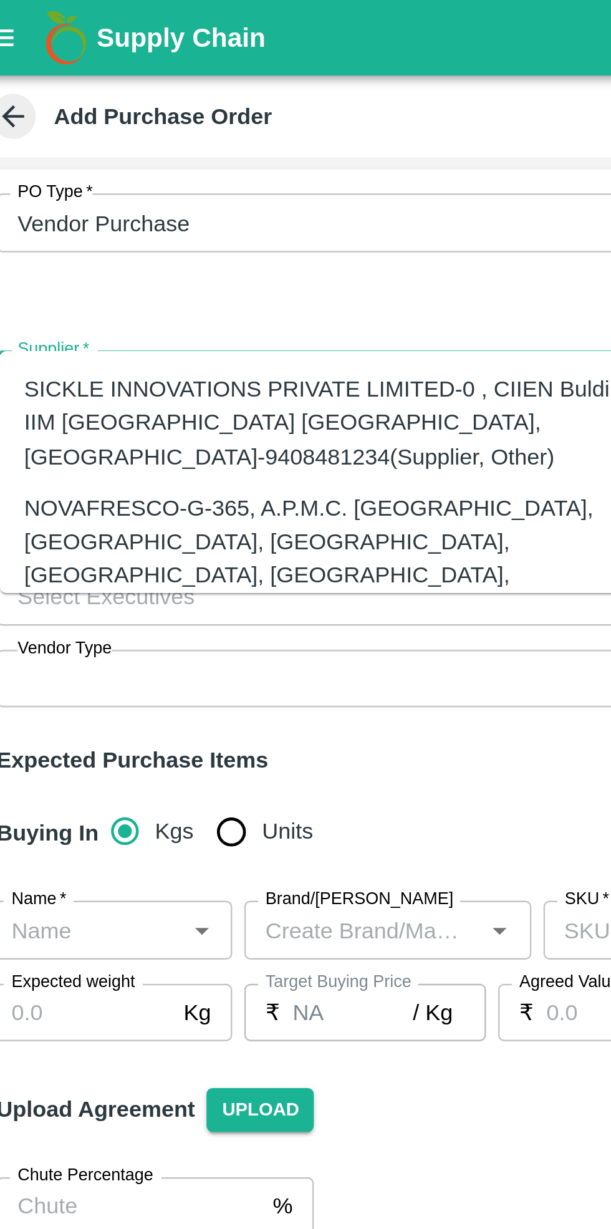
scroll to position [16, 0]
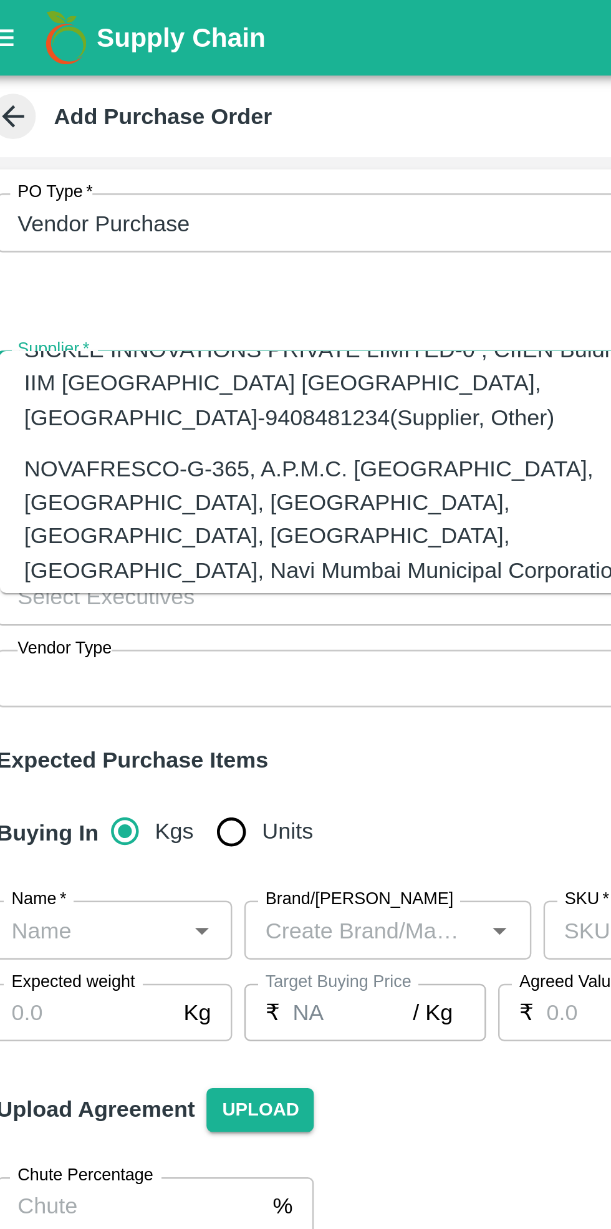
click at [98, 186] on div "NOVAFRESCO-G-365, A.P.M.C. FRUIT MARKET, SECTOR 19, TURBHE, VASHI, NAVI MUMBAI.…" at bounding box center [155, 220] width 258 height 69
type input "NOVAFRESCO-G-365, A.P.M.C. FRUIT MARKET, SECTOR 19, TURBHE, VASHI, NAVI MUMBAI.…"
type input "G-365, A.P.M.C. FRUIT MARKET, SECTOR 19, TURBHE, VASHI, NAVI MUMBAI., Fruit Mar…"
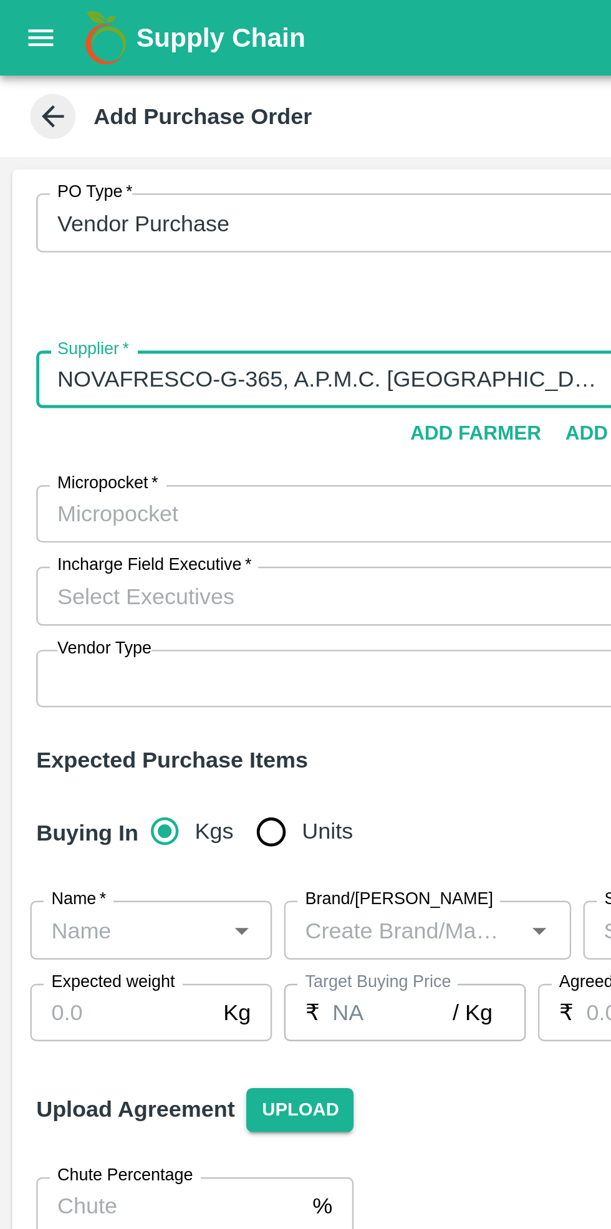
type input "NOVAFRESCO-G-365, A.P.M.C. FRUIT MARKET, SECTOR 19, TURBHE, VASHI, NAVI MUMBAI.…"
click at [84, 204] on input "Micropocket   *" at bounding box center [144, 212] width 250 height 16
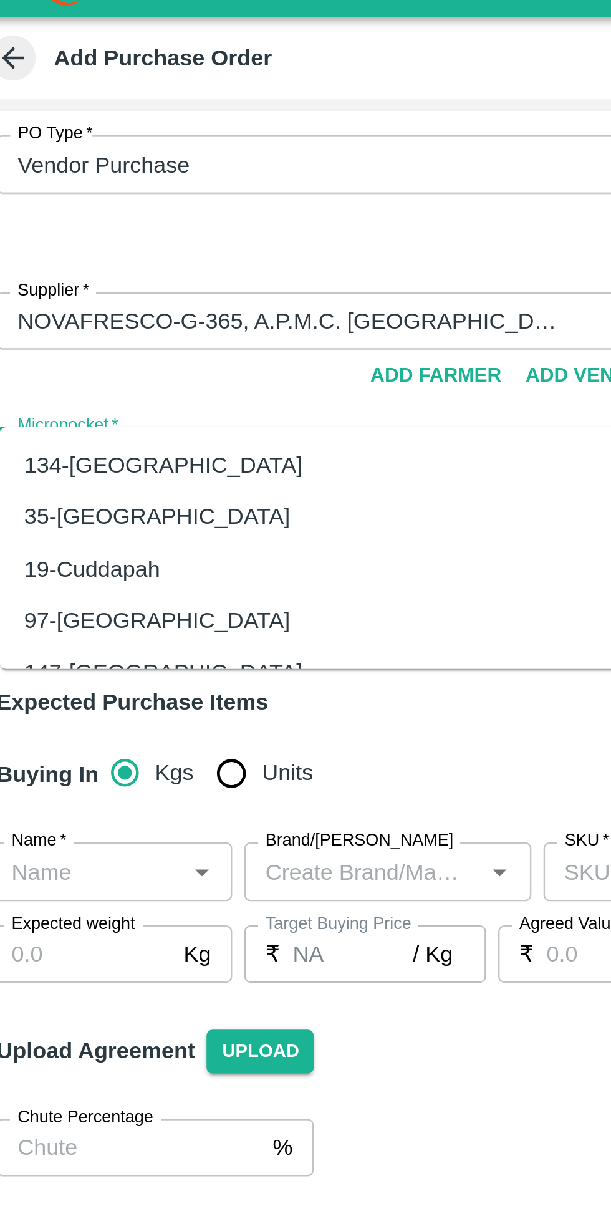
click at [70, 218] on div "134-Ahmedabad" at bounding box center [83, 216] width 115 height 14
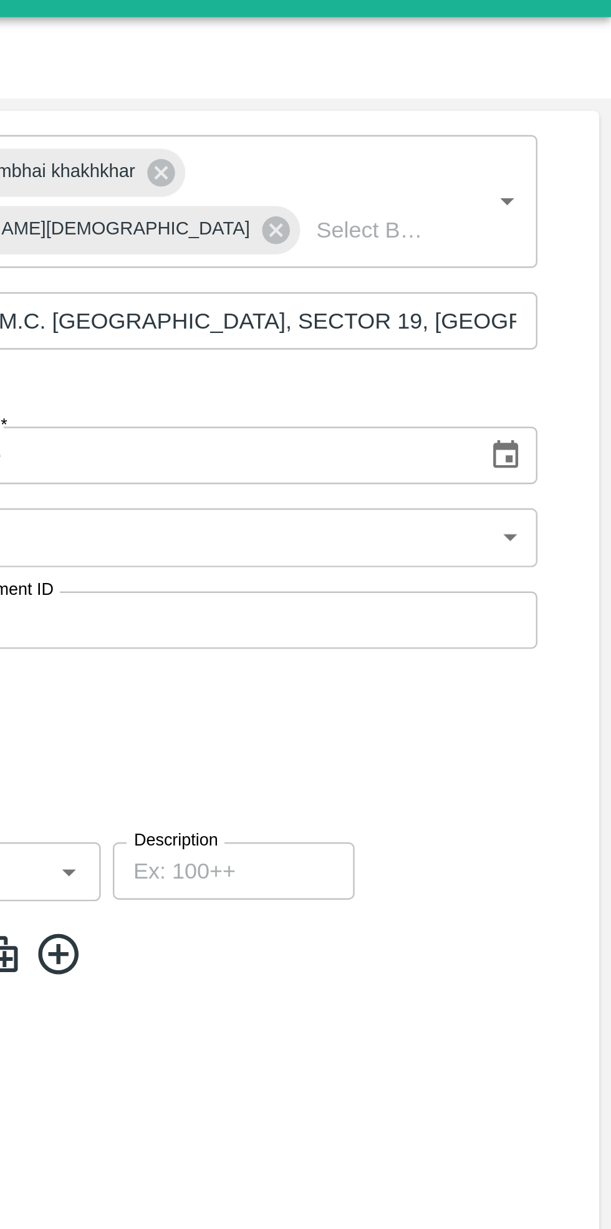
type input "134-Ahmedabad"
click at [571, 205] on icon "Choose date" at bounding box center [568, 212] width 14 height 14
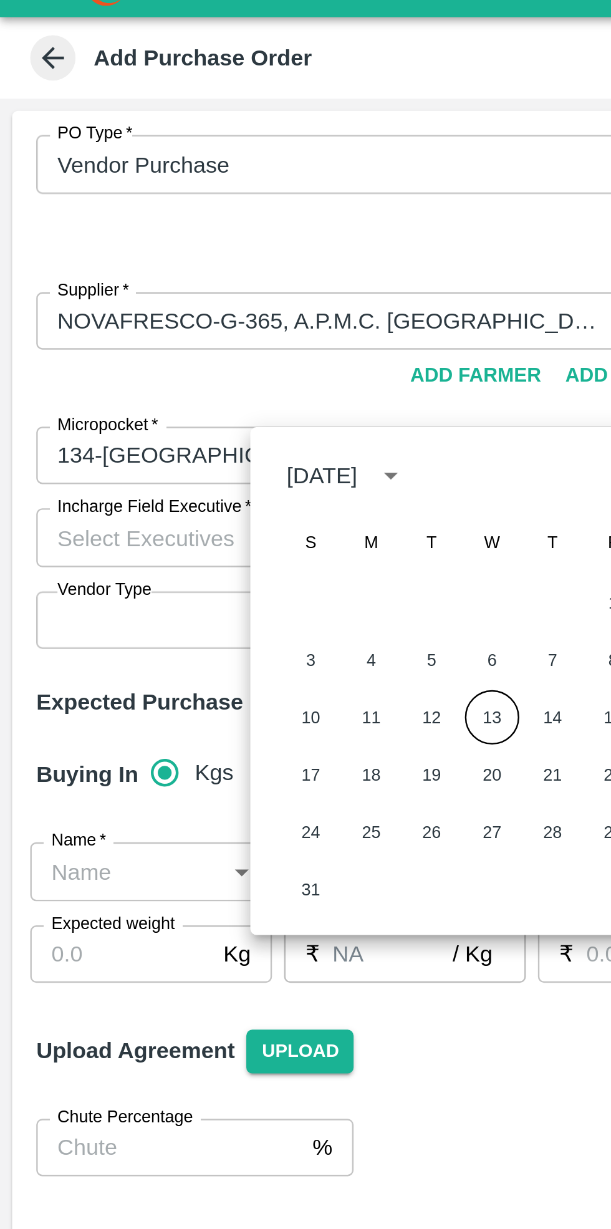
click at [204, 320] on button "13" at bounding box center [203, 320] width 22 height 22
type input "13/08/2025"
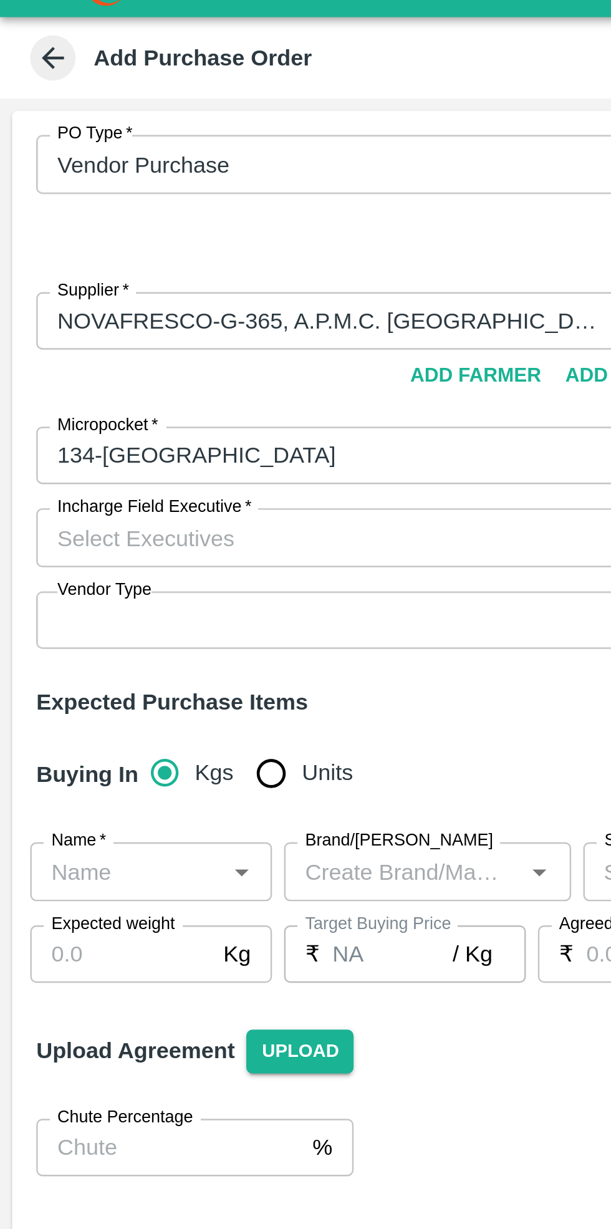
click at [84, 238] on input "Incharge Field Executive   *" at bounding box center [144, 246] width 250 height 16
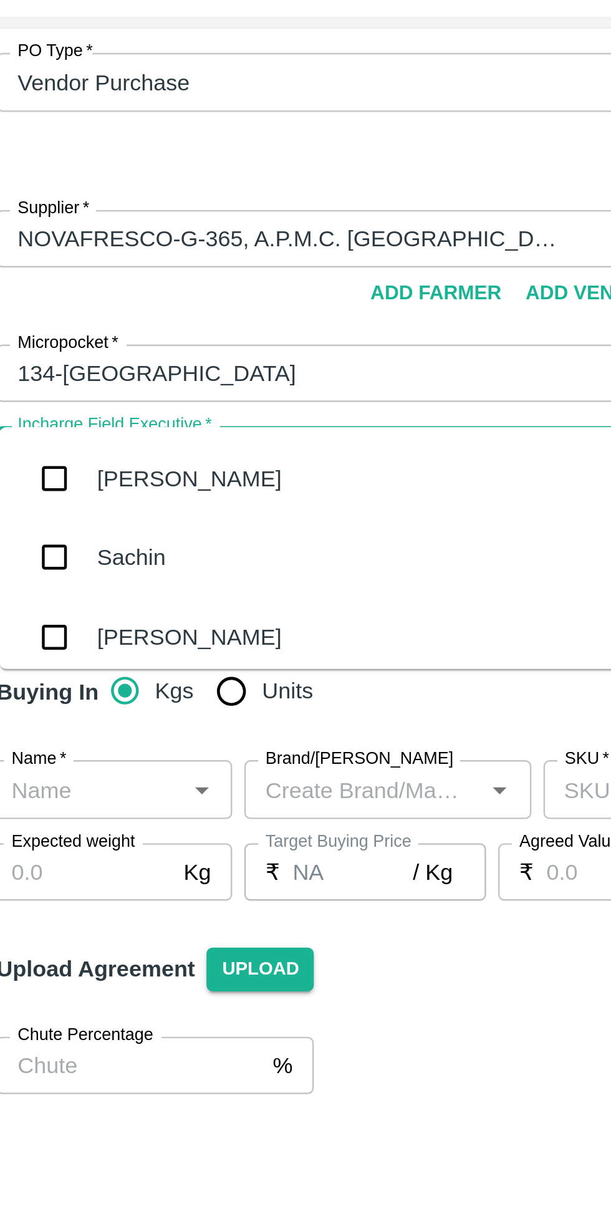
type input "che"
click at [82, 289] on div "Chetan S" at bounding box center [76, 288] width 39 height 14
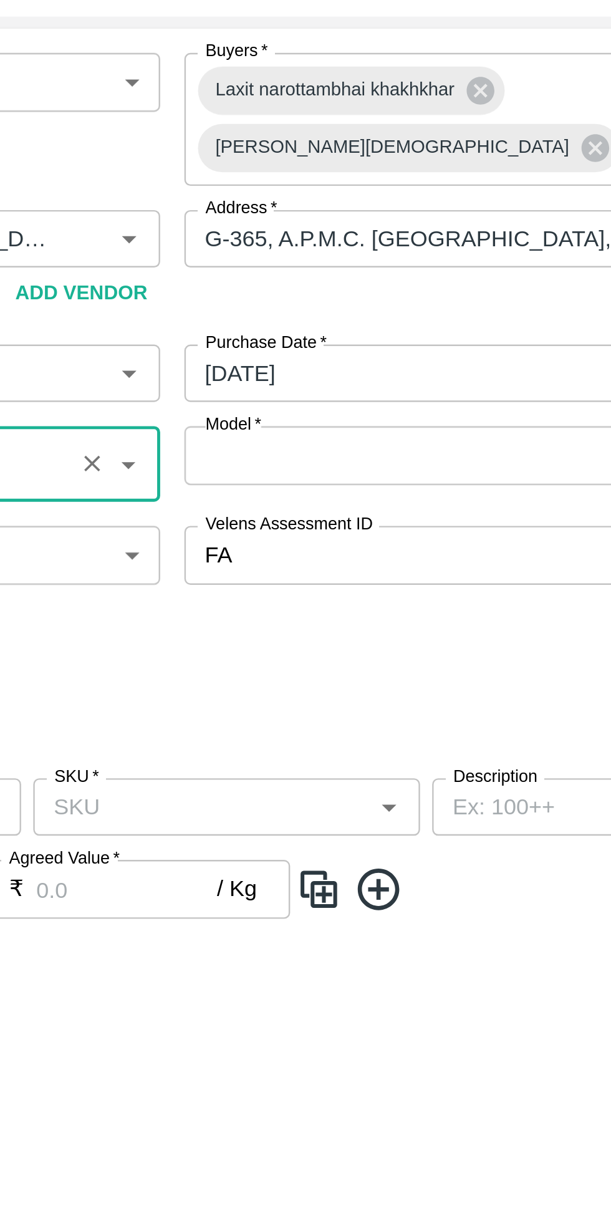
click at [392, 221] on body "Supply Chain Add Purchase Order PO Type   * Vendor Purchase 2 PO Type Buyers   …" at bounding box center [305, 614] width 611 height 1229
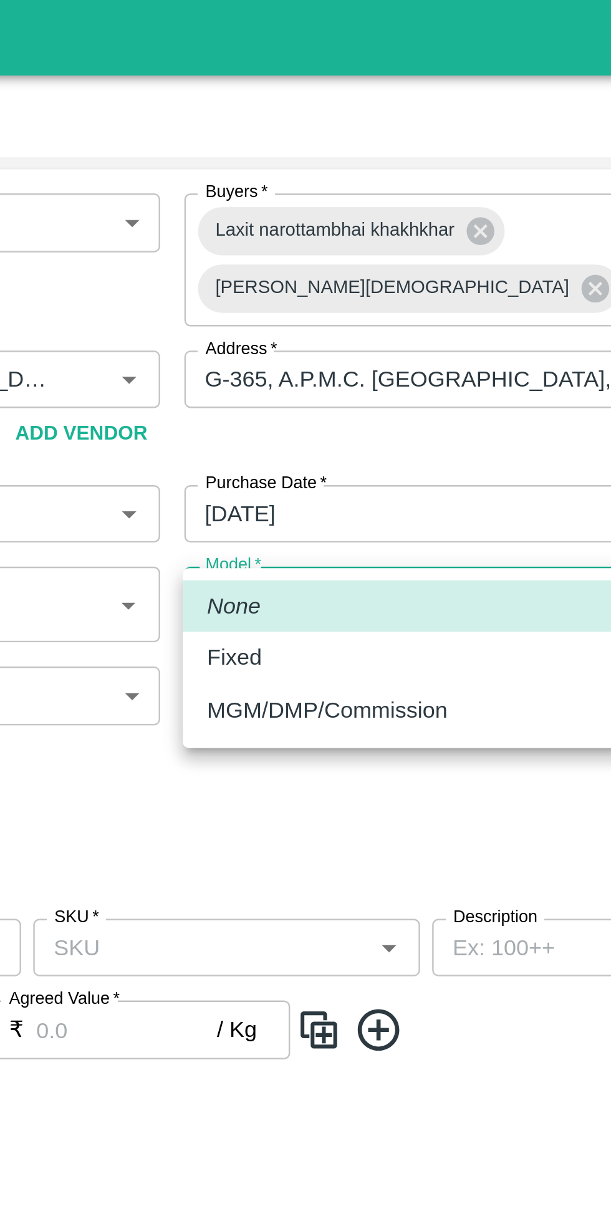
click at [329, 273] on p "Fixed" at bounding box center [323, 271] width 22 height 14
type input "Fixed"
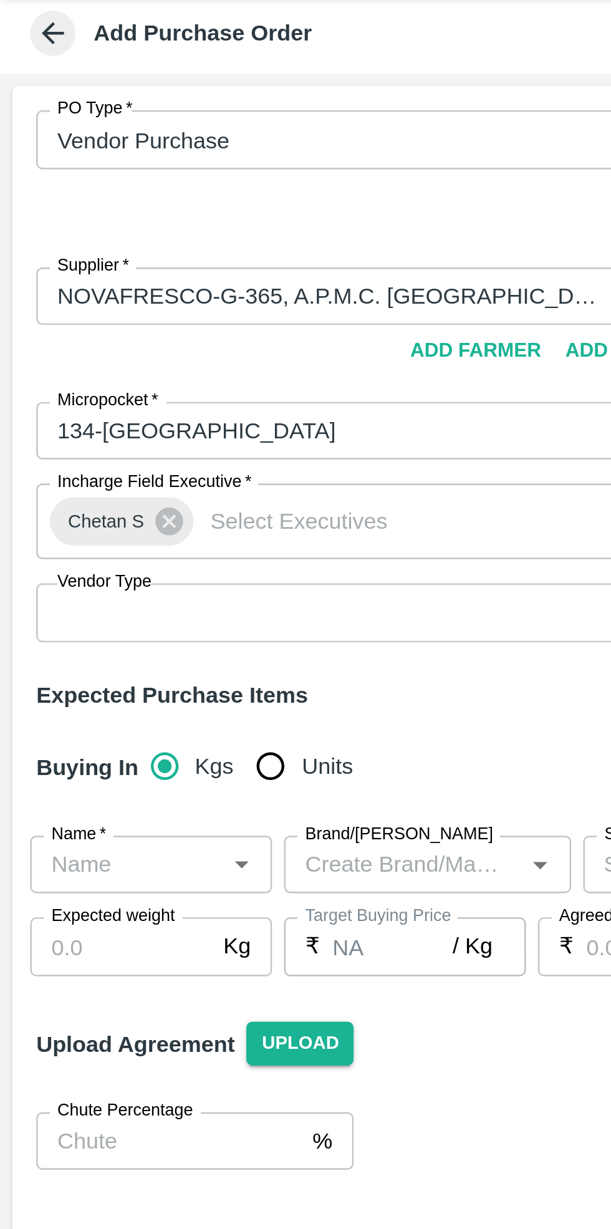
click at [104, 338] on input "Units" at bounding box center [111, 350] width 25 height 25
radio input "true"
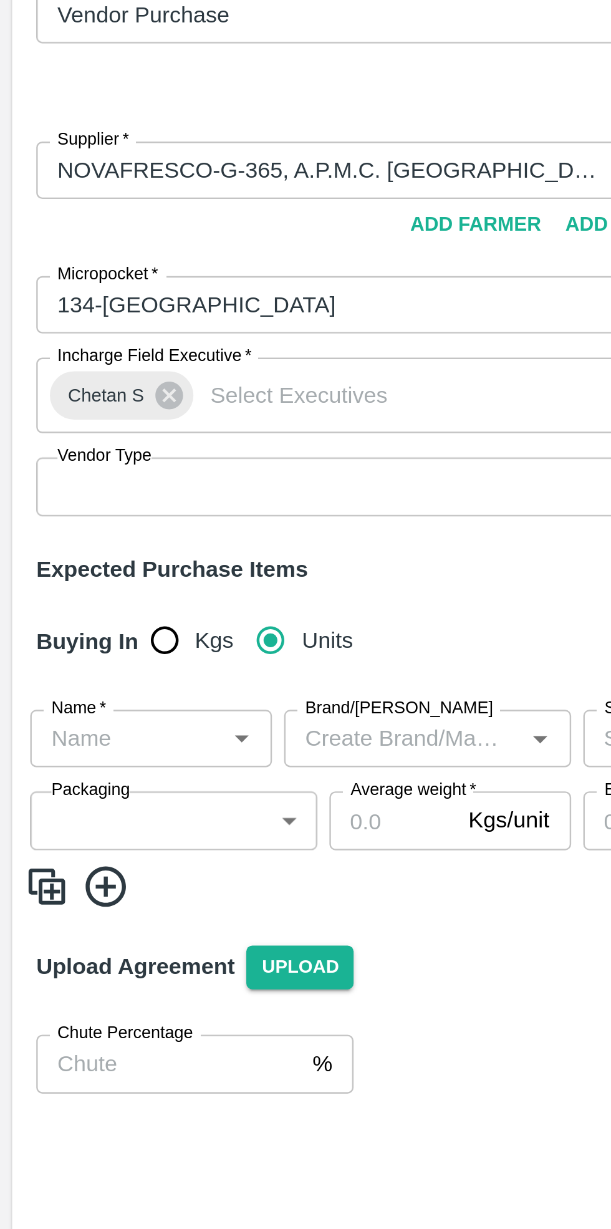
click at [58, 383] on input "Name   *" at bounding box center [52, 391] width 72 height 16
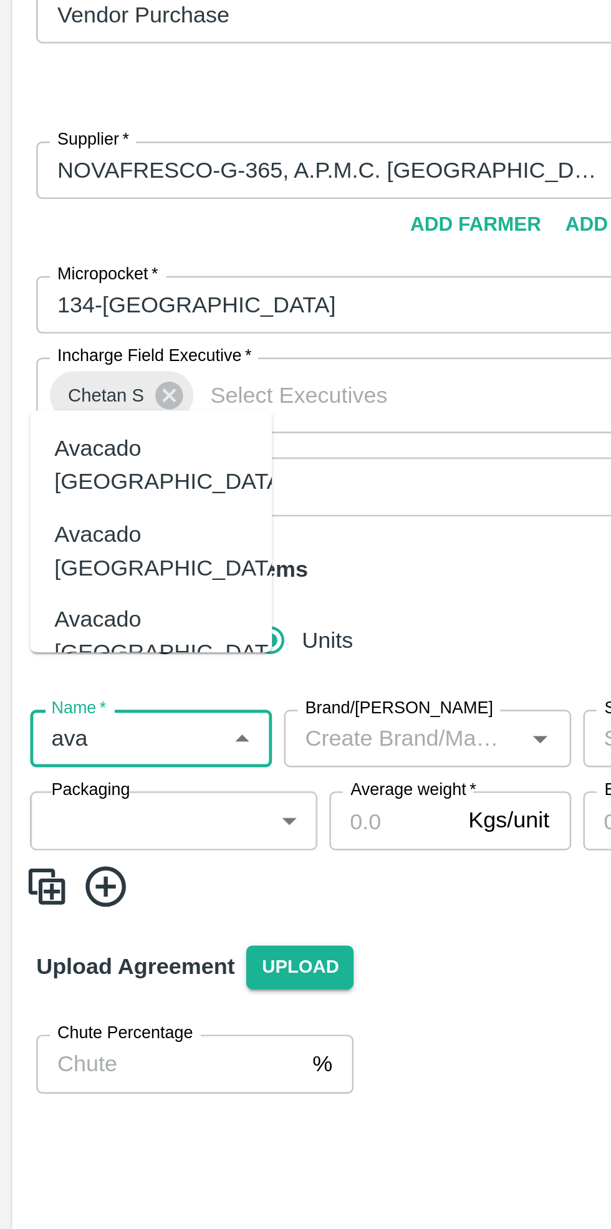
click at [71, 283] on div "Avacado [GEOGRAPHIC_DATA]" at bounding box center [70, 278] width 97 height 28
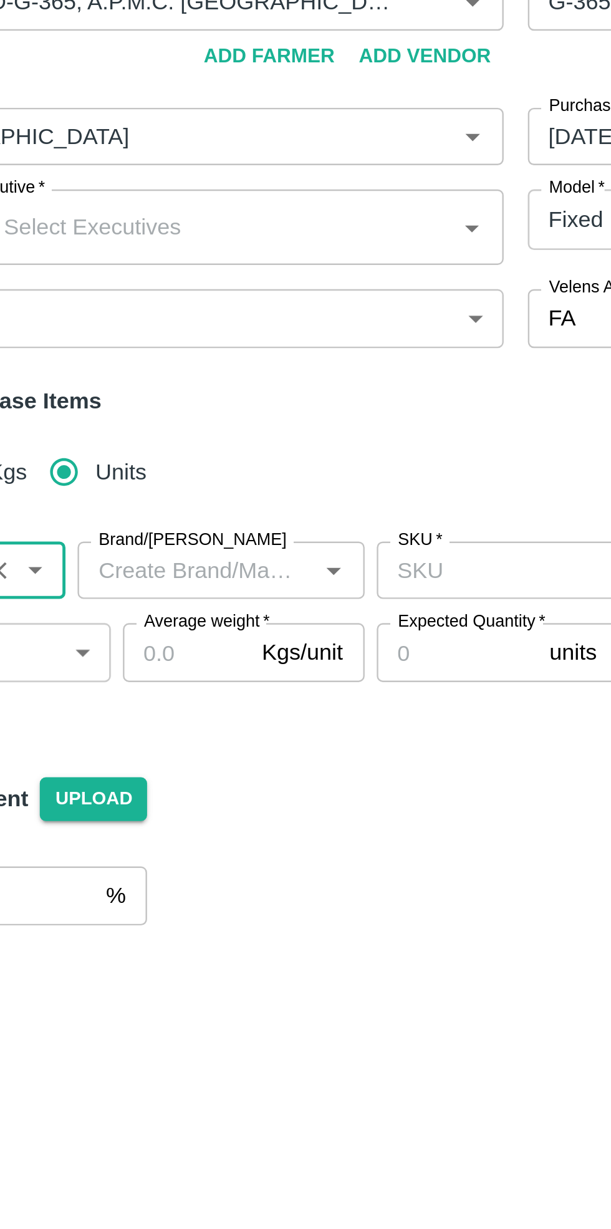
type input "Avacado [GEOGRAPHIC_DATA]"
click at [281, 383] on input "SKU   *" at bounding box center [310, 391] width 132 height 16
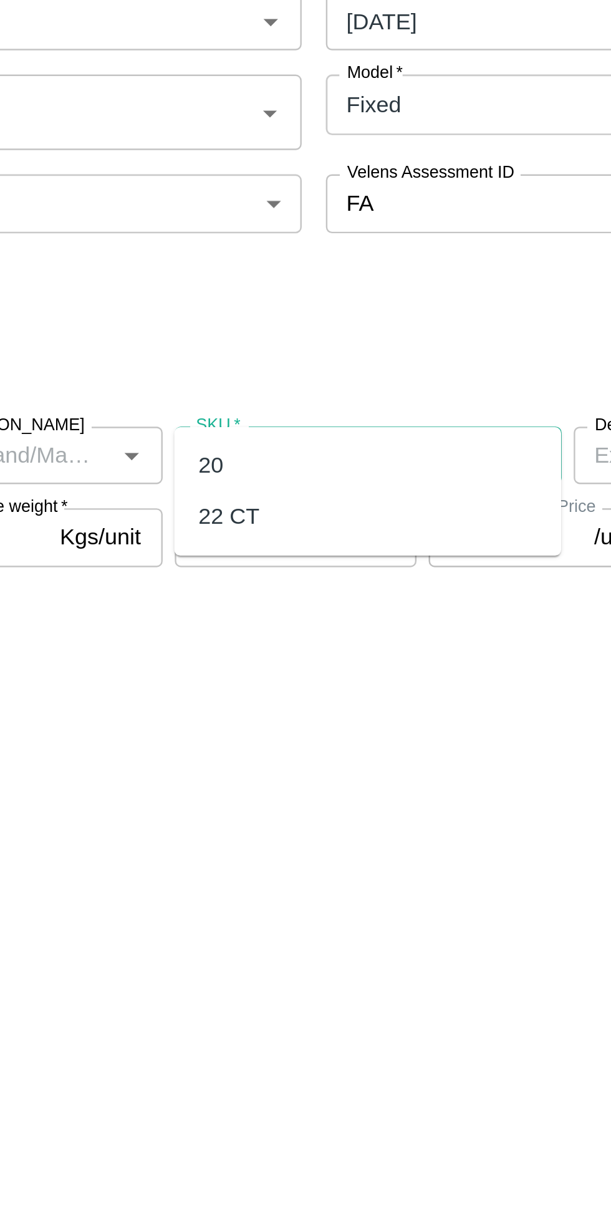
click at [270, 414] on div "22 CT" at bounding box center [263, 417] width 25 height 14
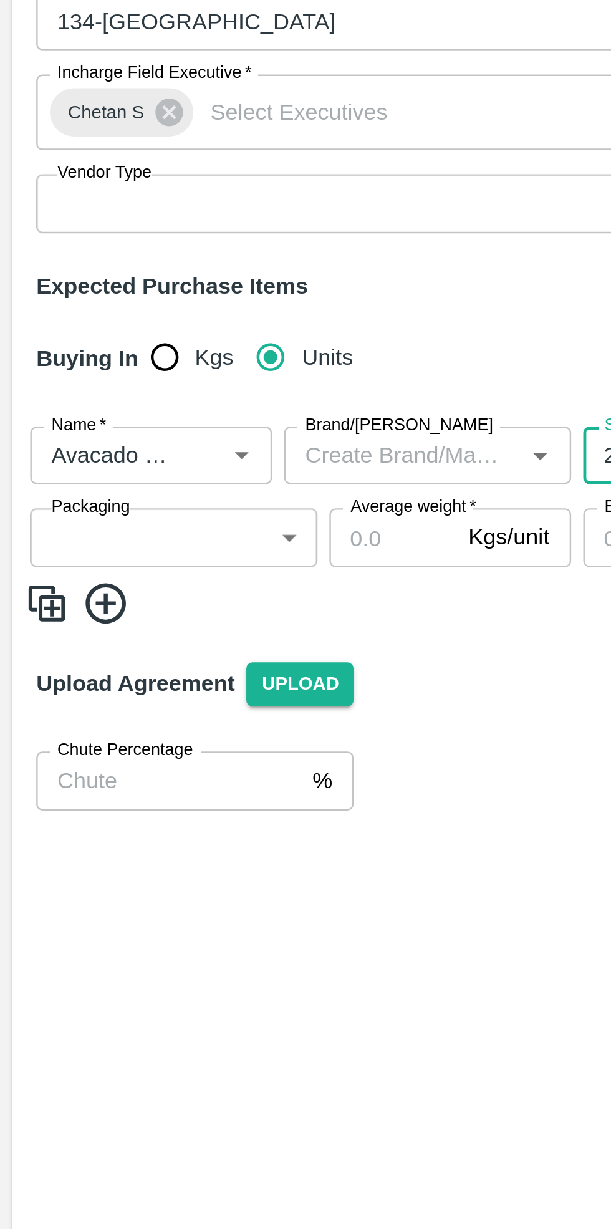
type input "22 CT"
click at [84, 401] on body "Supply Chain Add Purchase Order PO Type   * Vendor Purchase 2 PO Type Buyers   …" at bounding box center [305, 614] width 611 height 1229
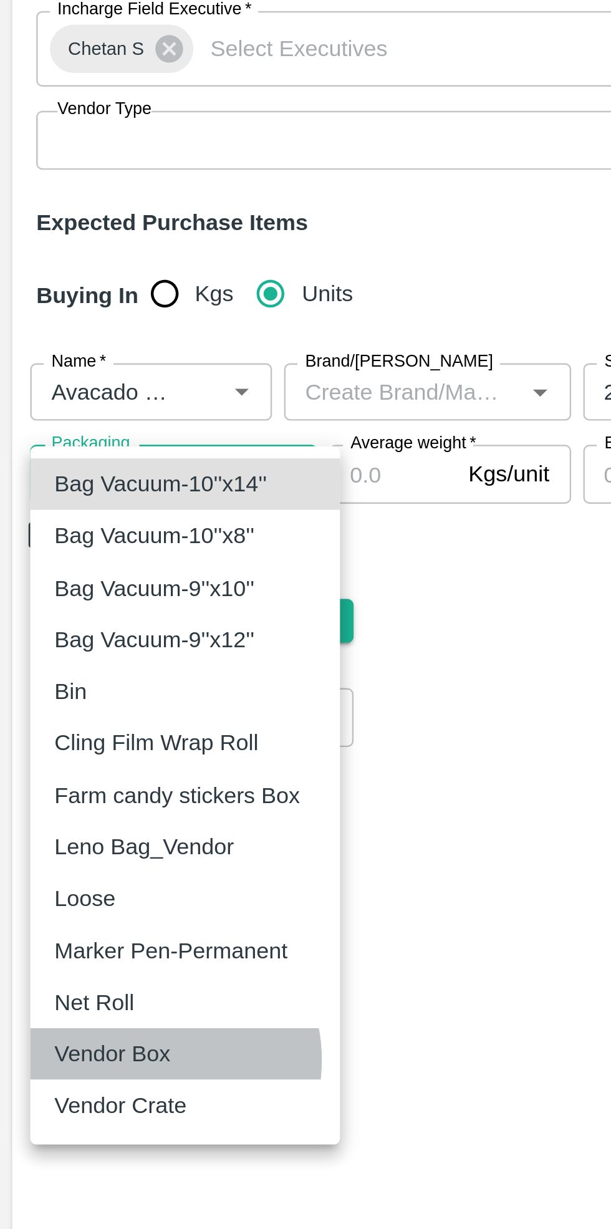
click at [64, 666] on p "Vendor Box" at bounding box center [46, 664] width 48 height 14
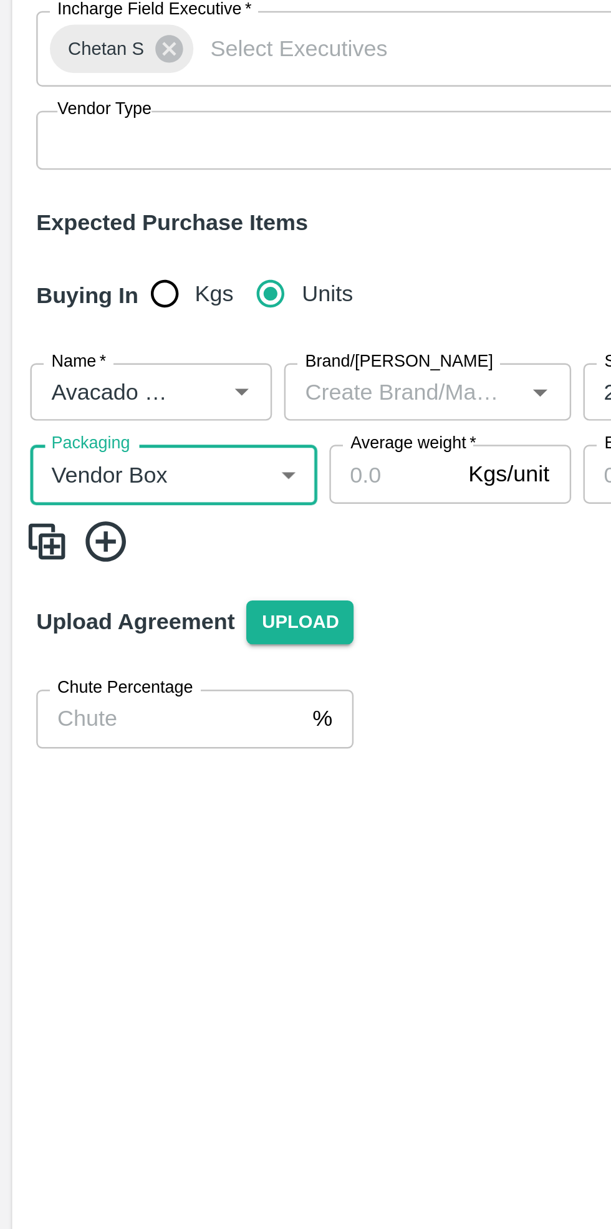
type input "276"
click at [164, 413] on input "Average weight   *" at bounding box center [162, 425] width 52 height 24
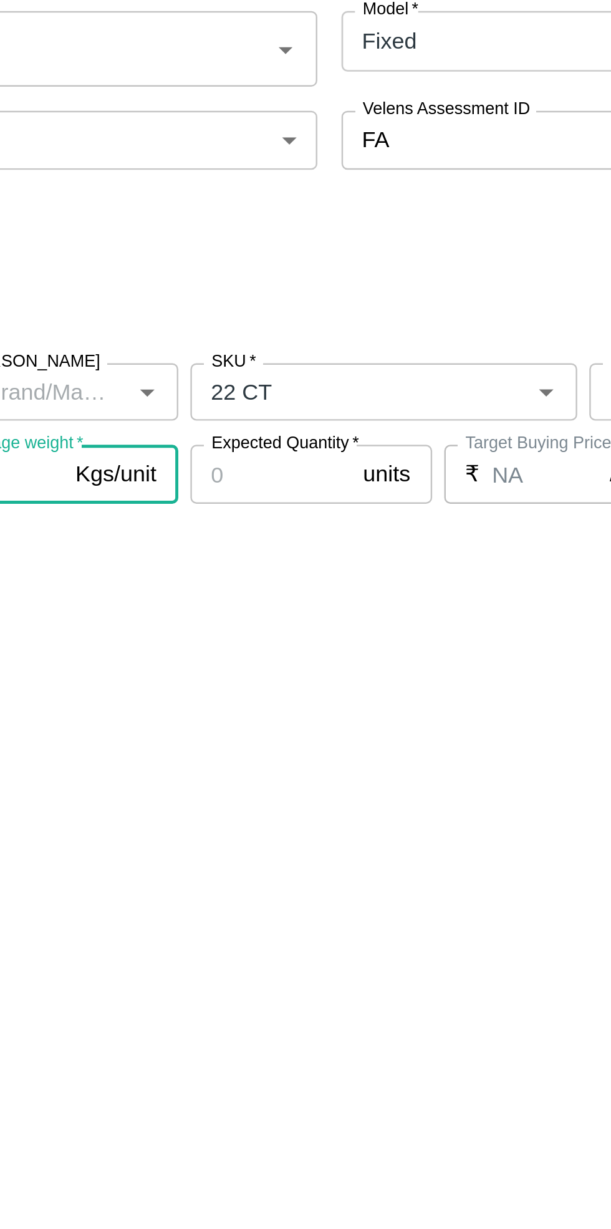
type input "4"
click at [279, 413] on input "Expected Quantity   *" at bounding box center [274, 425] width 67 height 24
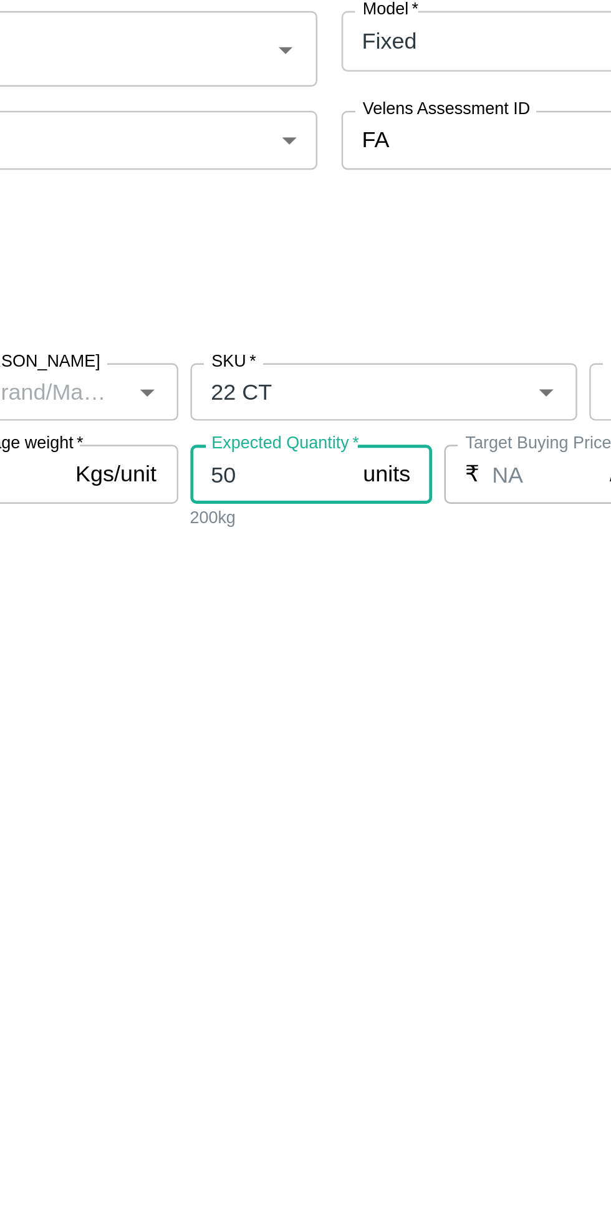
type input "50"
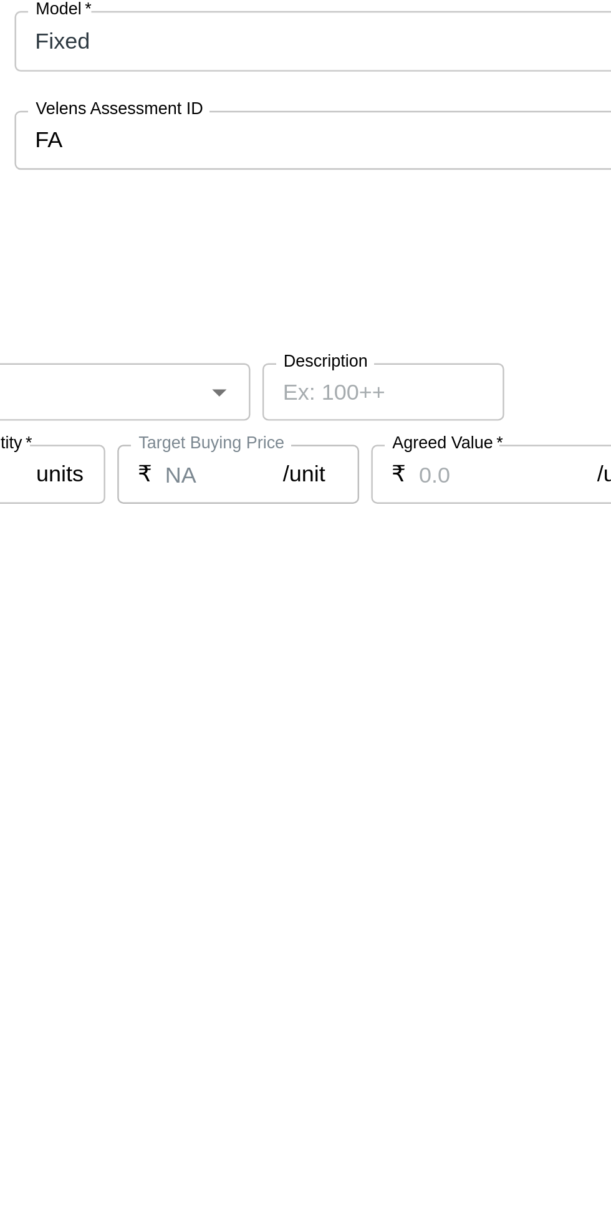
click at [508, 413] on input "Agreed Value   *" at bounding box center [507, 425] width 74 height 24
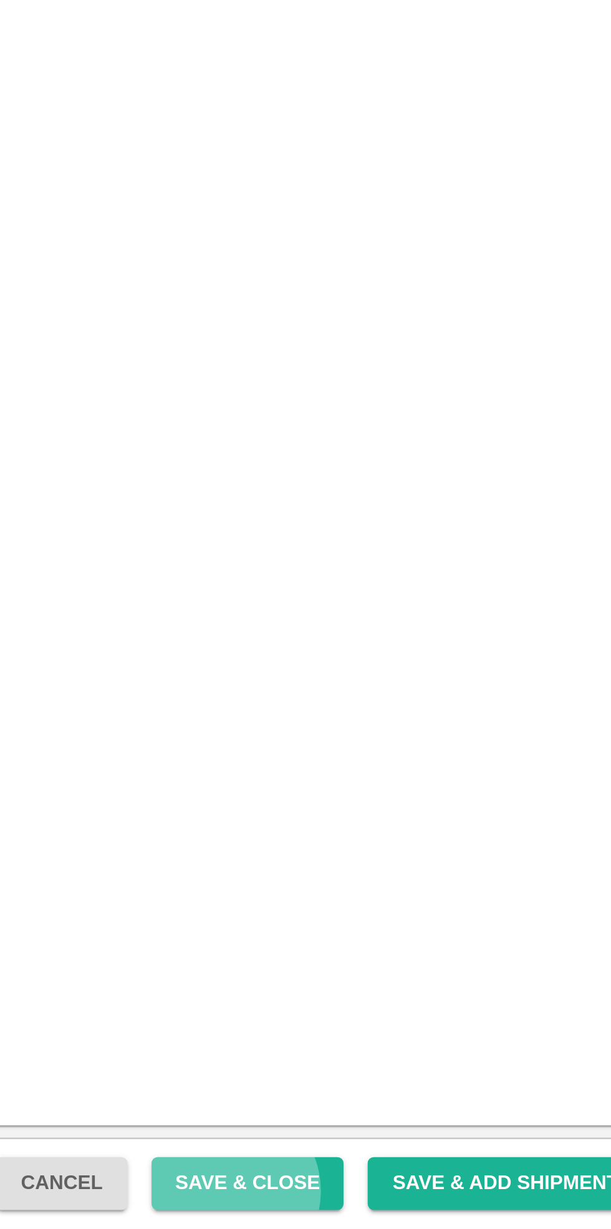
type input "1350"
click at [456, 1213] on button "Save & Close" at bounding box center [436, 1211] width 80 height 22
